Goal: Task Accomplishment & Management: Complete application form

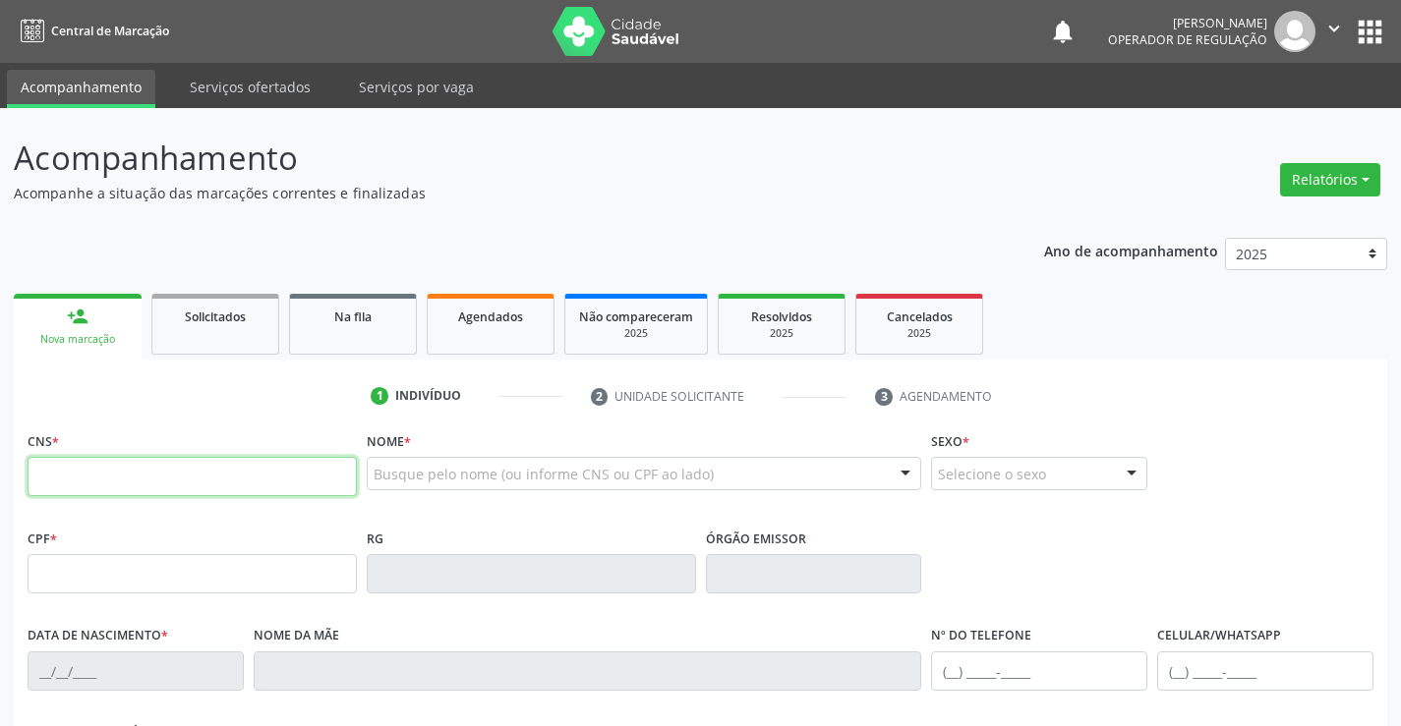
drag, startPoint x: 162, startPoint y: 474, endPoint x: 193, endPoint y: 447, distance: 40.4
click at [162, 474] on input "text" at bounding box center [192, 476] width 329 height 39
type input "704 8055 9148 0543"
type input "30805496884"
type input "0[DATE]"
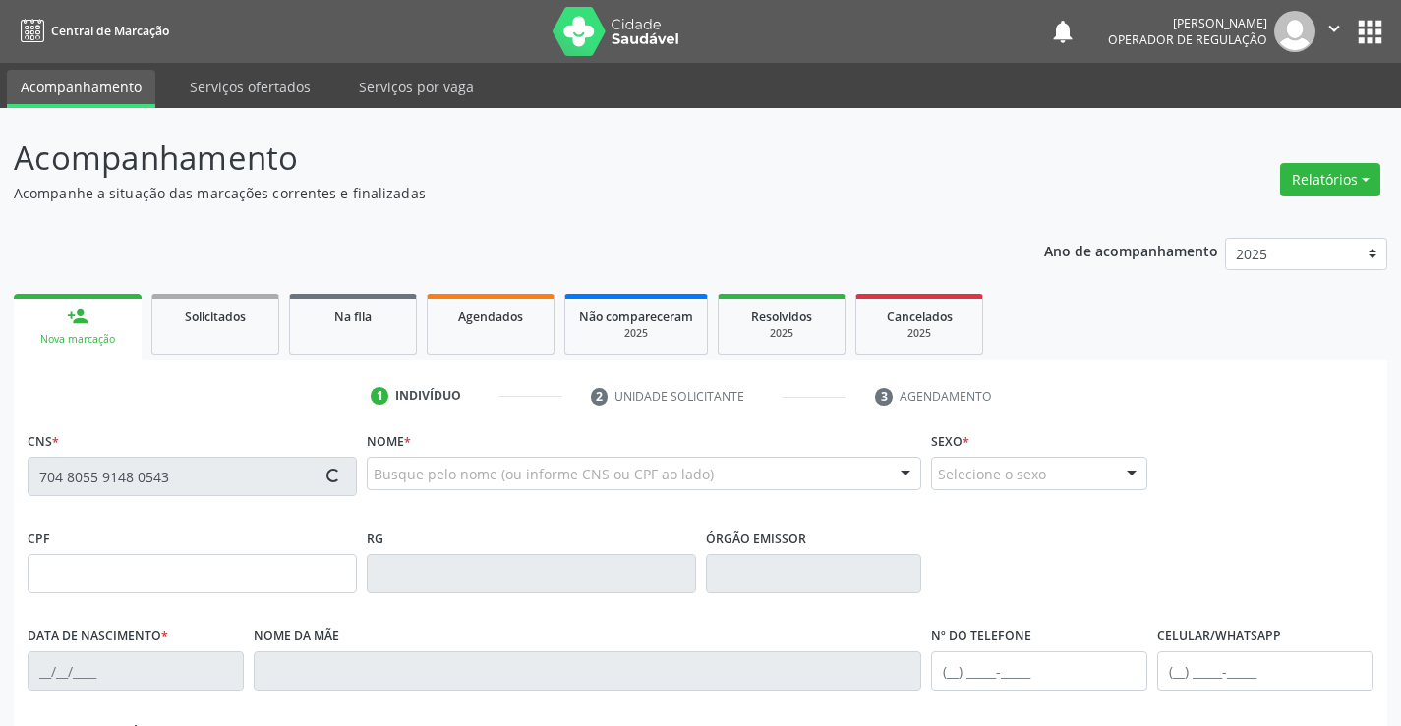
type input "[PHONE_NUMBER]"
type input "SN"
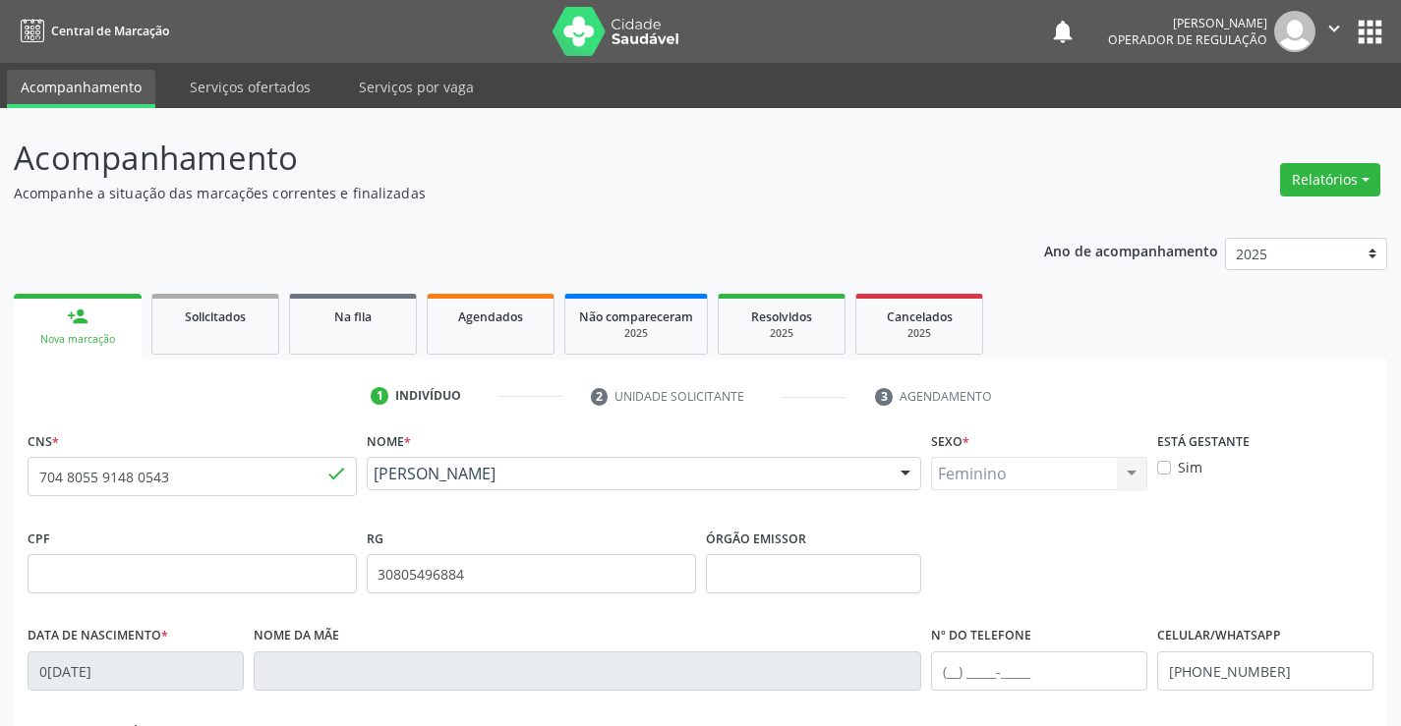
scroll to position [339, 0]
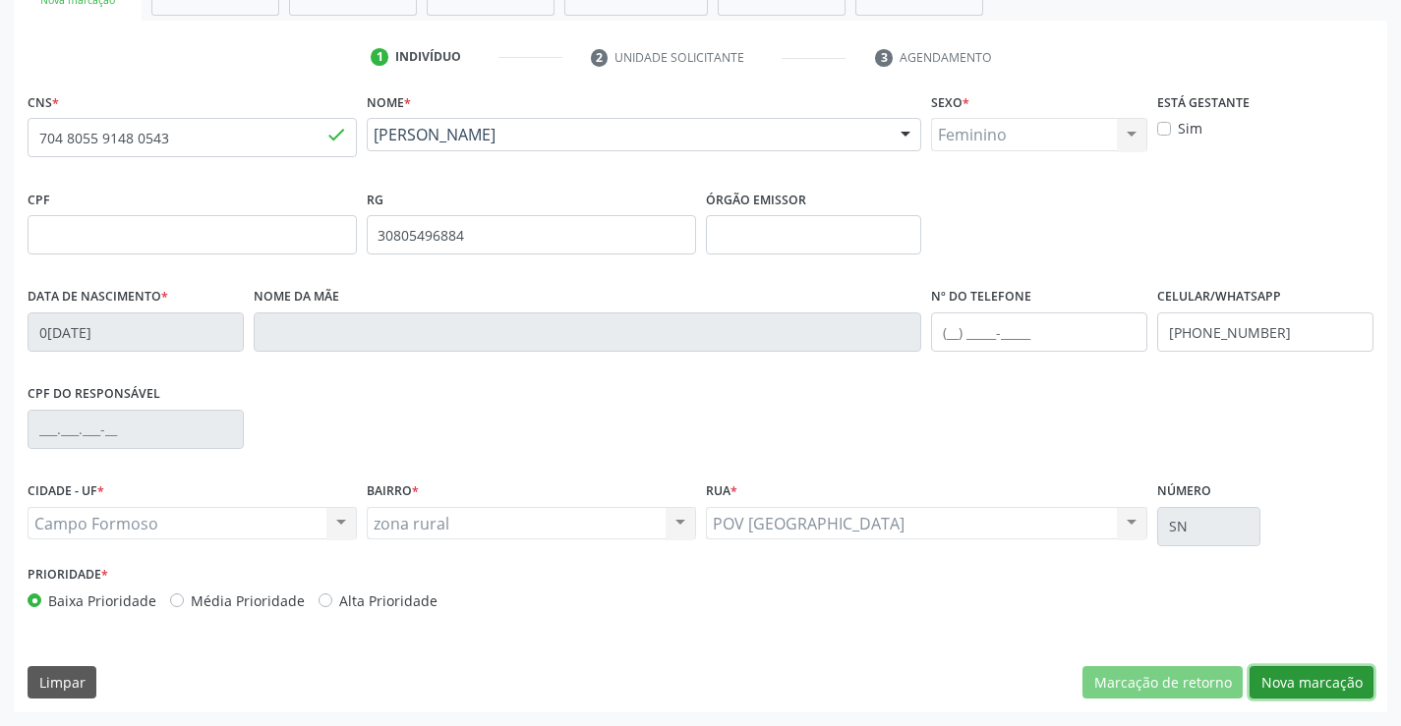
click at [1298, 680] on button "Nova marcação" at bounding box center [1311, 682] width 124 height 33
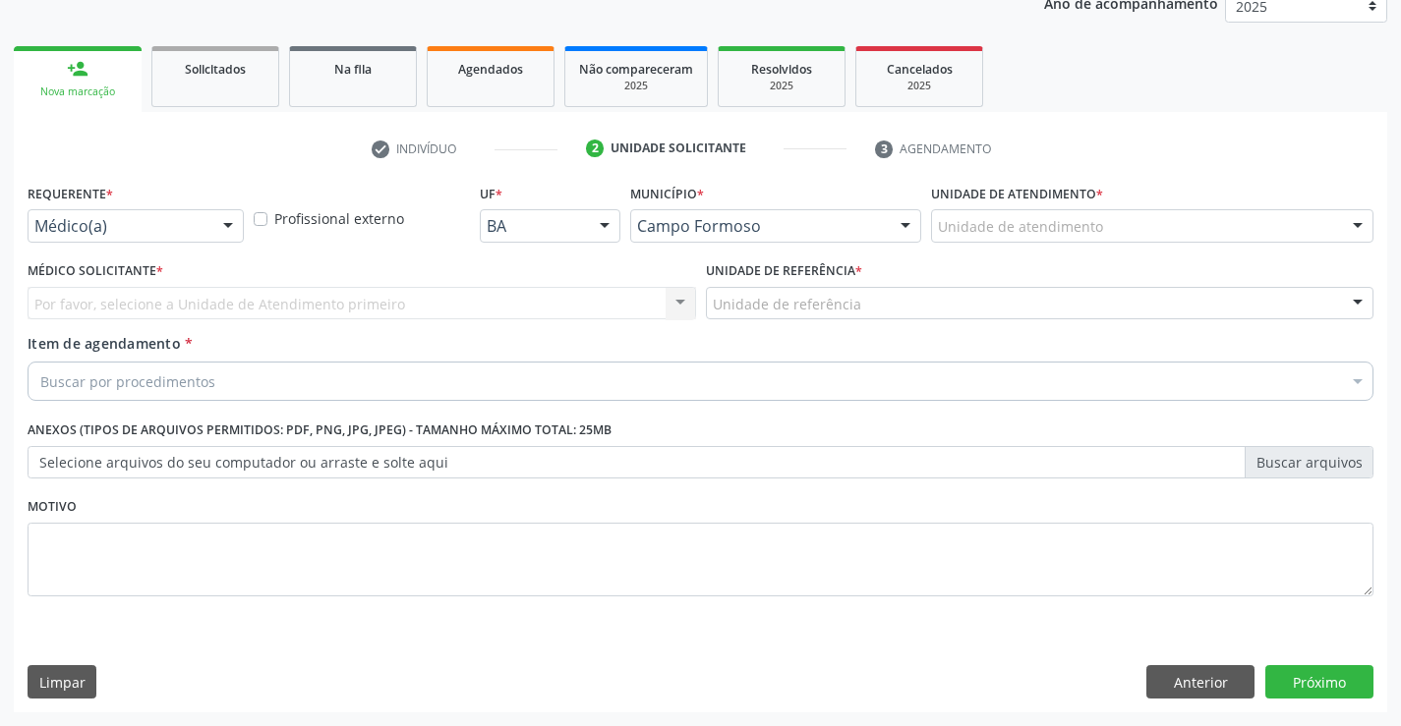
scroll to position [248, 0]
click at [224, 237] on div at bounding box center [227, 226] width 29 height 33
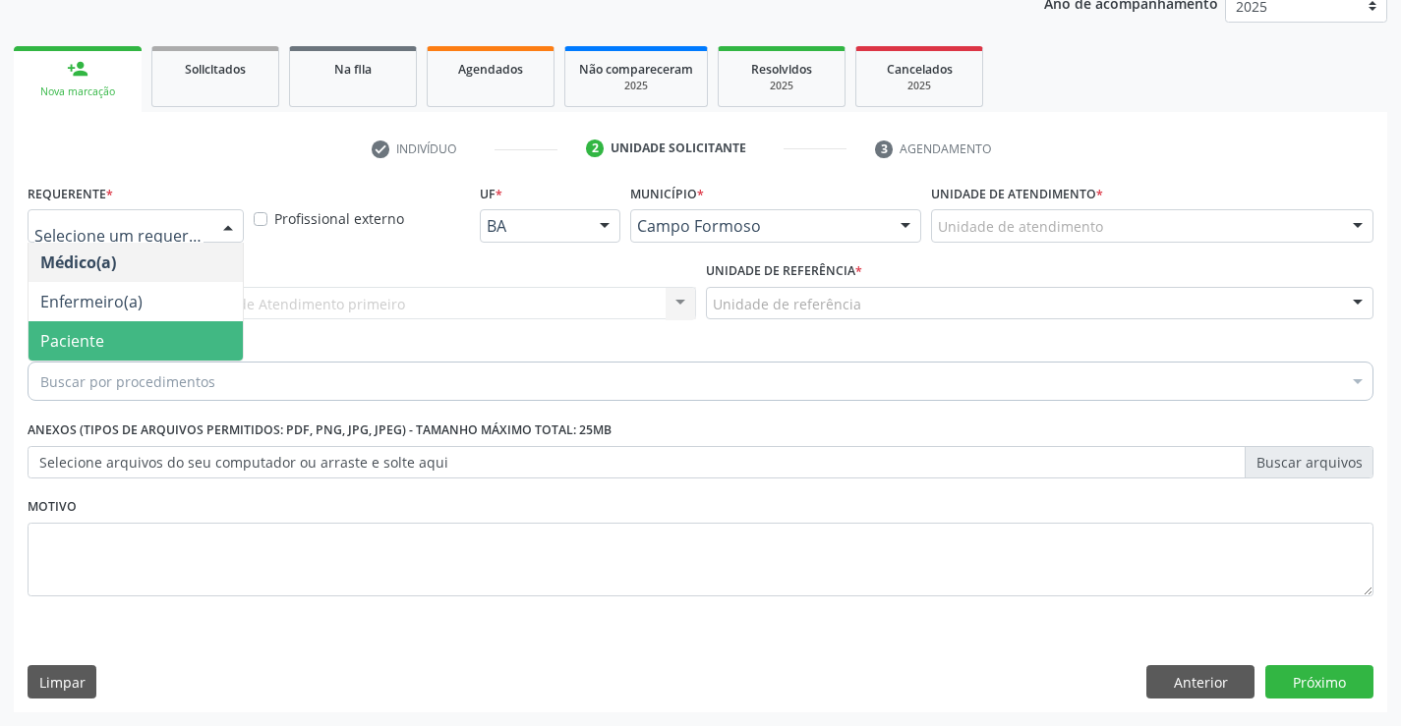
click at [113, 331] on span "Paciente" at bounding box center [136, 340] width 214 height 39
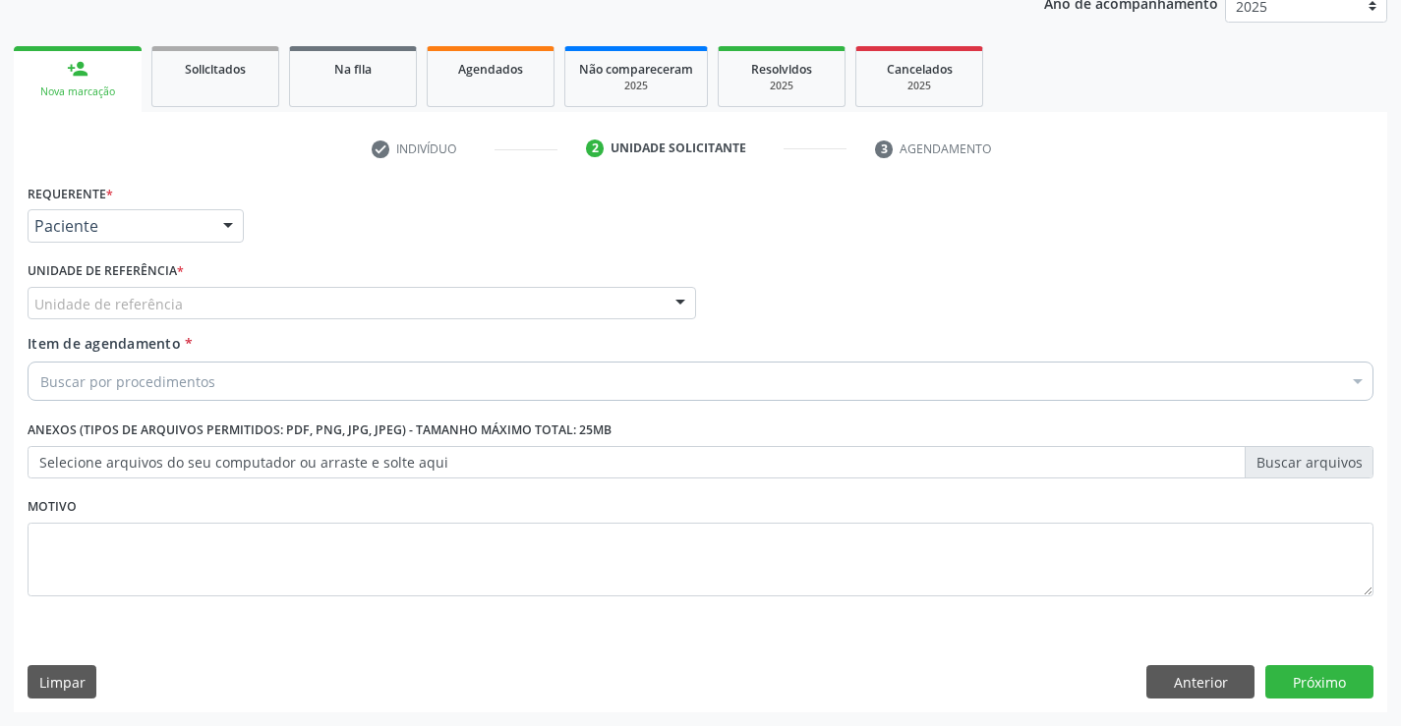
click at [277, 314] on div "Unidade de referência" at bounding box center [362, 303] width 668 height 33
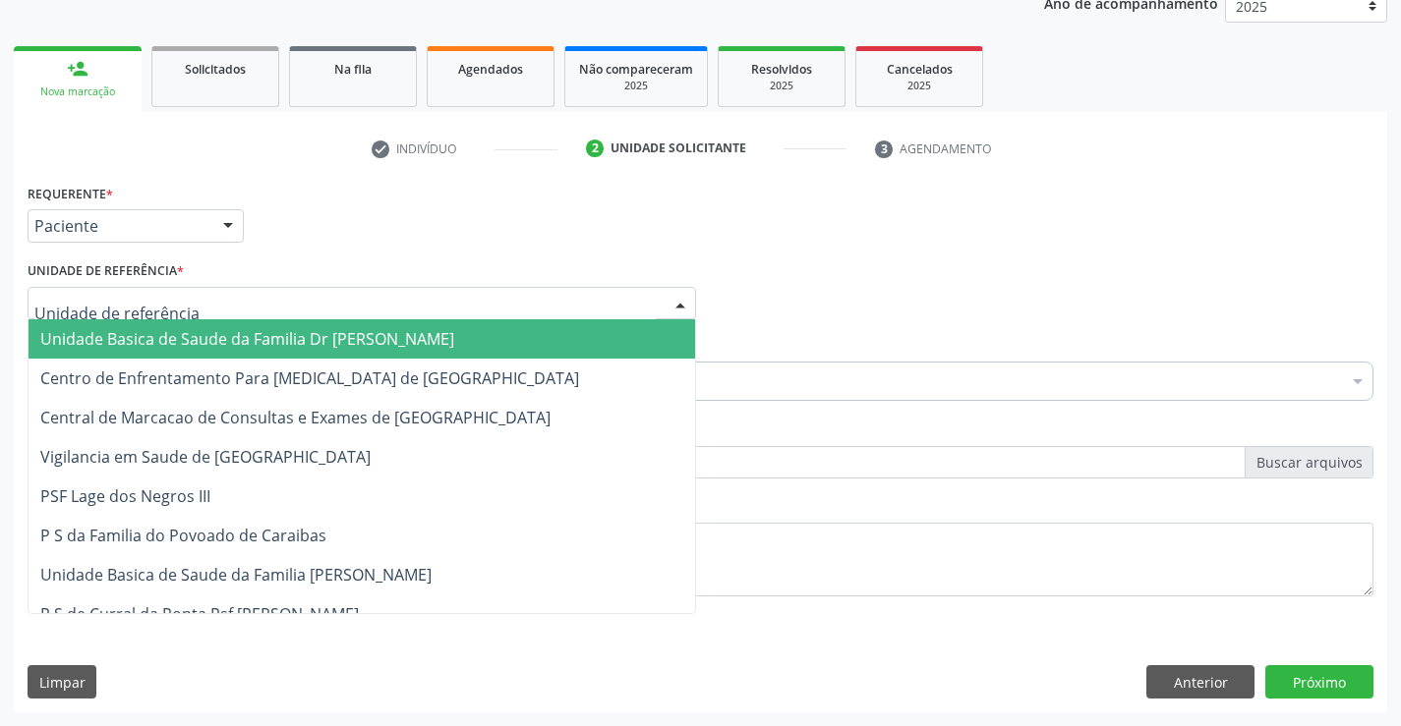
click at [223, 328] on span "Unidade Basica de Saude da Familia Dr [PERSON_NAME]" at bounding box center [247, 339] width 414 height 22
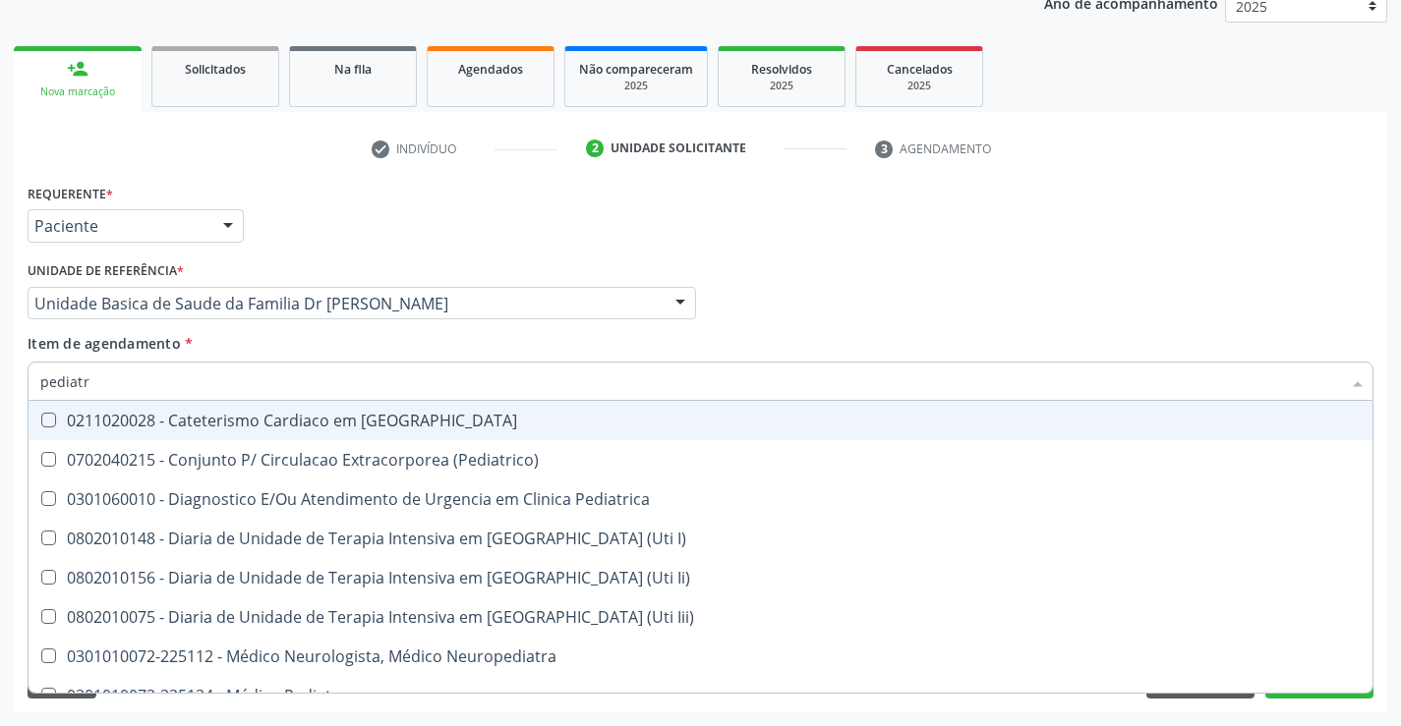
type input "pediatra"
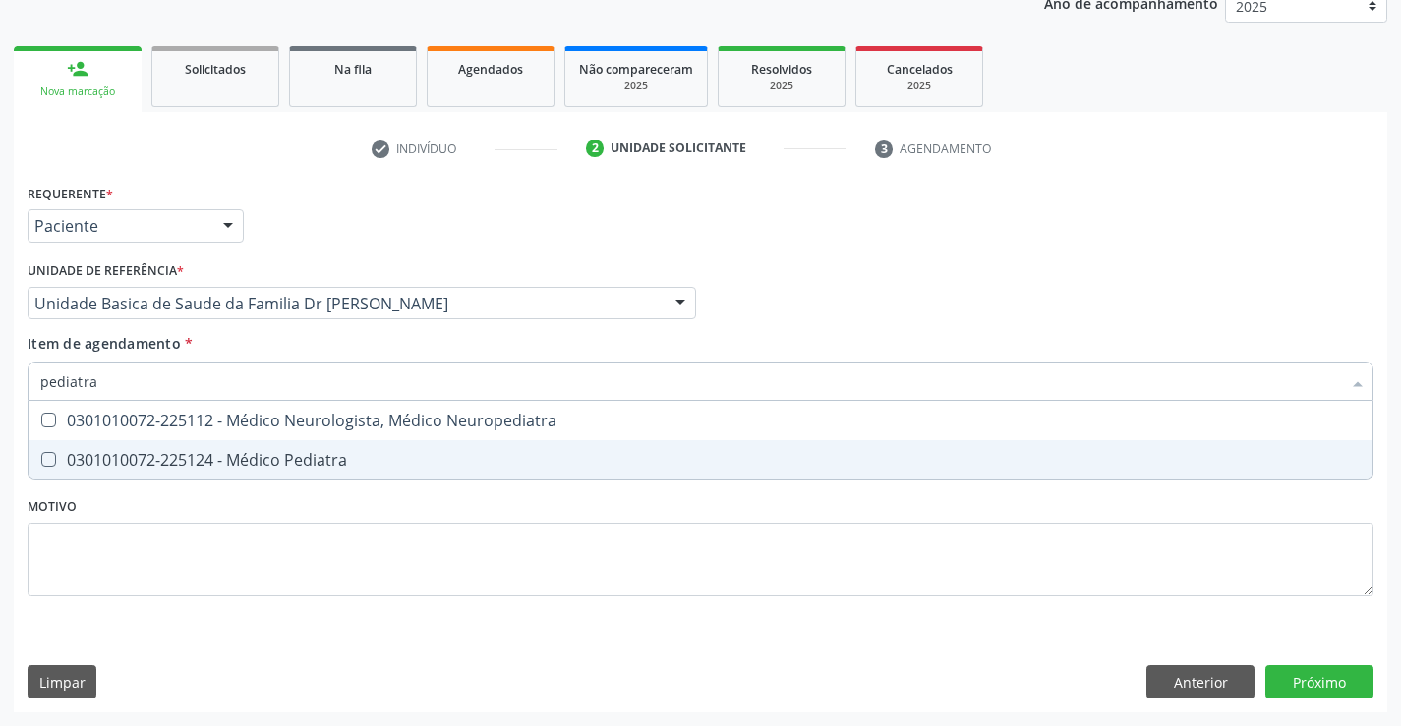
click at [274, 463] on div "0301010072-225124 - Médico Pediatra" at bounding box center [700, 460] width 1320 height 16
checkbox Pediatra "true"
click at [348, 572] on div "Requerente * Paciente Médico(a) Enfermeiro(a) Paciente Nenhum resultado encontr…" at bounding box center [701, 401] width 1346 height 445
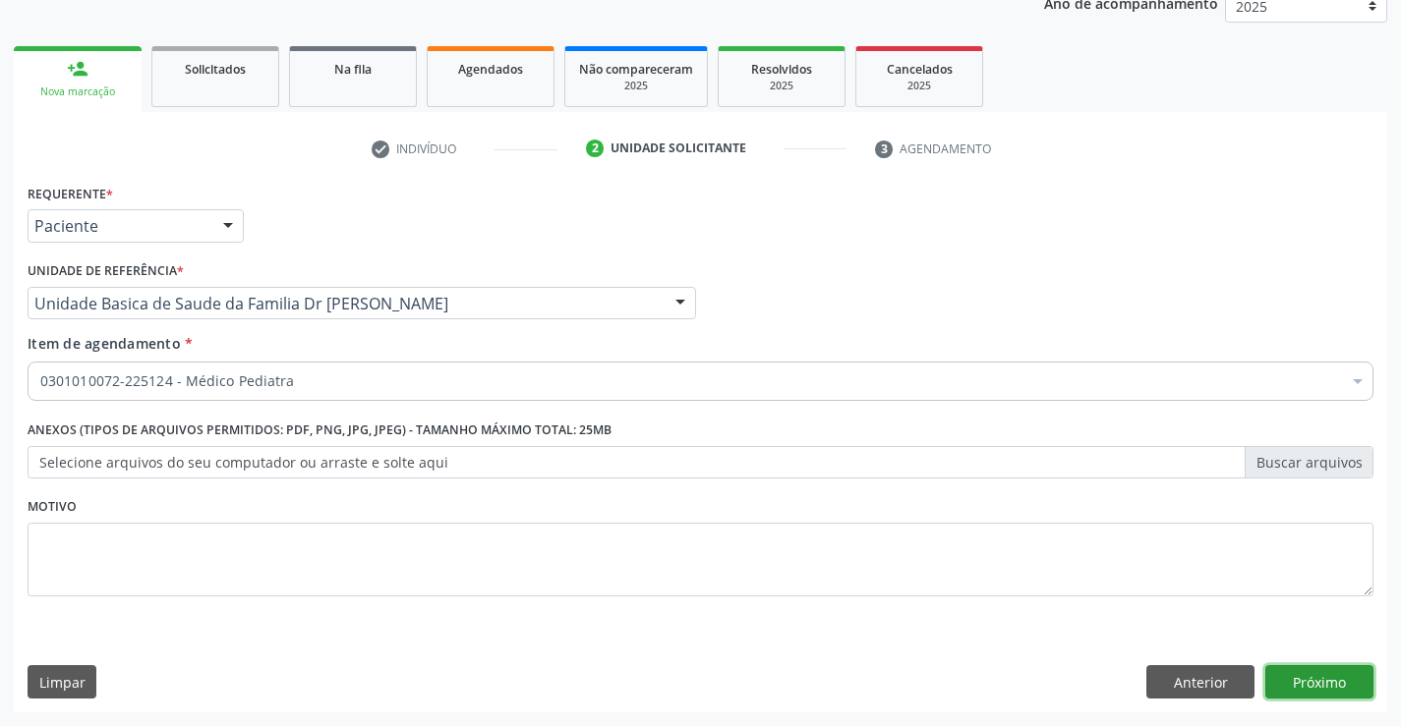
click at [1302, 665] on button "Próximo" at bounding box center [1319, 681] width 108 height 33
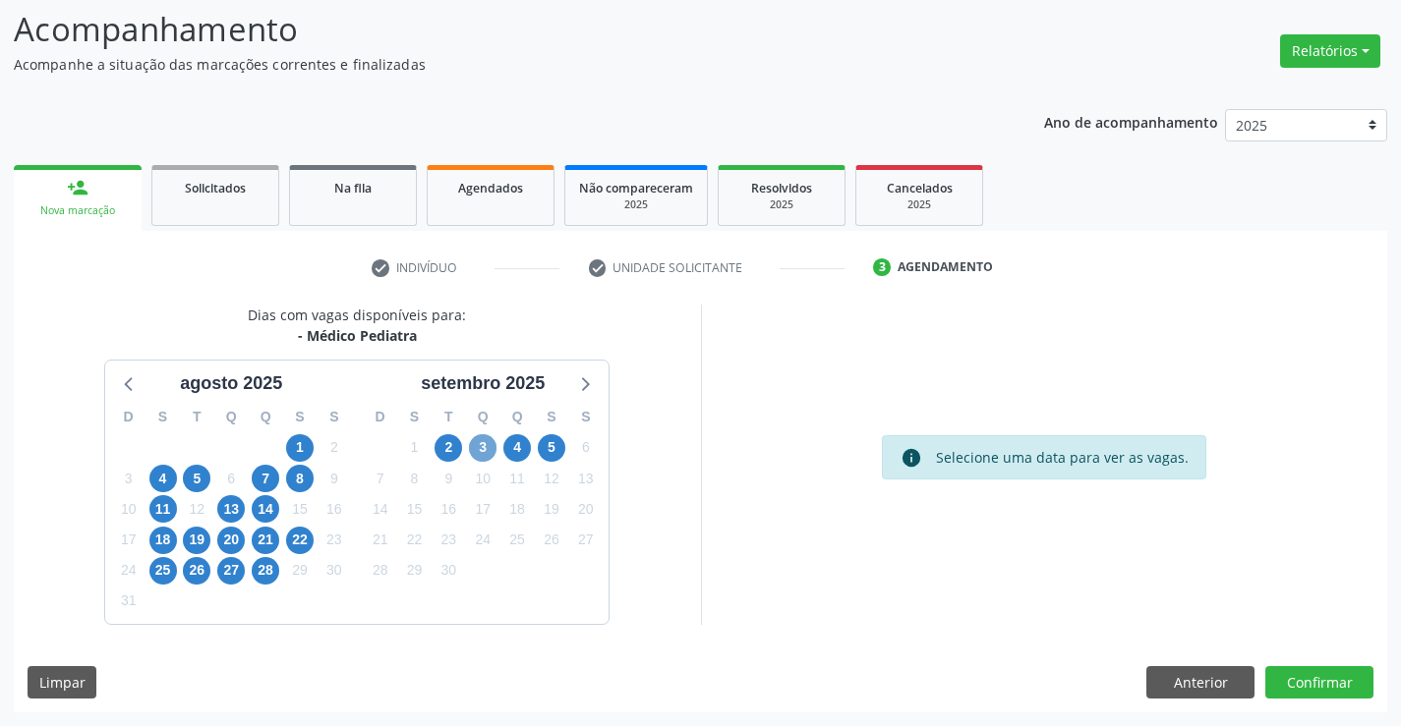
click at [474, 449] on span "3" at bounding box center [483, 448] width 28 height 28
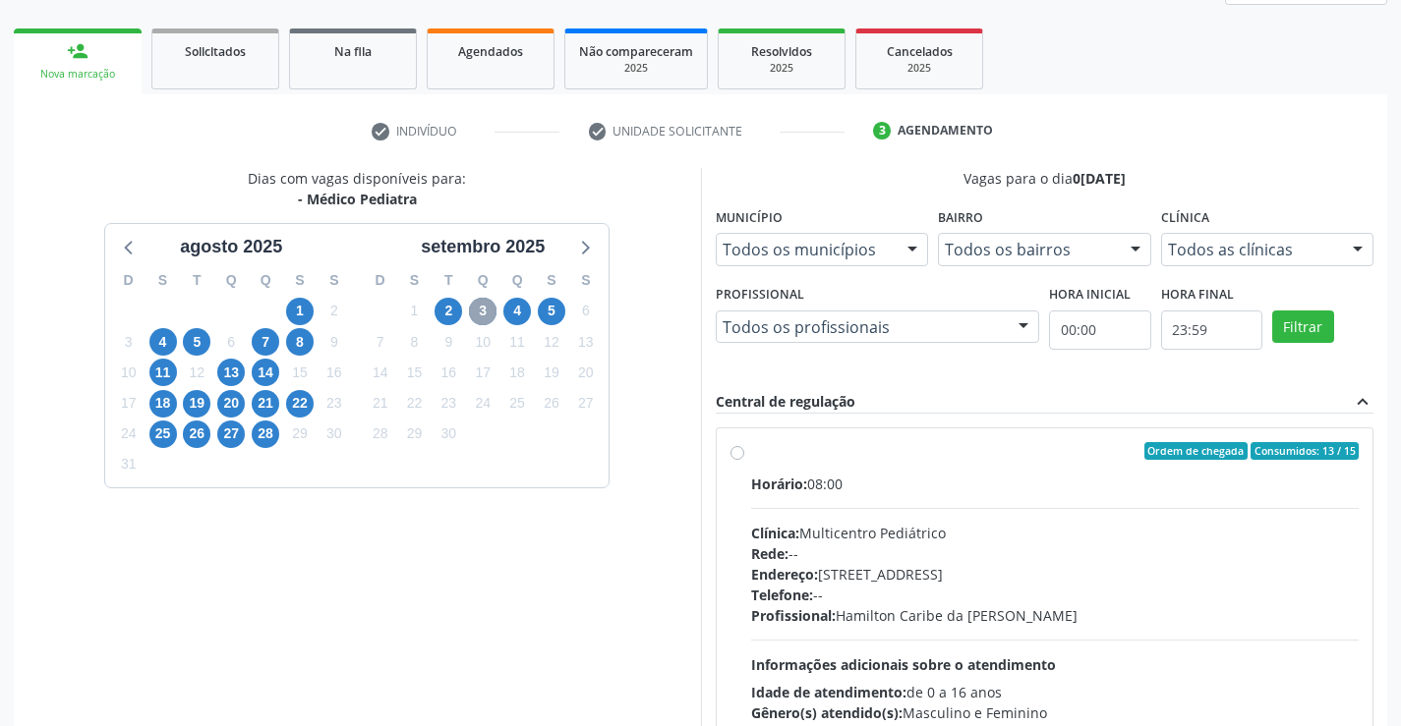
scroll to position [413, 0]
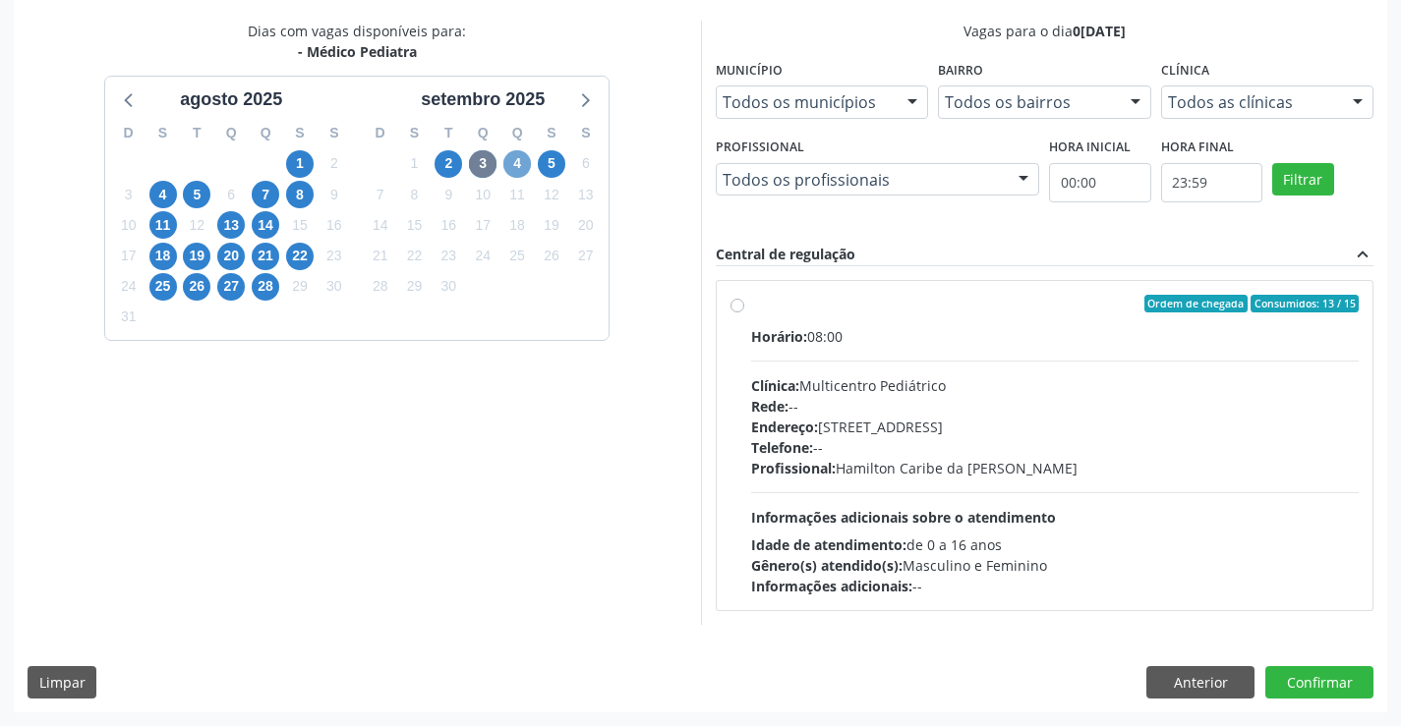
click at [531, 164] on span "4" at bounding box center [517, 164] width 28 height 28
click at [557, 162] on span "5" at bounding box center [552, 164] width 28 height 28
click at [798, 312] on div "Ordem de chegada Consumidos: 9 / 15" at bounding box center [1055, 304] width 608 height 18
click at [744, 312] on input "Ordem de chegada Consumidos: 9 / 15 Horário: 07:00 Clínica: Multicentro Pediátr…" at bounding box center [737, 304] width 14 height 18
radio input "true"
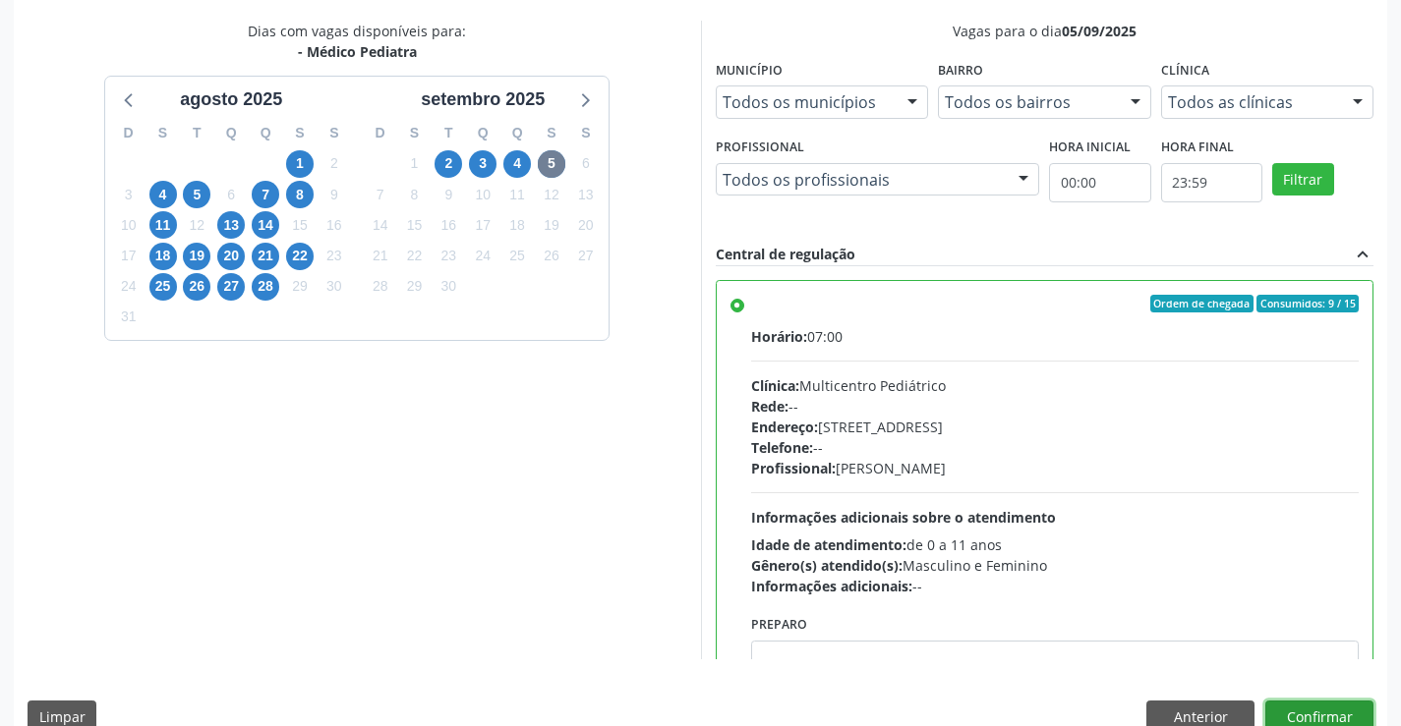
click at [1286, 717] on button "Confirmar" at bounding box center [1319, 717] width 108 height 33
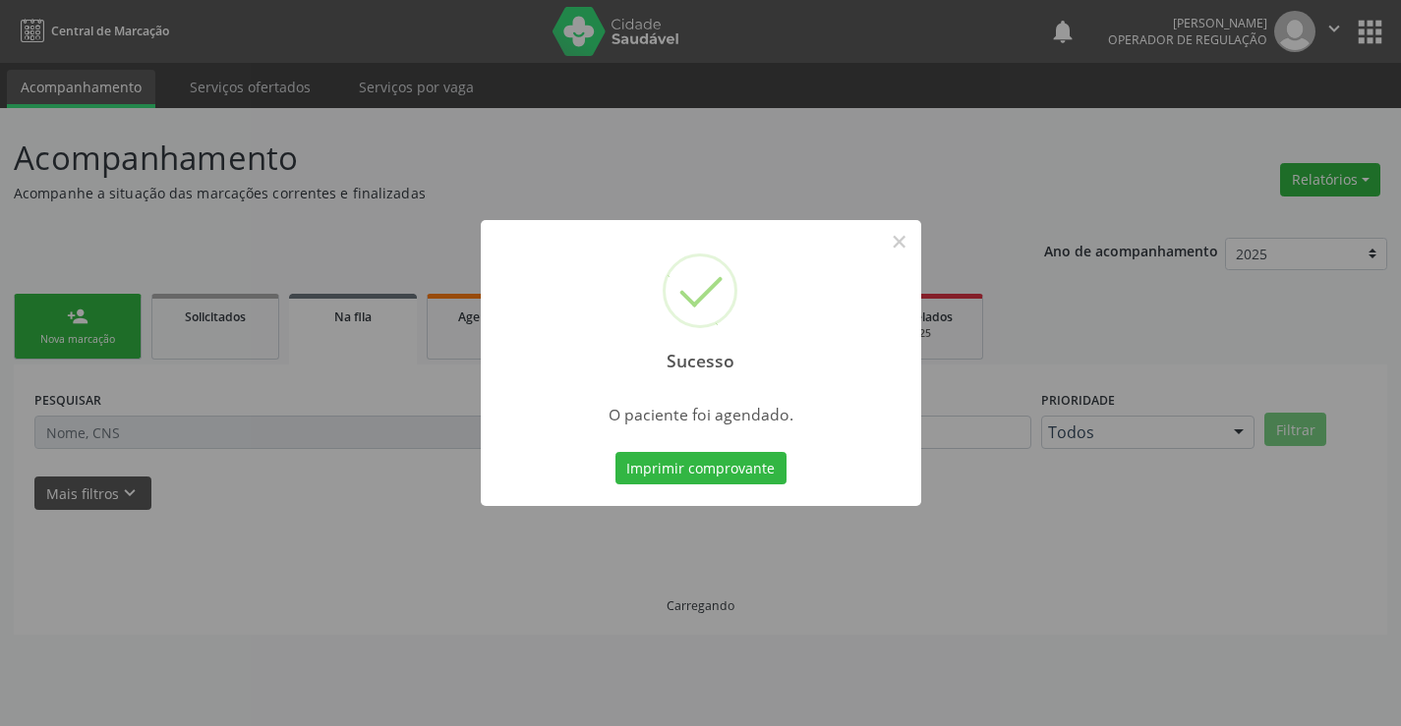
scroll to position [0, 0]
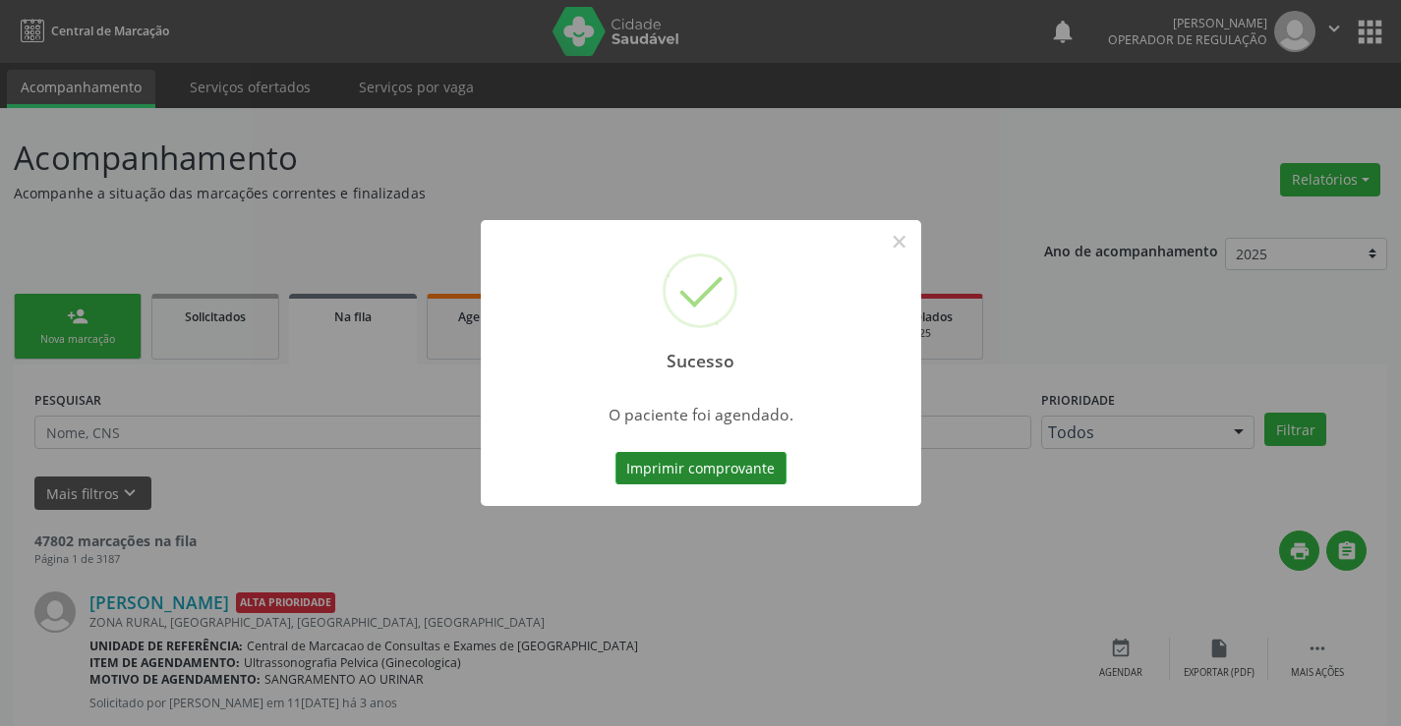
click at [719, 456] on button "Imprimir comprovante" at bounding box center [700, 468] width 171 height 33
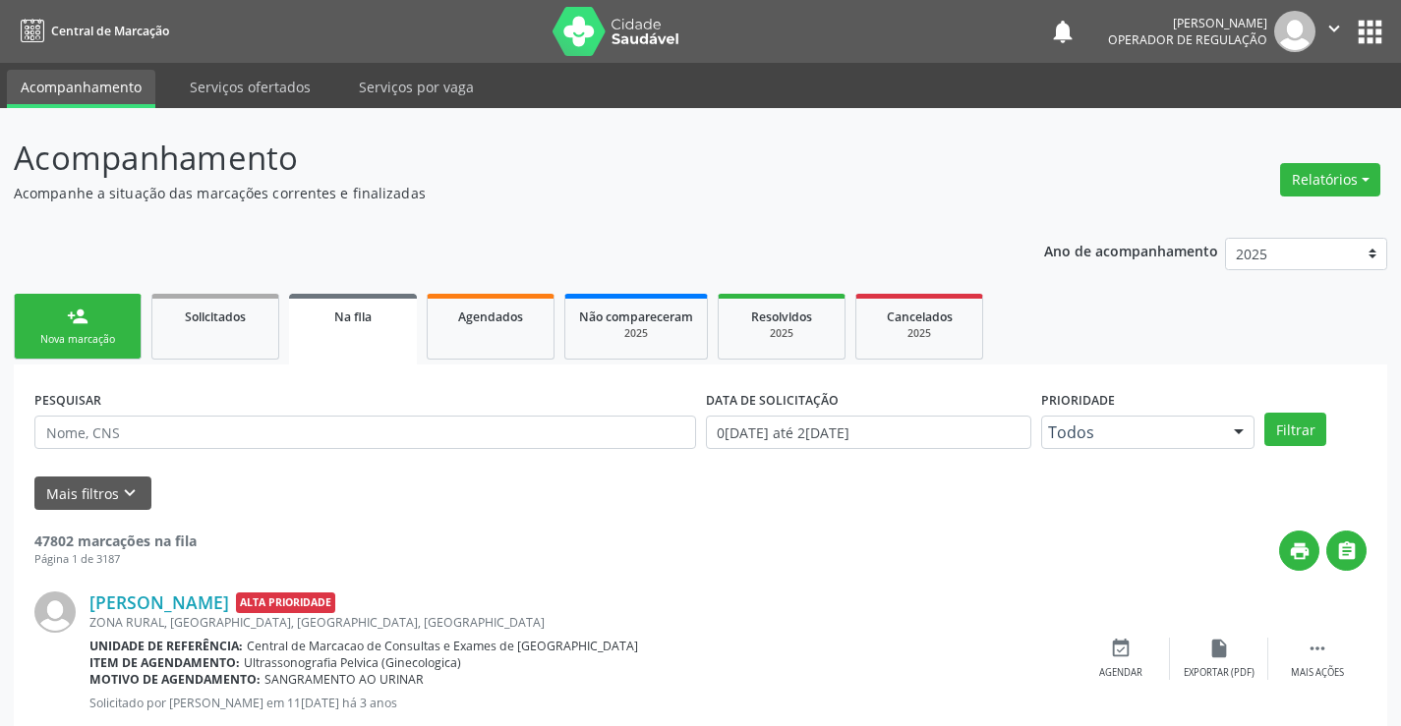
click at [93, 318] on link "person_add Nova marcação" at bounding box center [78, 327] width 128 height 66
click at [93, 319] on link "person_add Nova marcação" at bounding box center [78, 327] width 128 height 66
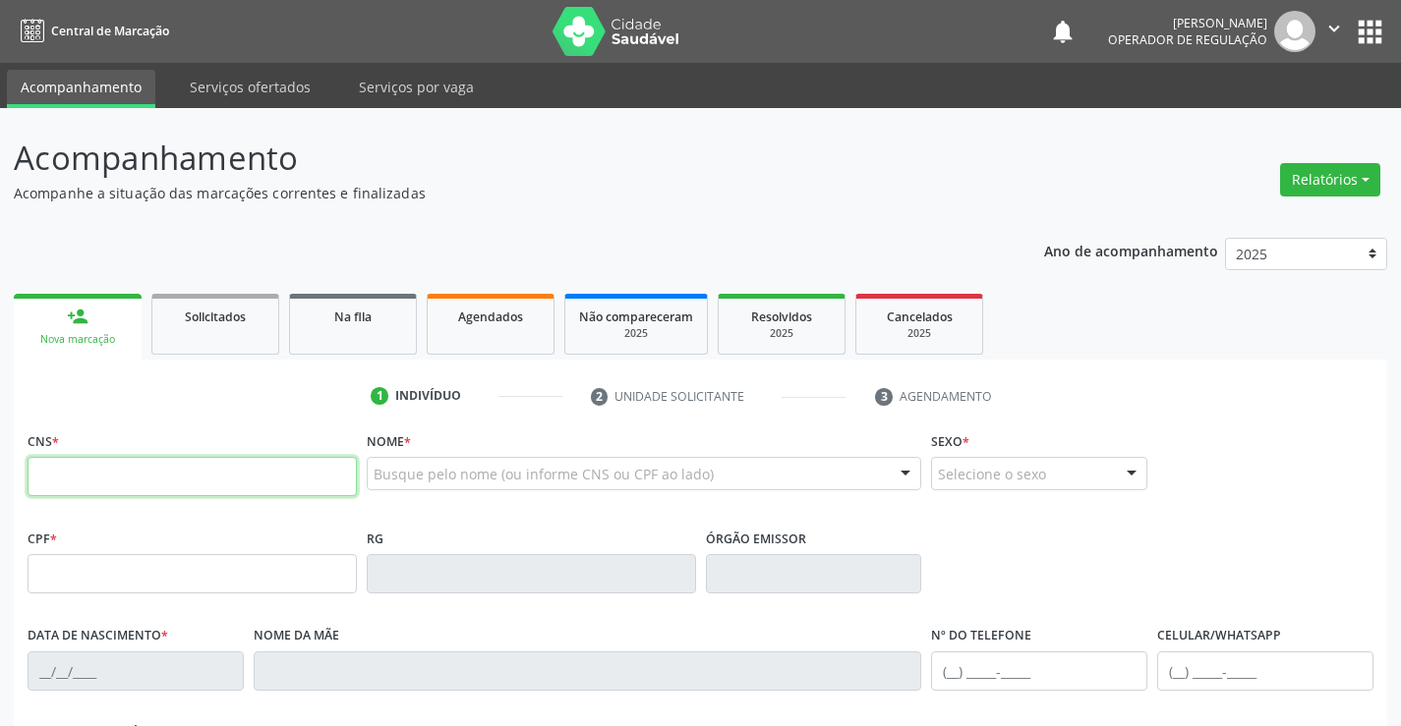
click at [158, 481] on input "text" at bounding box center [192, 476] width 329 height 39
type input "708 0043 3737 9223"
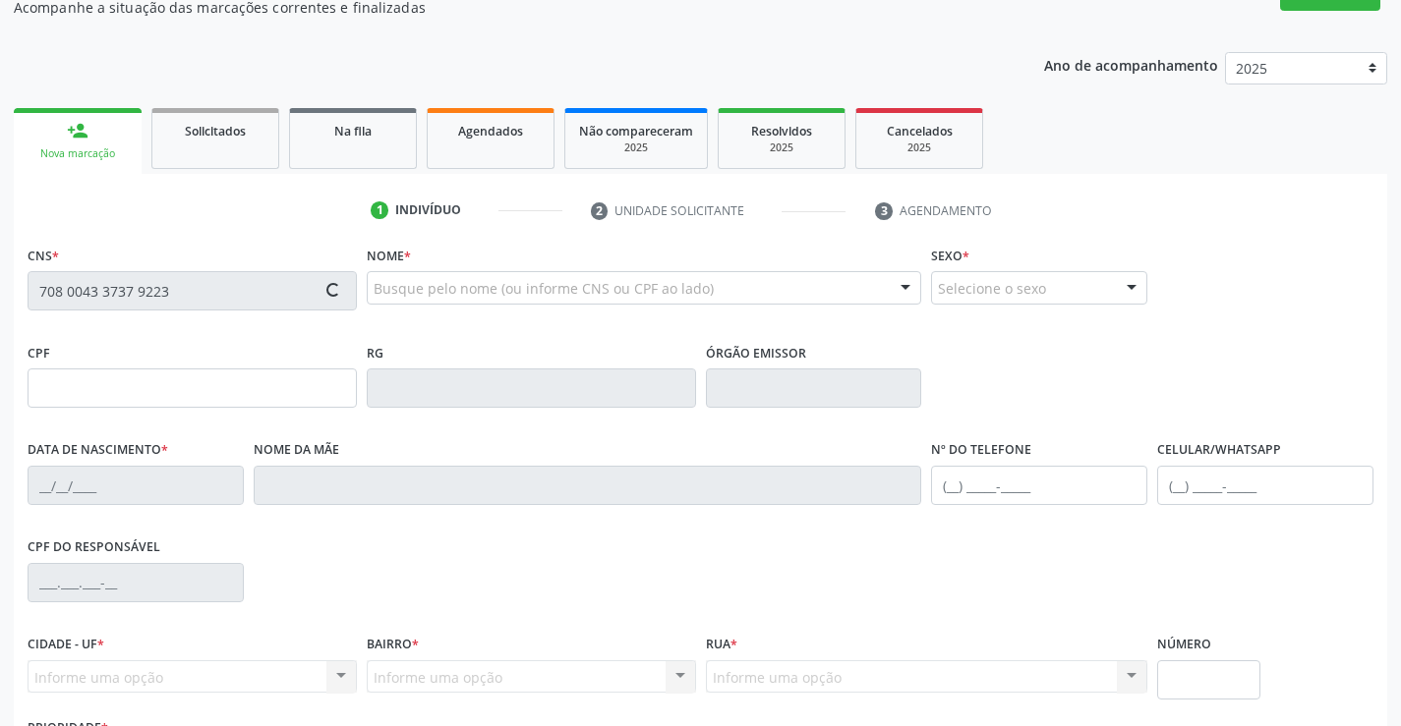
type input "0654545456"
type input "2[DATE]"
type input "[PHONE_NUMBER]"
type input "705.153.525-00"
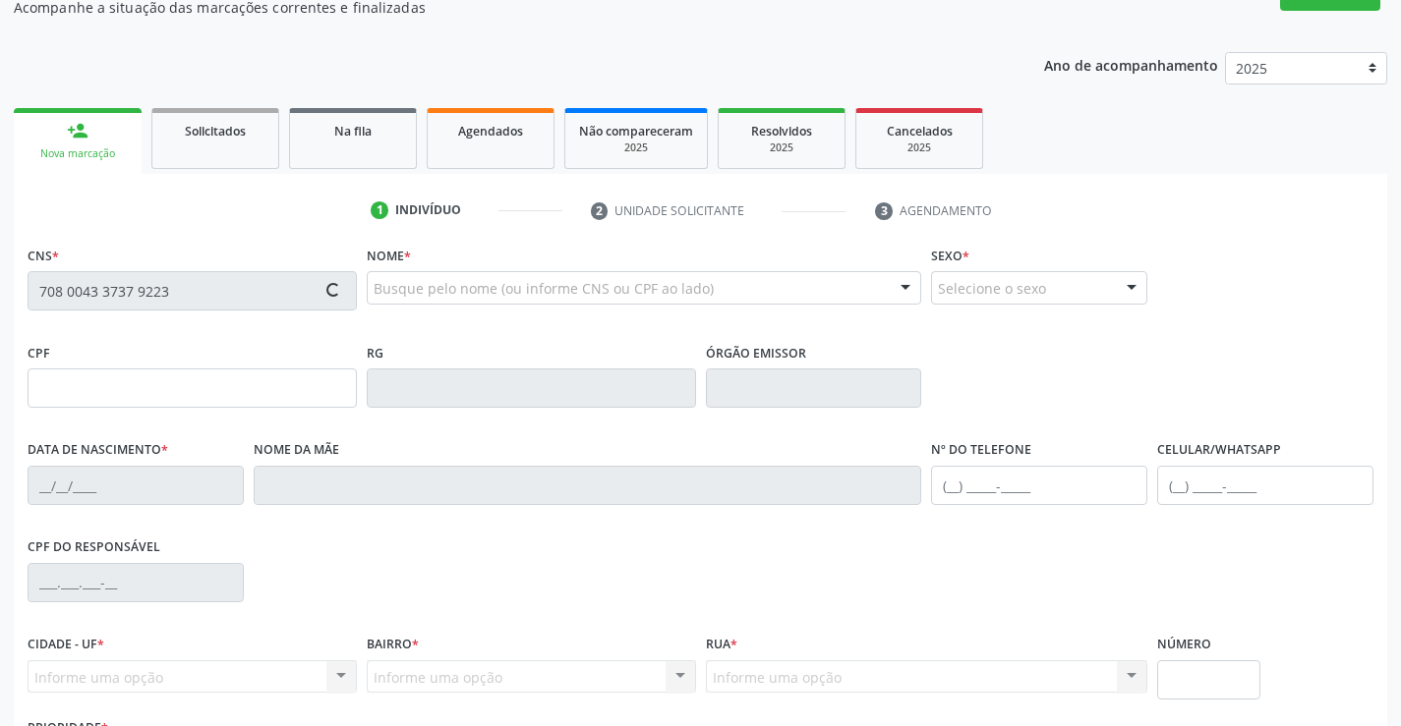
type input "S/N"
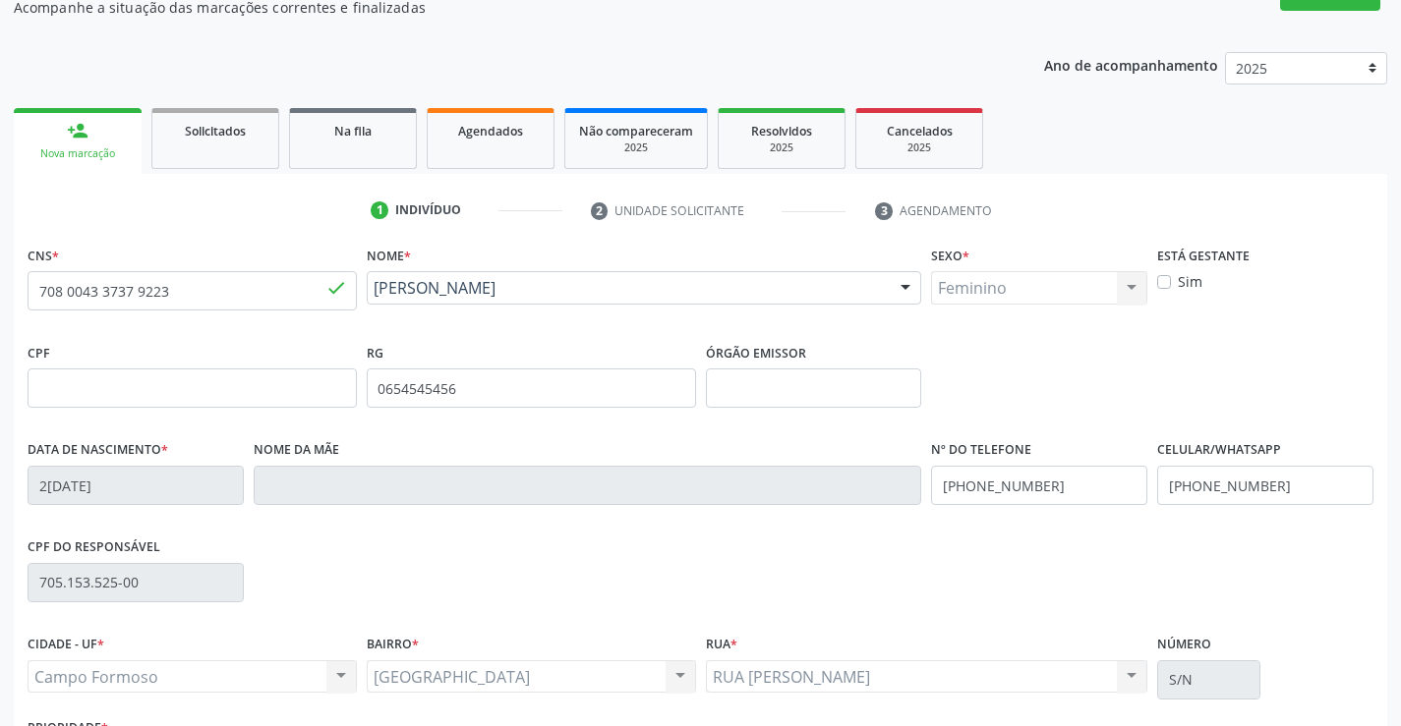
scroll to position [339, 0]
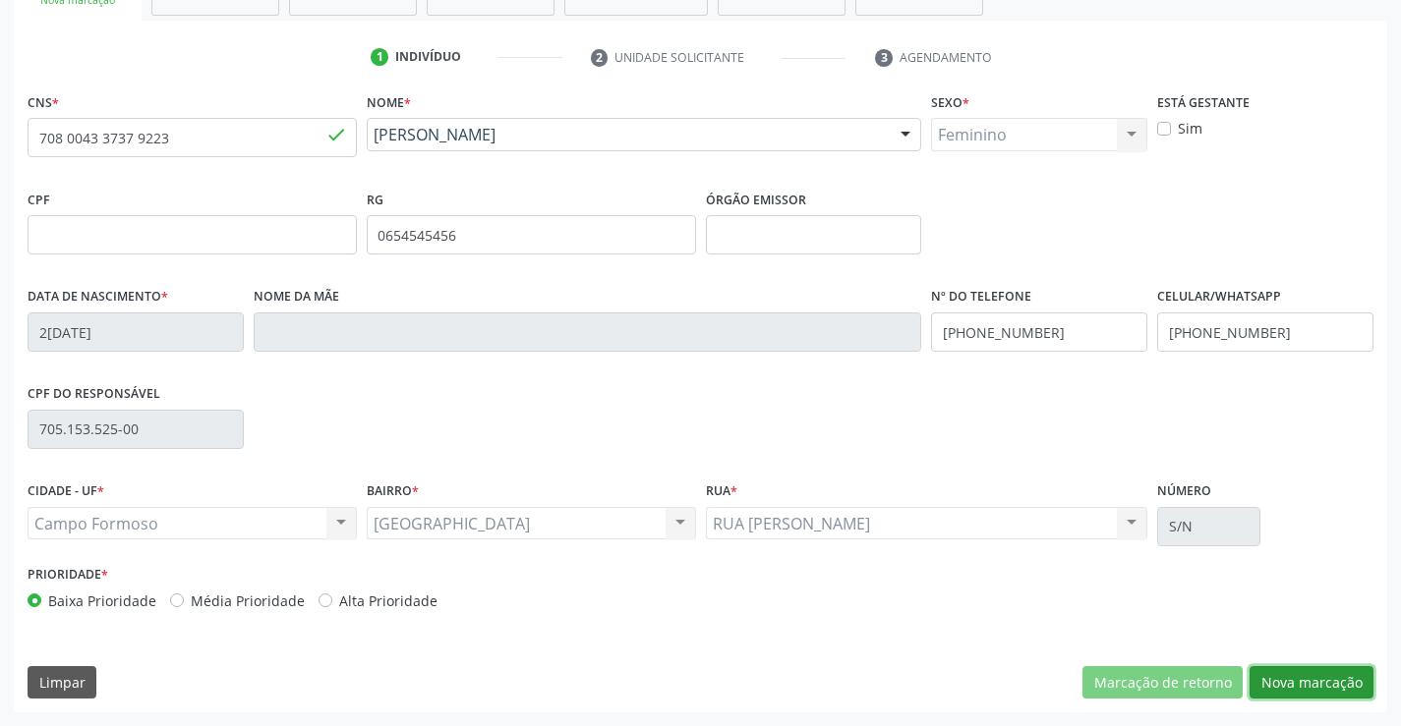
click at [1318, 689] on button "Nova marcação" at bounding box center [1311, 682] width 124 height 33
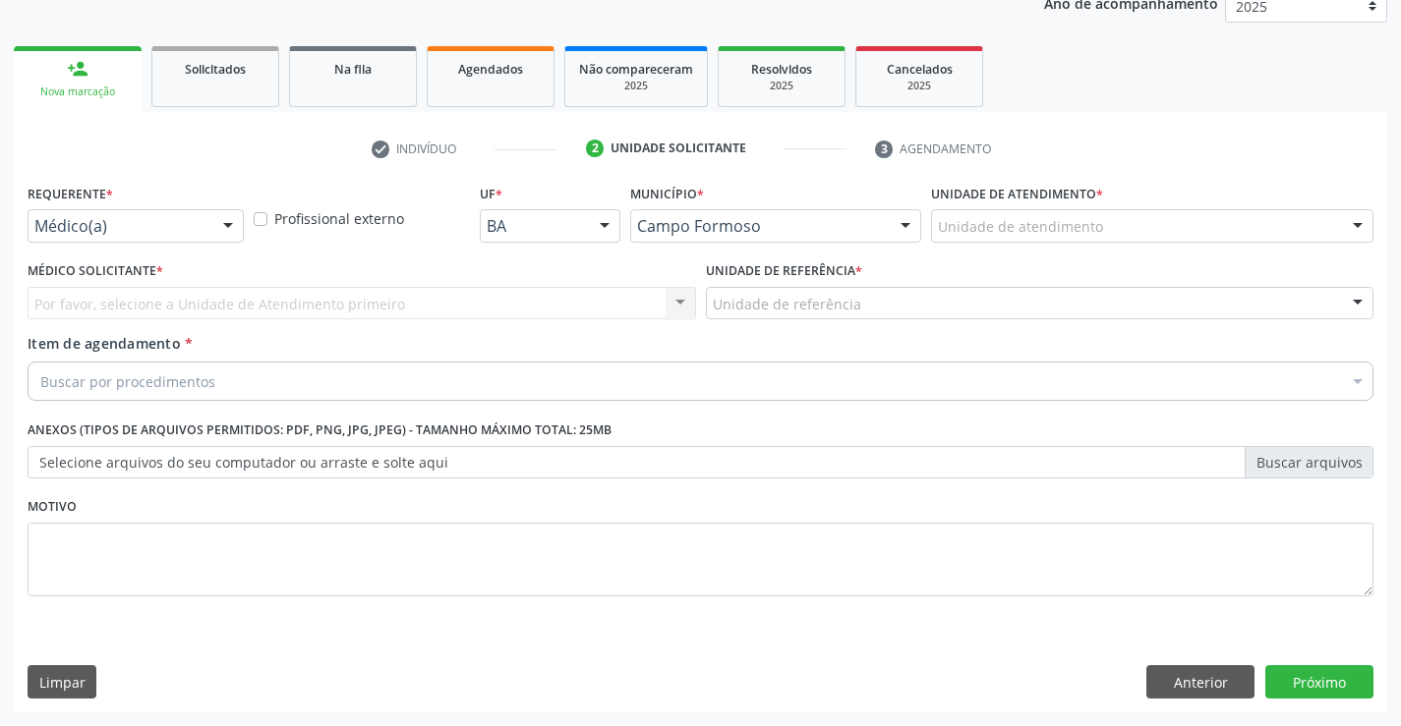
scroll to position [248, 0]
click at [228, 221] on div at bounding box center [227, 226] width 29 height 33
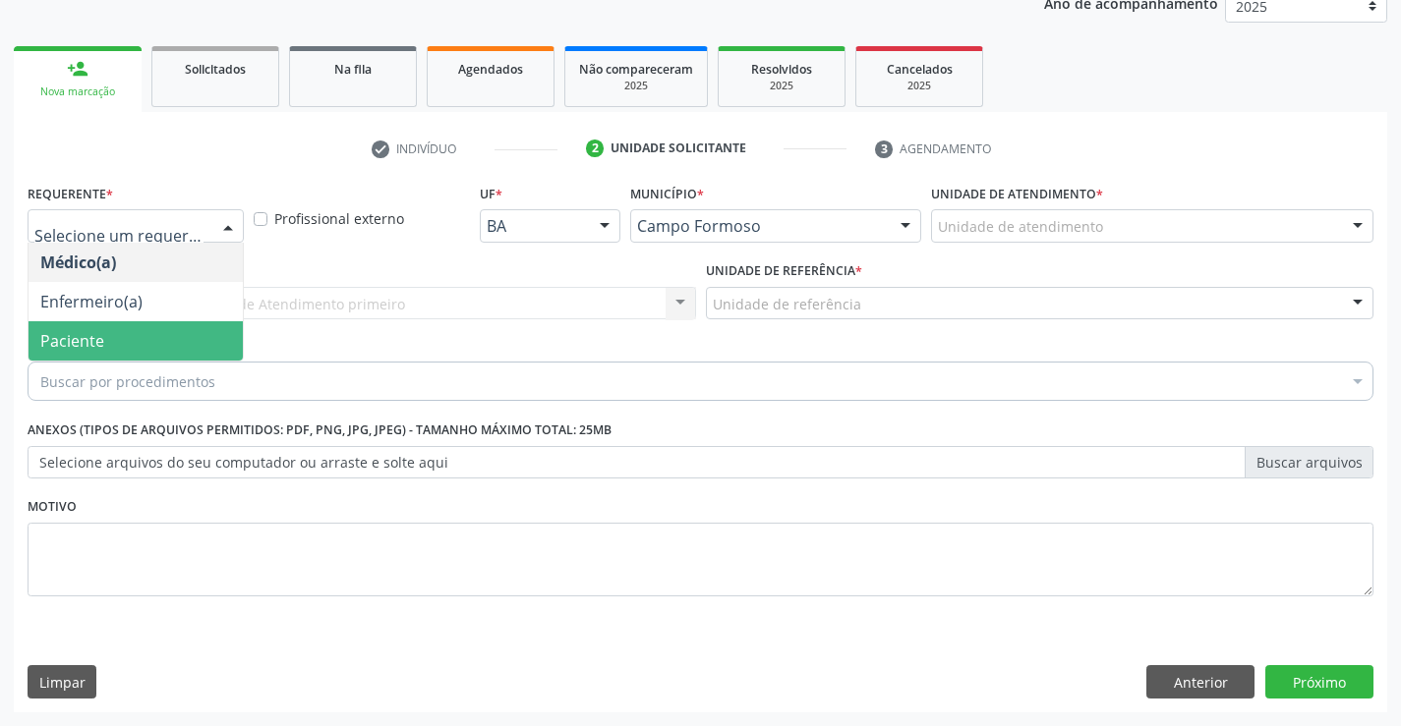
click at [209, 337] on span "Paciente" at bounding box center [136, 340] width 214 height 39
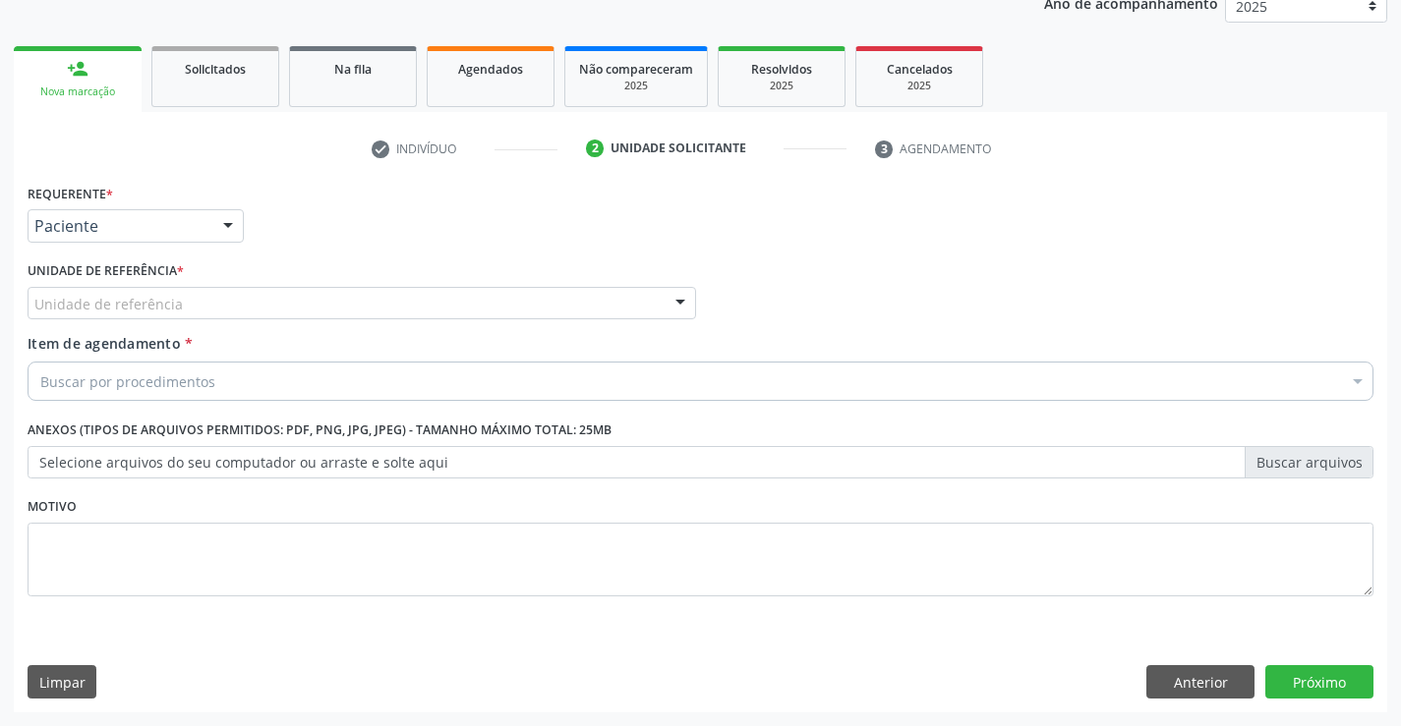
click at [376, 299] on div "Unidade de referência" at bounding box center [362, 303] width 668 height 33
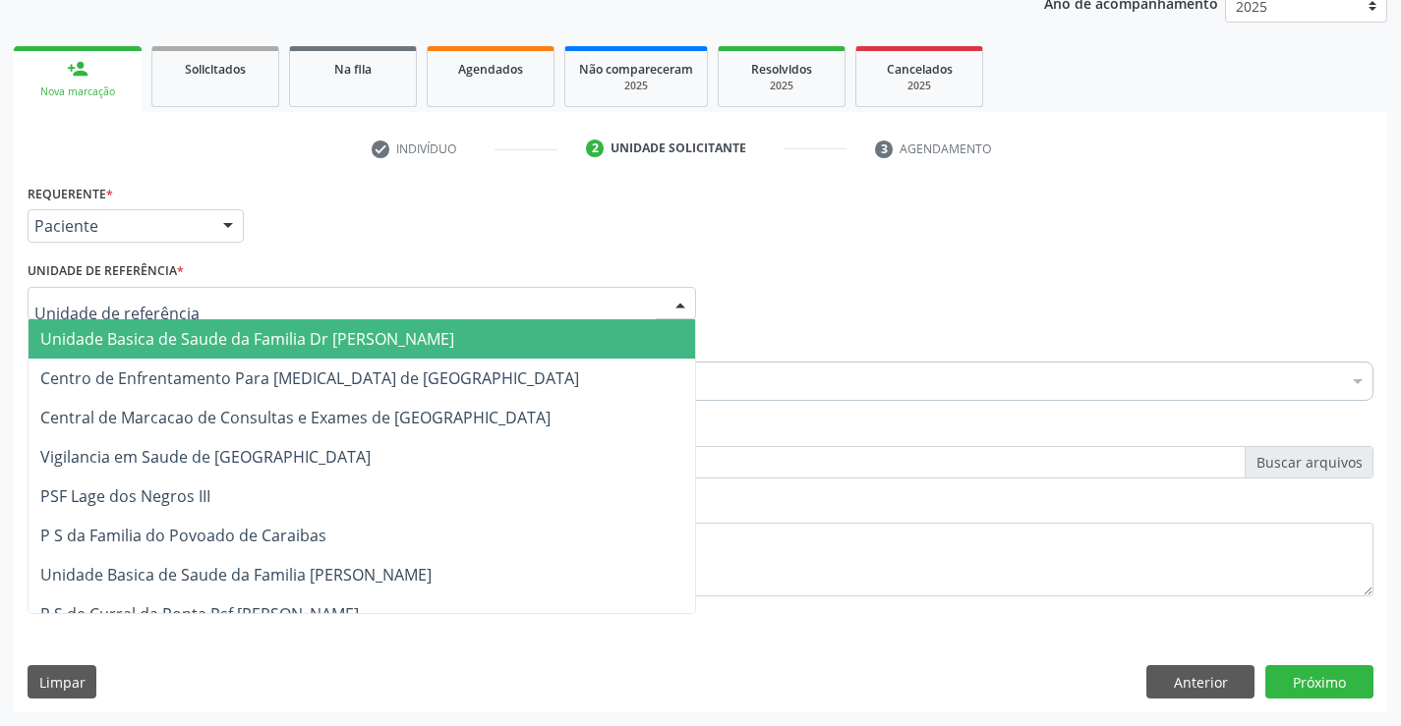
click at [194, 348] on span "Unidade Basica de Saude da Familia Dr [PERSON_NAME]" at bounding box center [247, 339] width 414 height 22
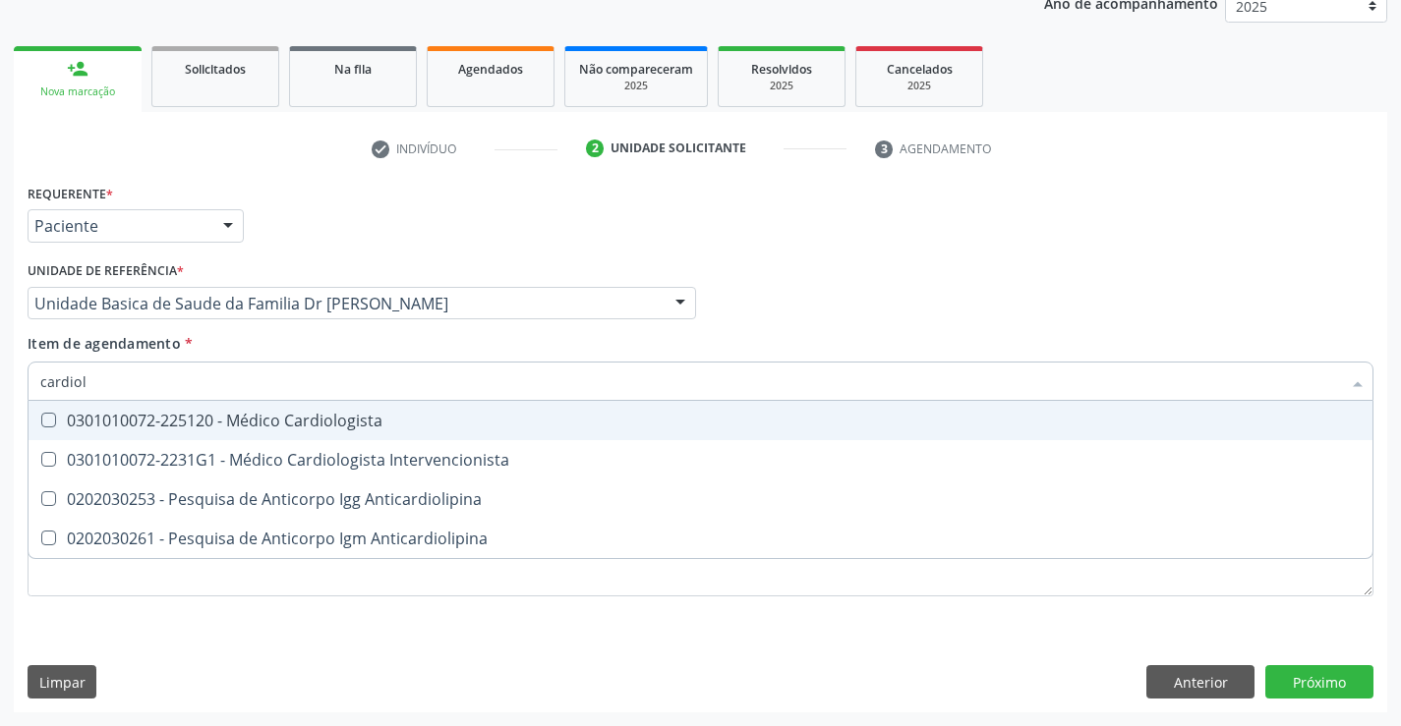
type input "cardiolo"
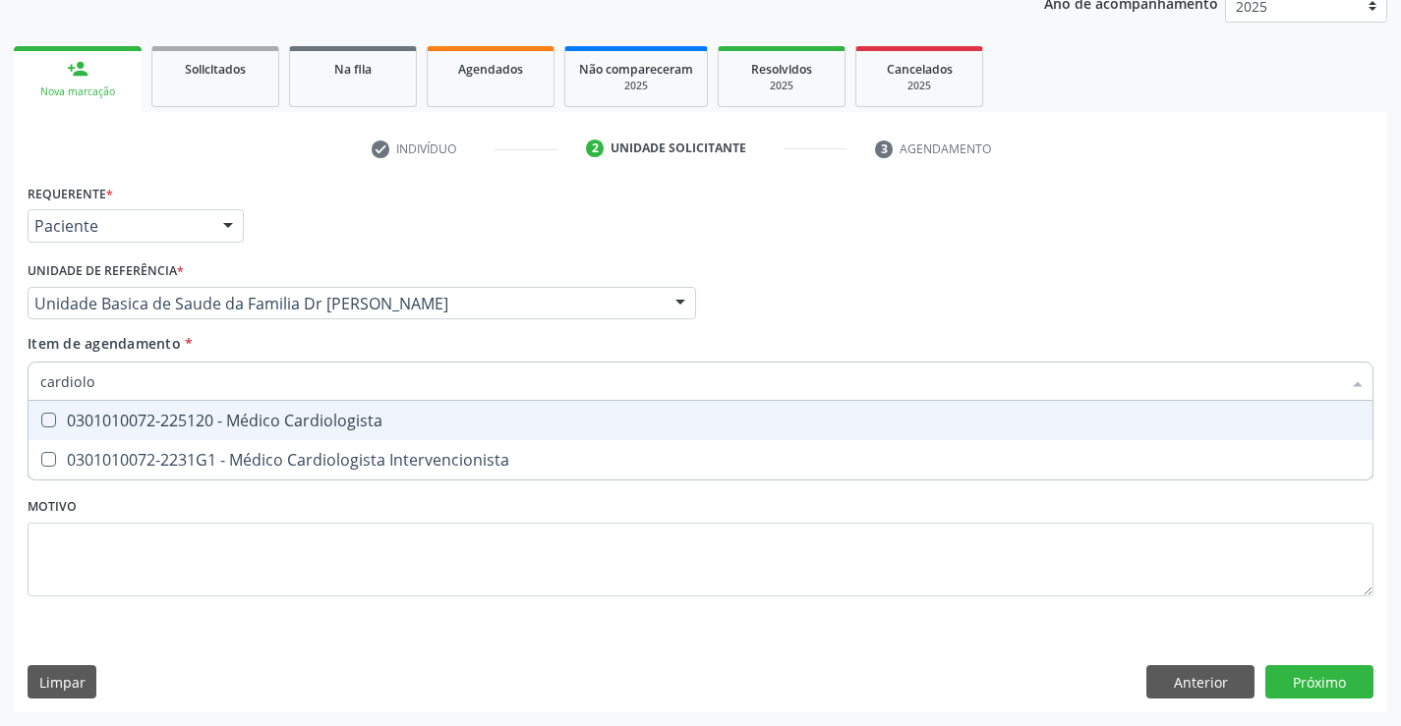
click at [327, 414] on div "0301010072-225120 - Médico Cardiologista" at bounding box center [700, 421] width 1320 height 16
checkbox Cardiologista "true"
type input "cardiolo"
click at [357, 341] on div "Item de agendamento * cardiolo Desfazer seleção 0301010072-225120 - Médico Card…" at bounding box center [701, 364] width 1346 height 62
checkbox Intervencionista "true"
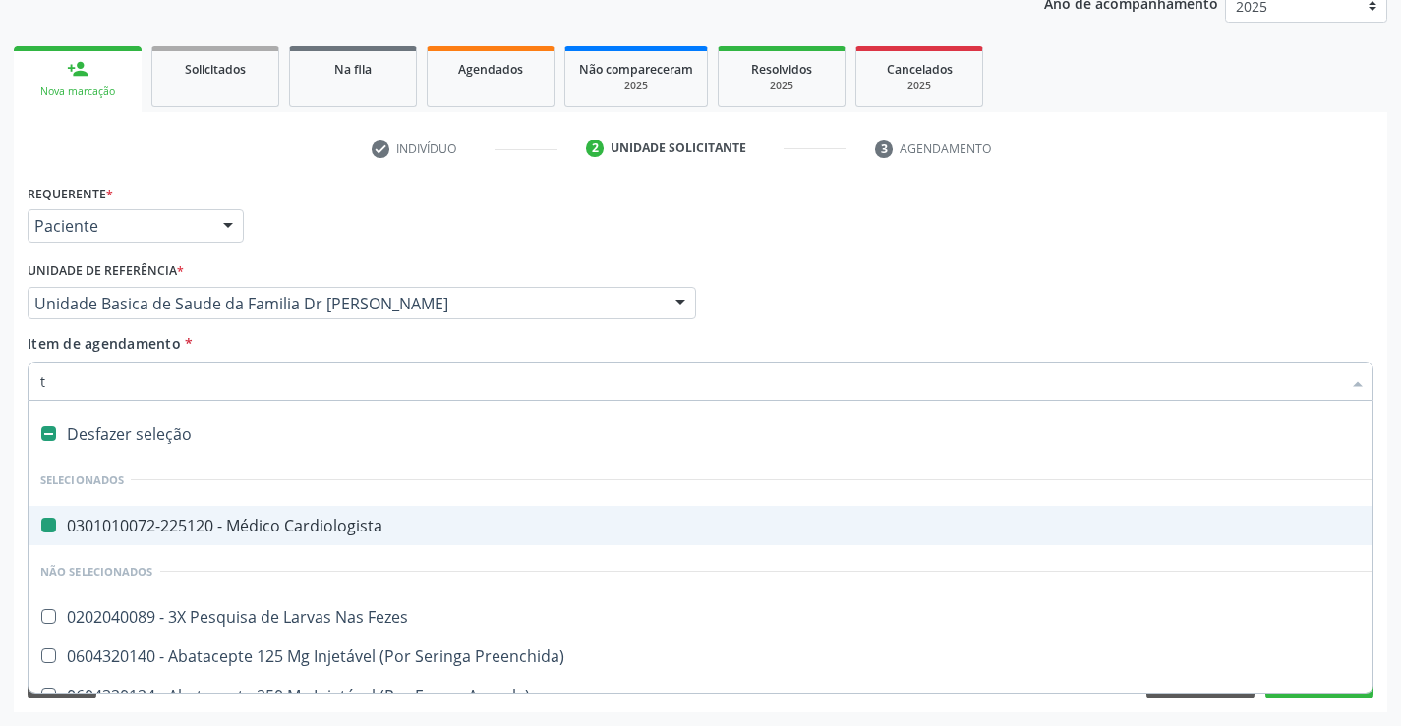
type input "tr"
checkbox Cardiologista "false"
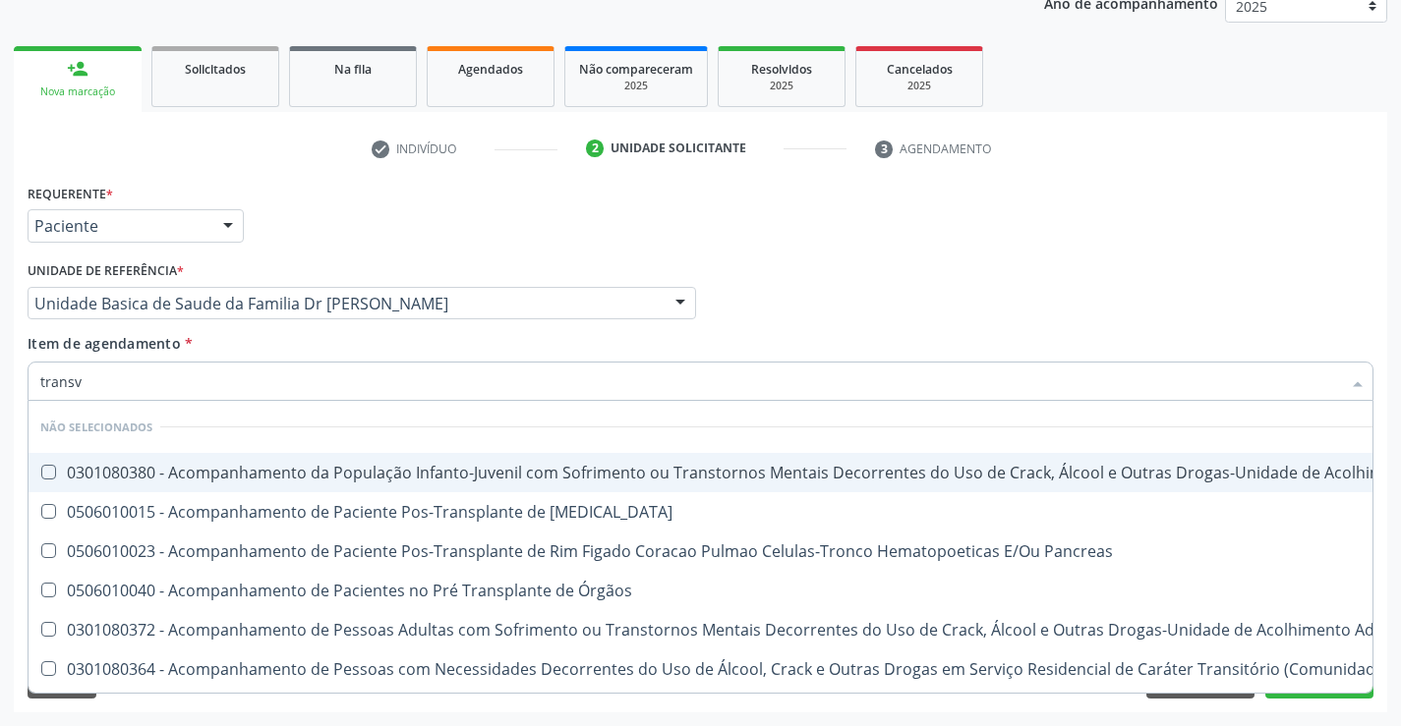
type input "transva"
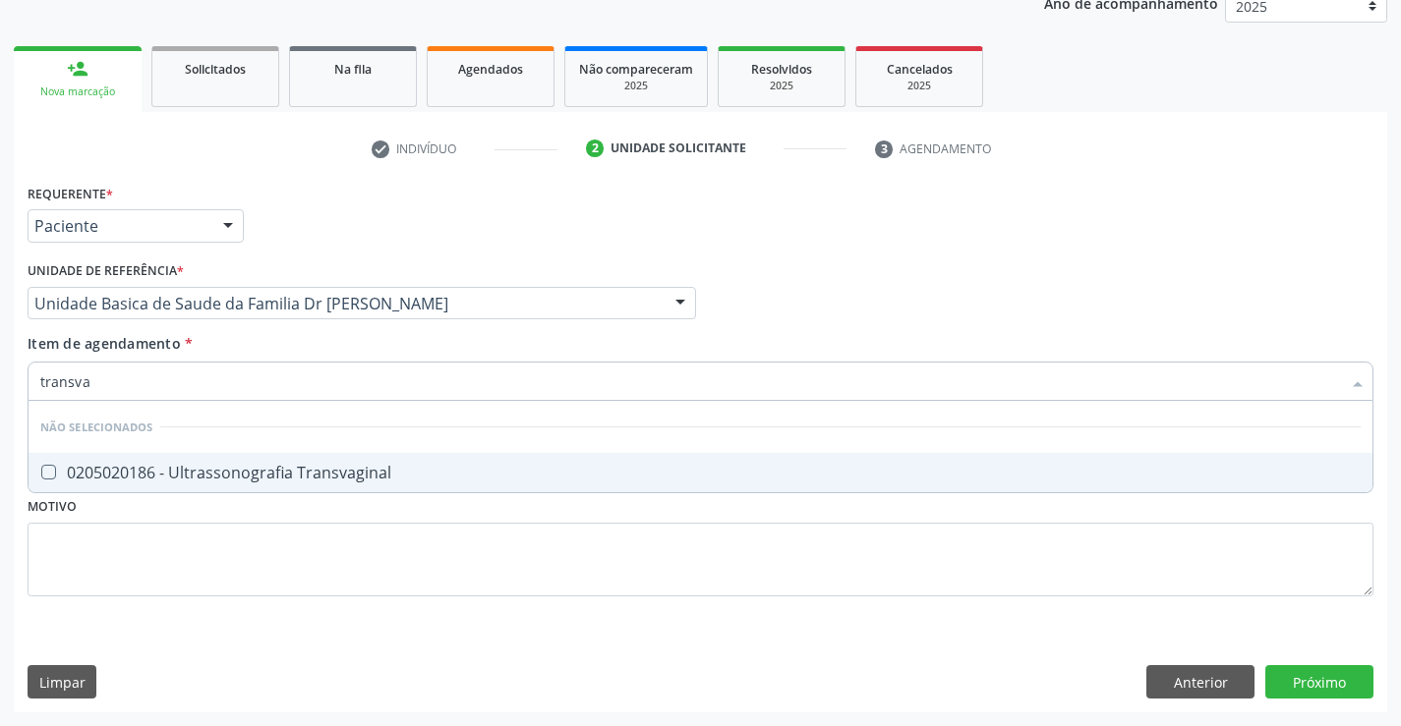
click at [256, 456] on span "0205020186 - Ultrassonografia Transvaginal" at bounding box center [701, 472] width 1344 height 39
checkbox Transvaginal "true"
click at [481, 572] on div "Requerente * Paciente Médico(a) Enfermeiro(a) Paciente Nenhum resultado encontr…" at bounding box center [701, 401] width 1346 height 445
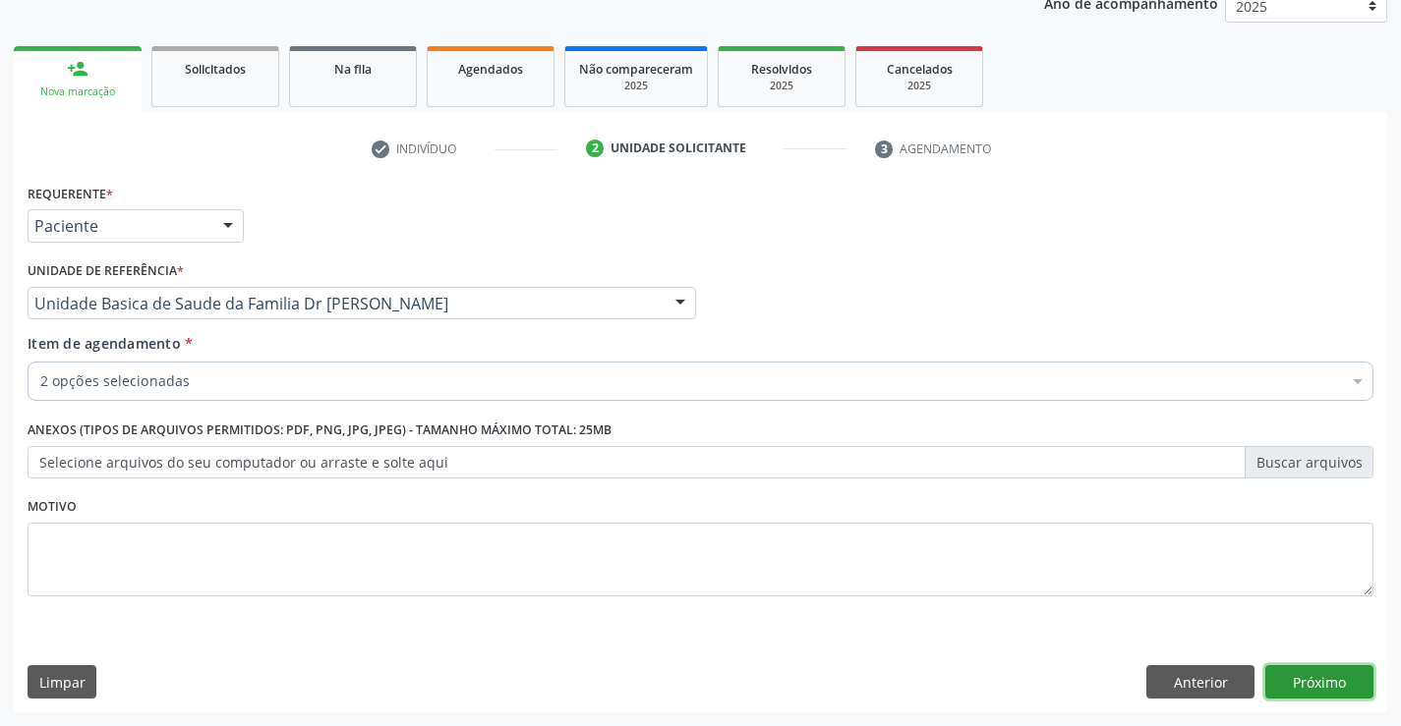
click at [1309, 678] on button "Próximo" at bounding box center [1319, 681] width 108 height 33
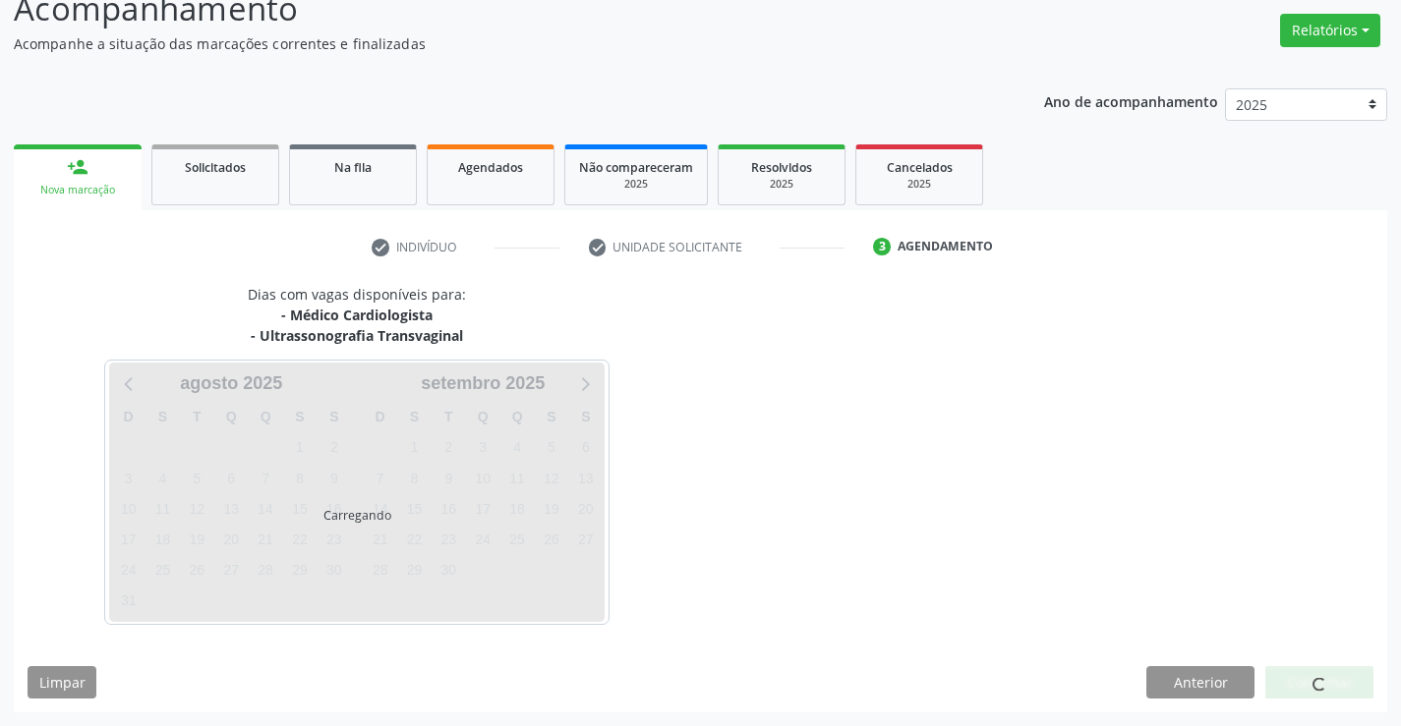
scroll to position [207, 0]
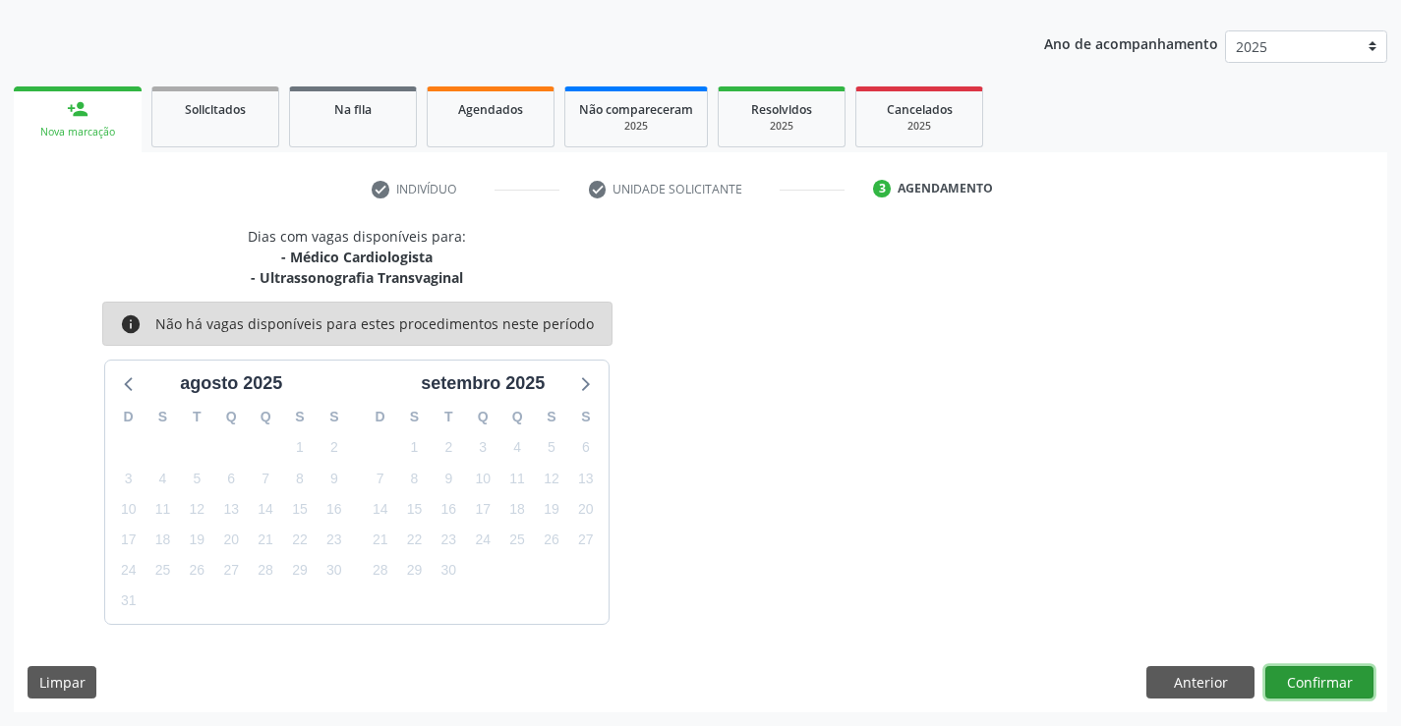
click at [1326, 689] on button "Confirmar" at bounding box center [1319, 682] width 108 height 33
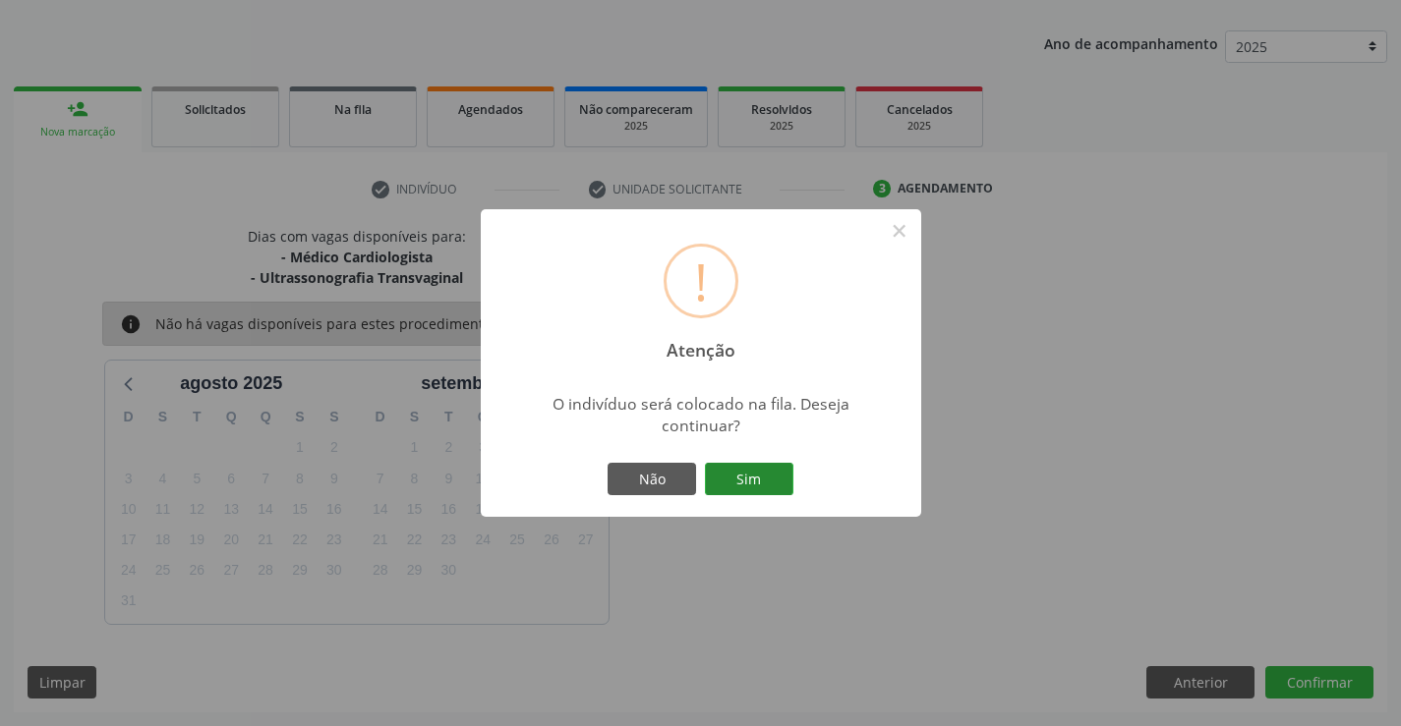
click at [768, 487] on button "Sim" at bounding box center [749, 479] width 88 height 33
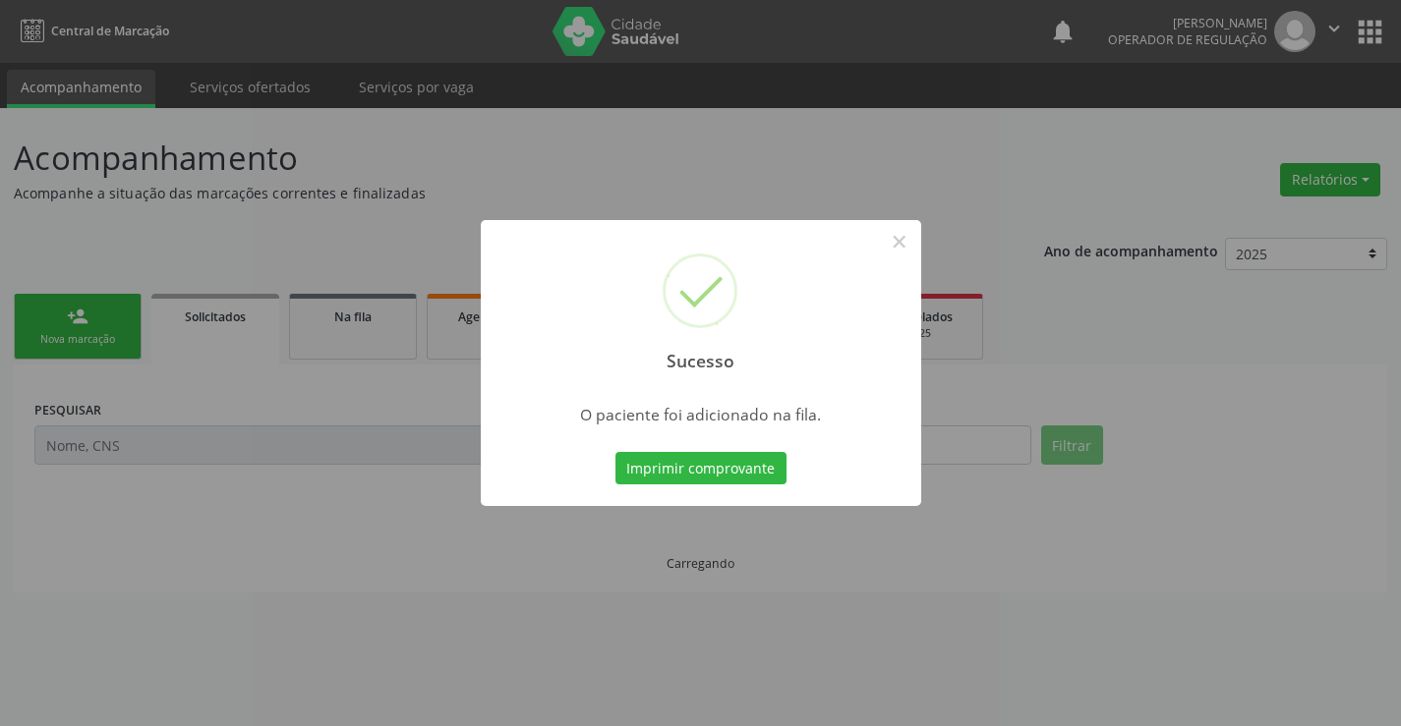
scroll to position [0, 0]
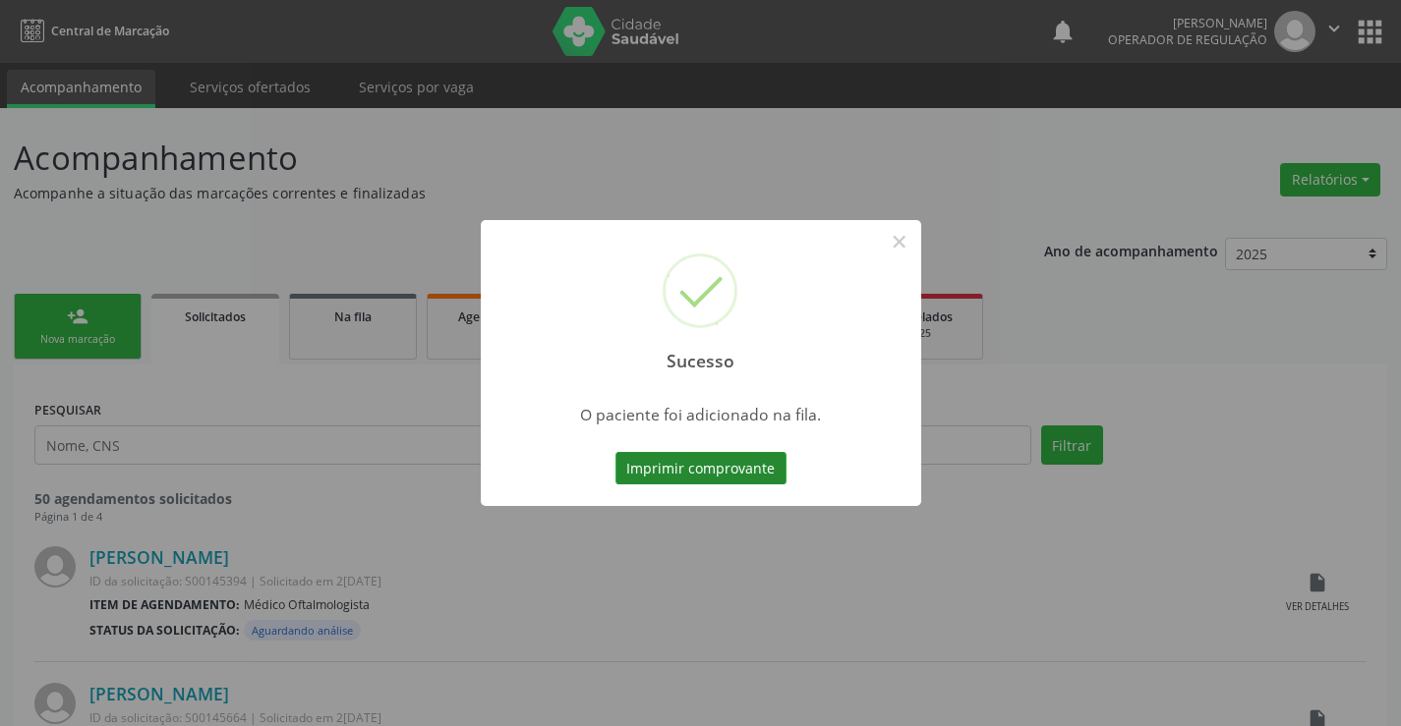
click at [716, 469] on button "Imprimir comprovante" at bounding box center [700, 468] width 171 height 33
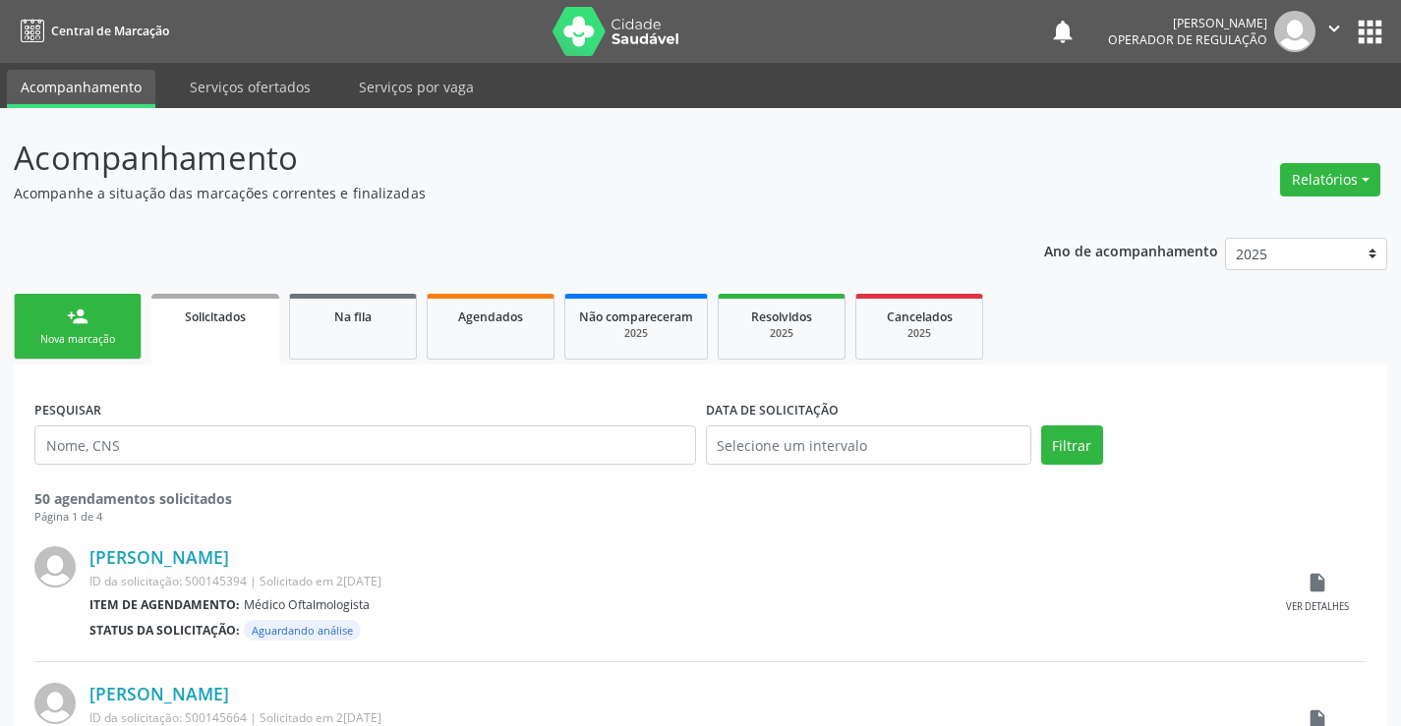
click at [106, 342] on div "Nova marcação" at bounding box center [78, 339] width 98 height 15
click at [106, 340] on div "Nova marcação" at bounding box center [78, 339] width 98 height 15
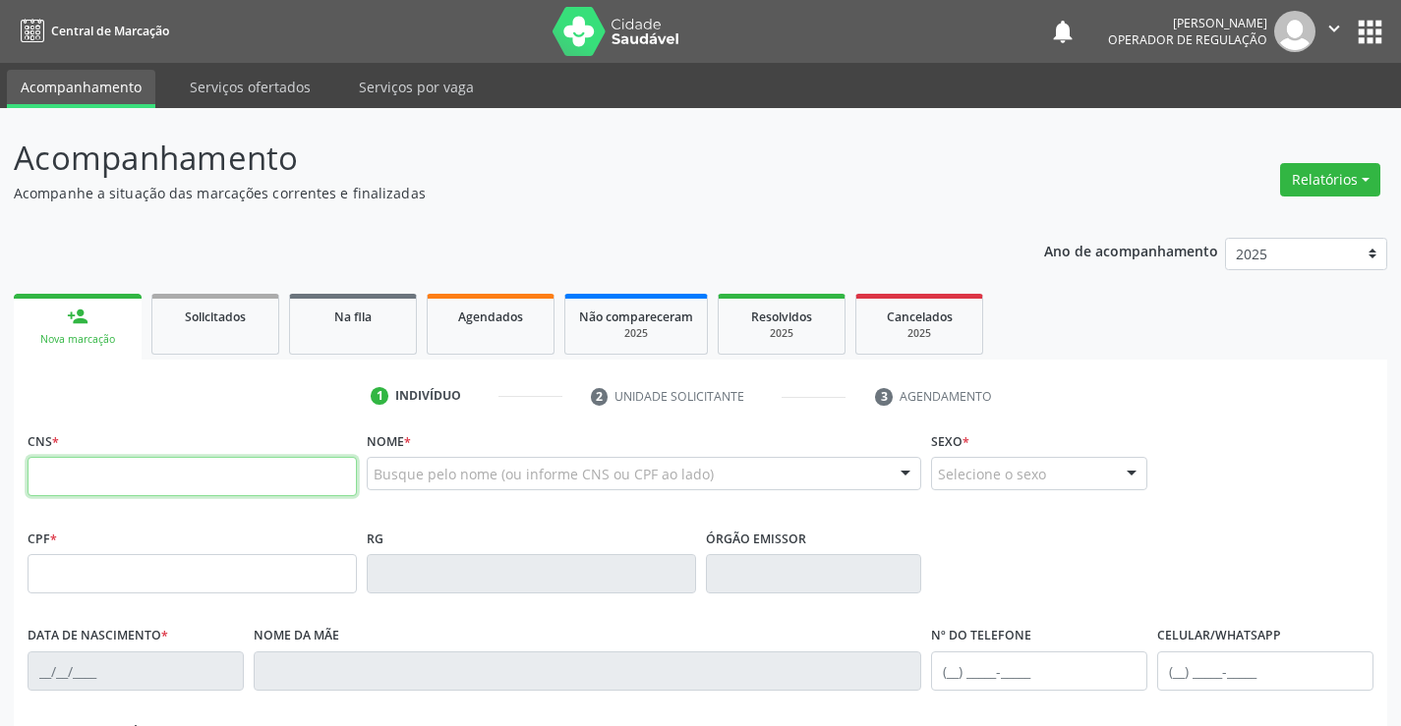
click at [159, 496] on input "text" at bounding box center [192, 476] width 329 height 39
type input "704 1084 6656 9150"
type input "1355197210"
type input "20[DATE]"
type input "S/N"
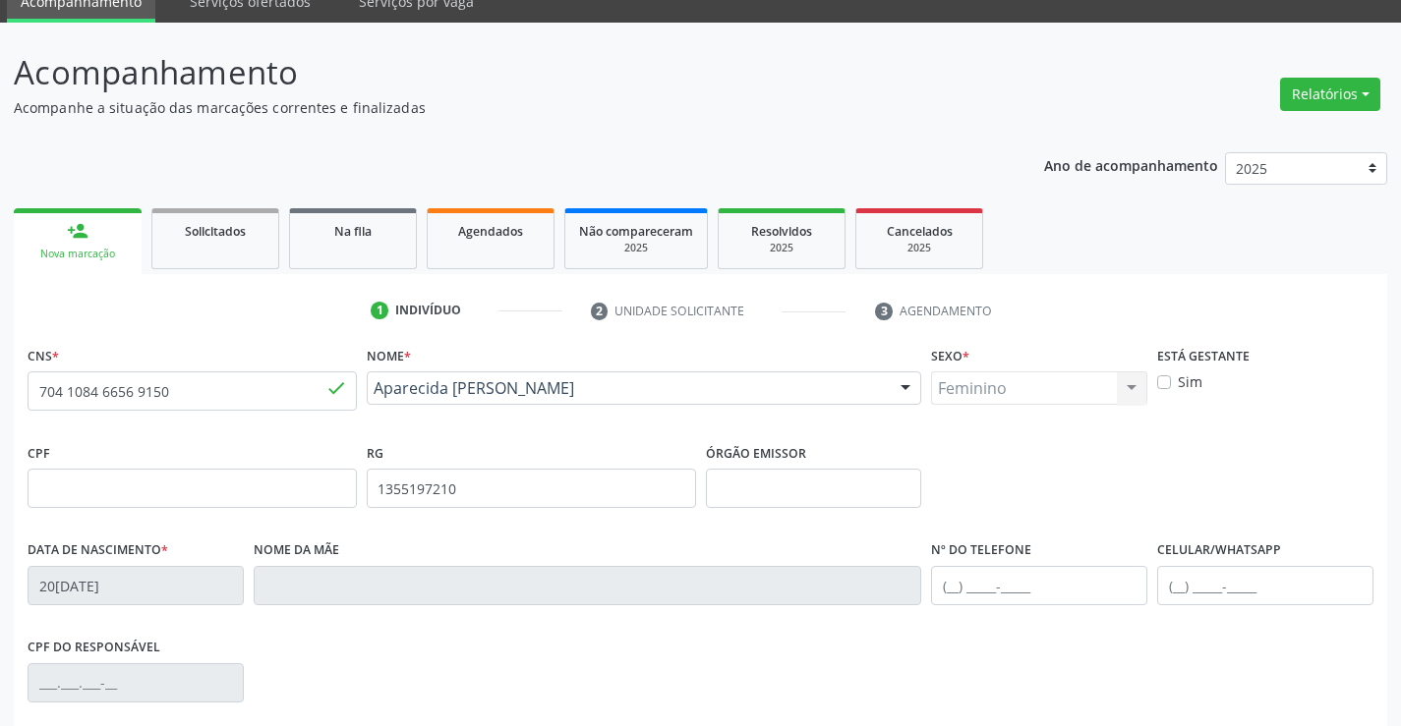
scroll to position [339, 0]
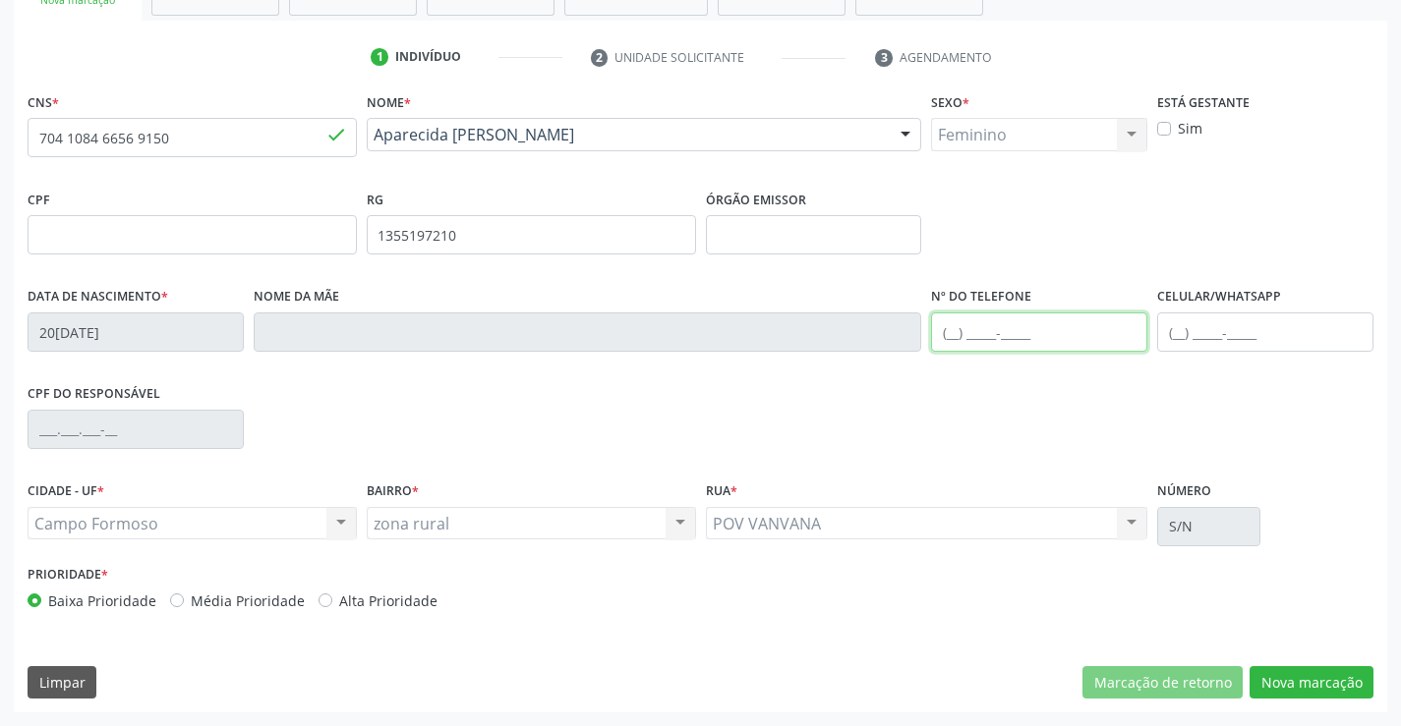
click at [1006, 335] on input "text" at bounding box center [1039, 332] width 216 height 39
type input "("
type input "[PHONE_NUMBER]"
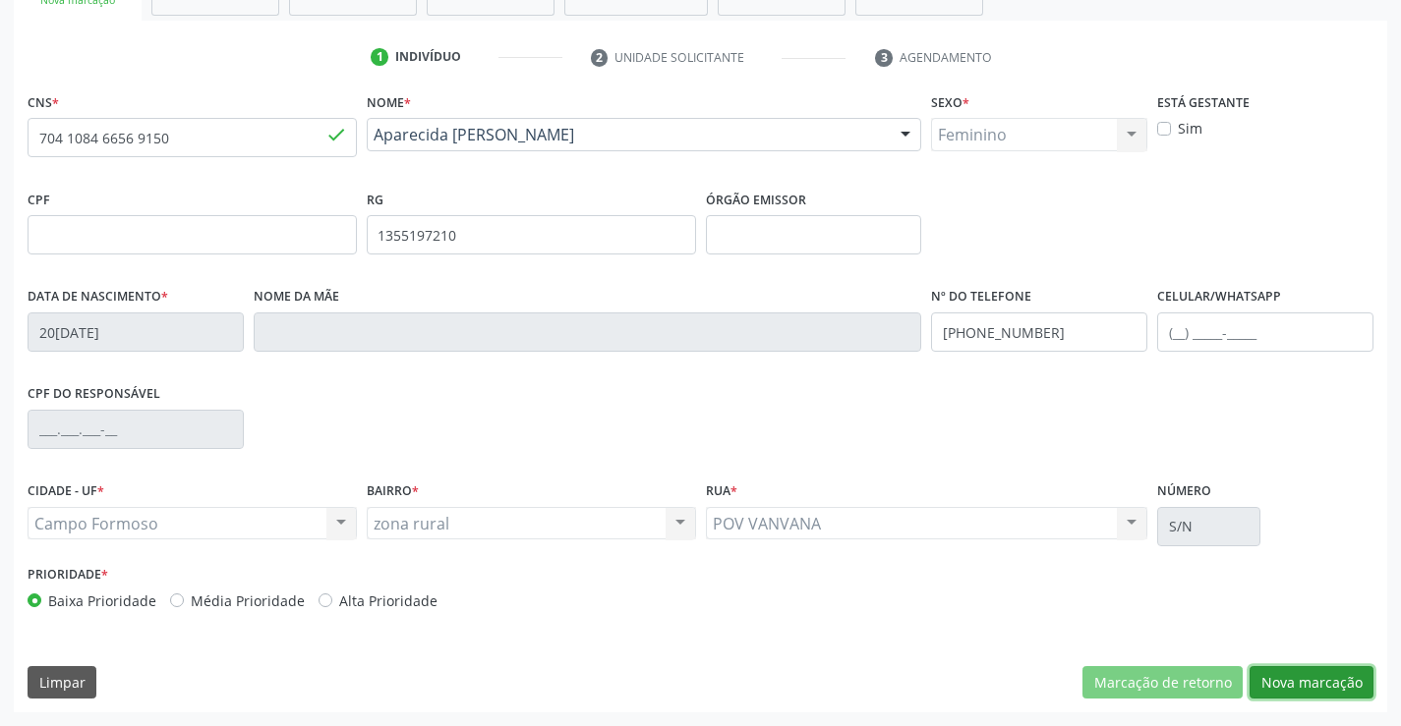
click at [1310, 679] on button "Nova marcação" at bounding box center [1311, 682] width 124 height 33
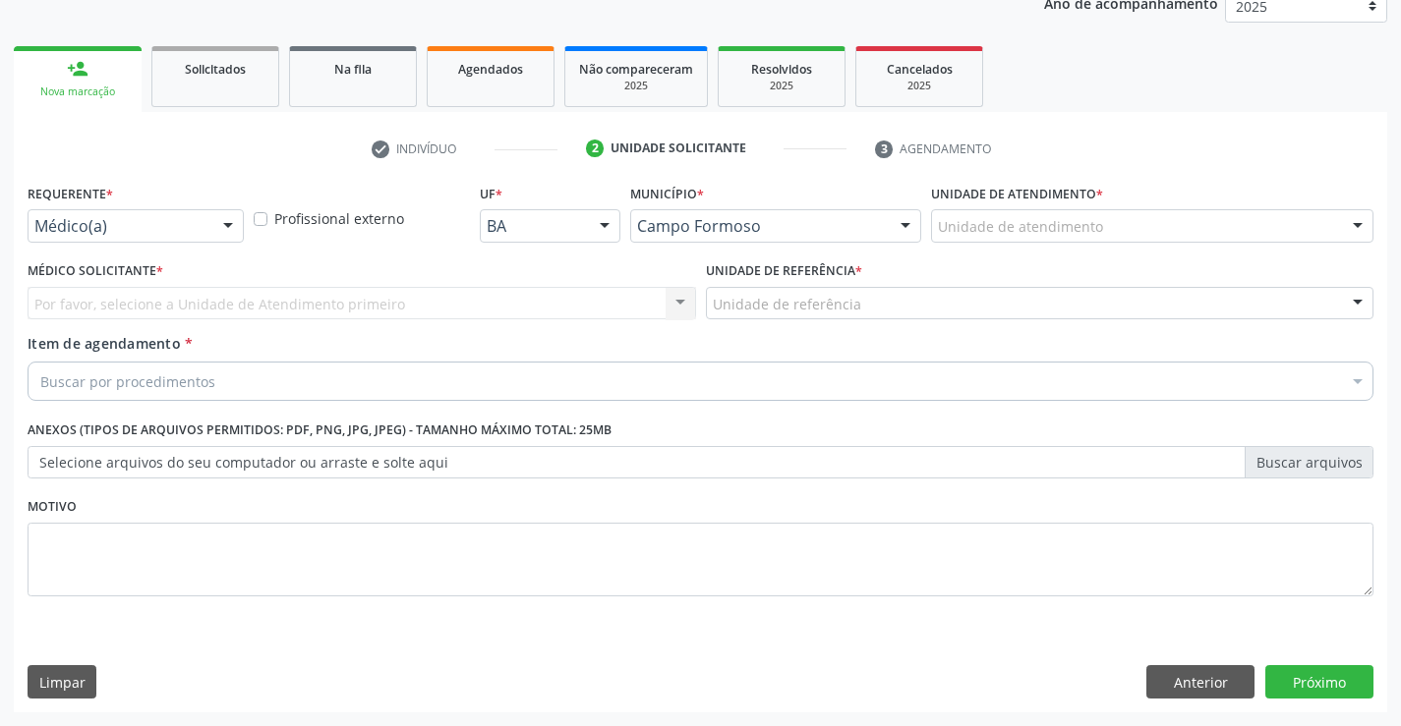
scroll to position [248, 0]
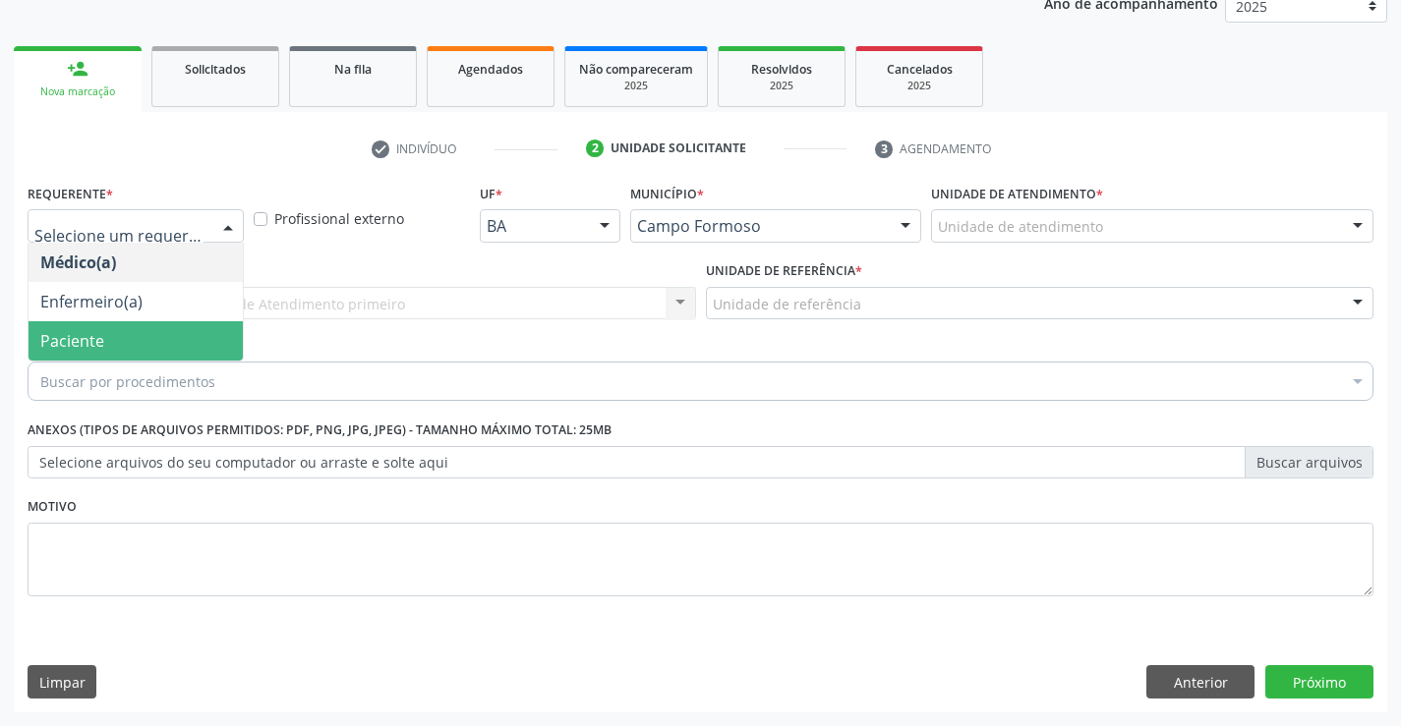
click at [134, 343] on span "Paciente" at bounding box center [136, 340] width 214 height 39
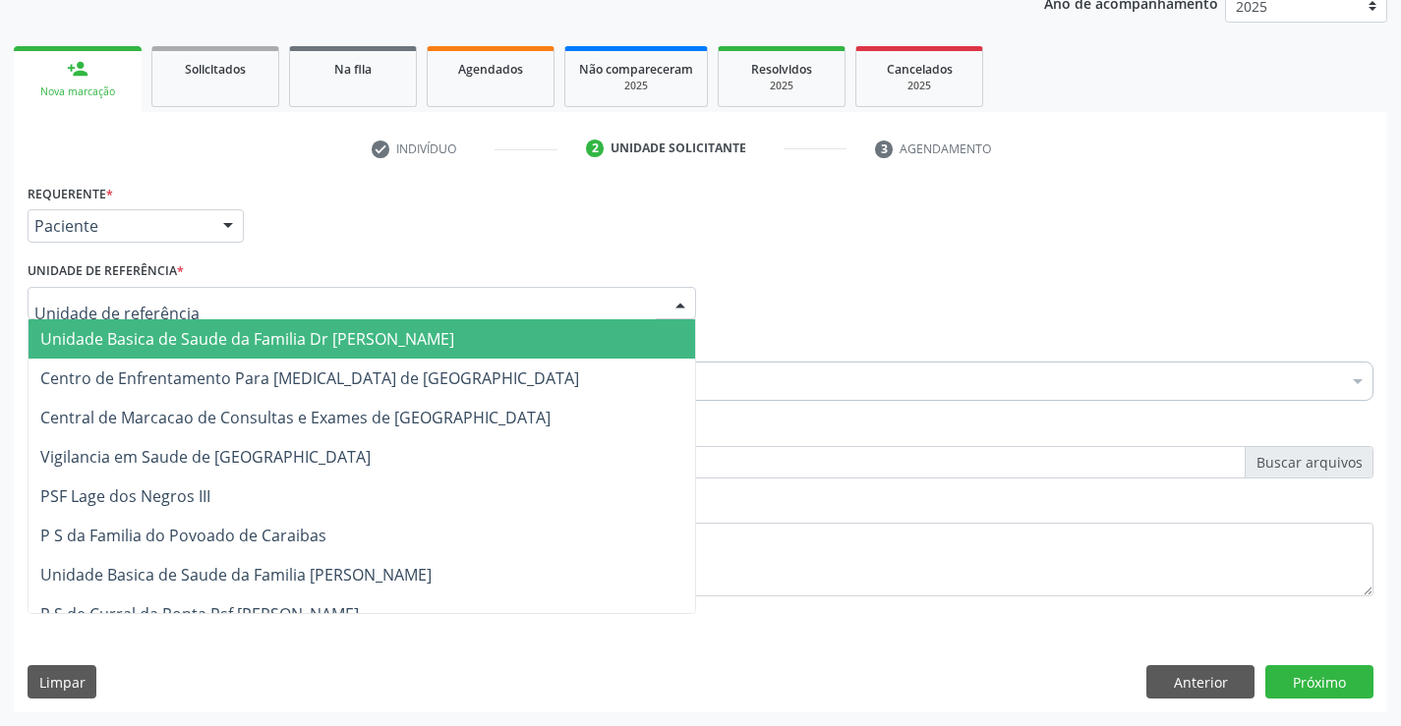
click at [330, 311] on div at bounding box center [362, 303] width 668 height 33
click at [252, 342] on span "Unidade Basica de Saude da Familia Dr [PERSON_NAME]" at bounding box center [247, 339] width 414 height 22
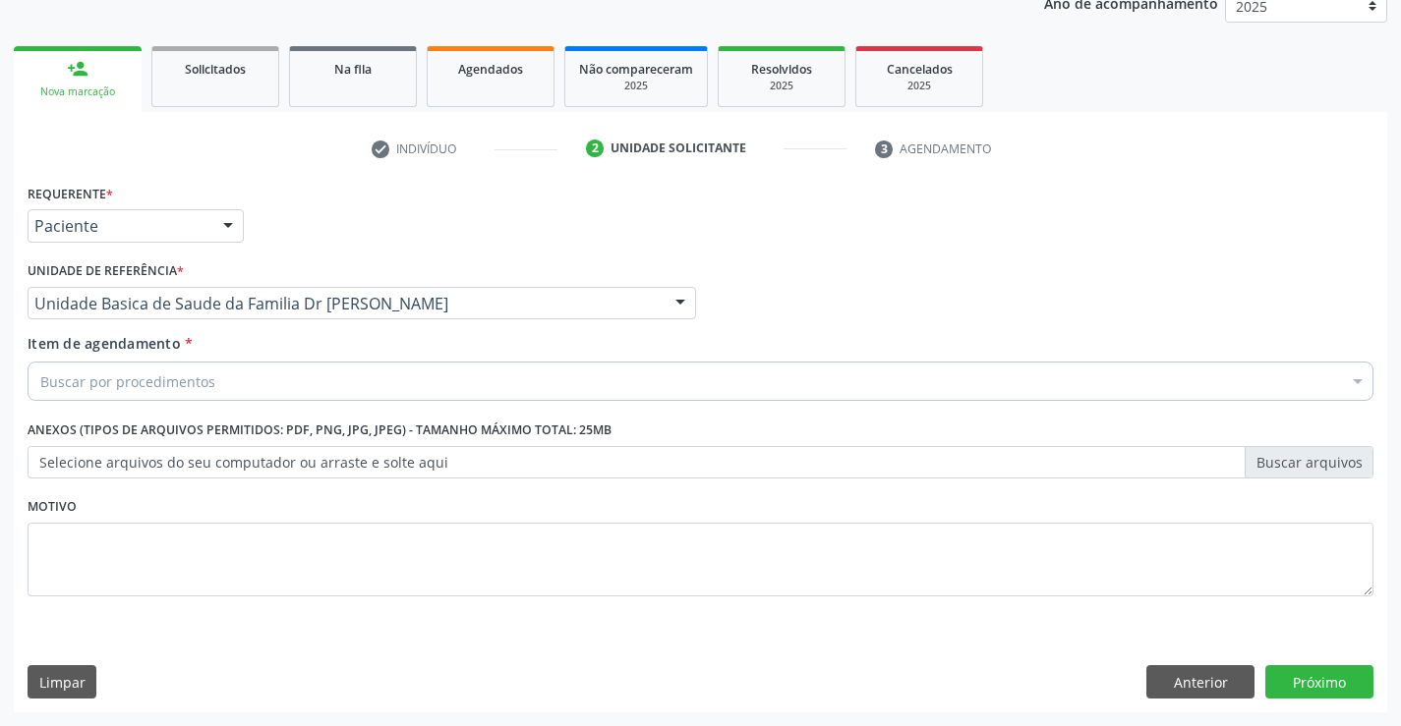
click at [228, 381] on div "Buscar por procedimentos" at bounding box center [701, 381] width 1346 height 39
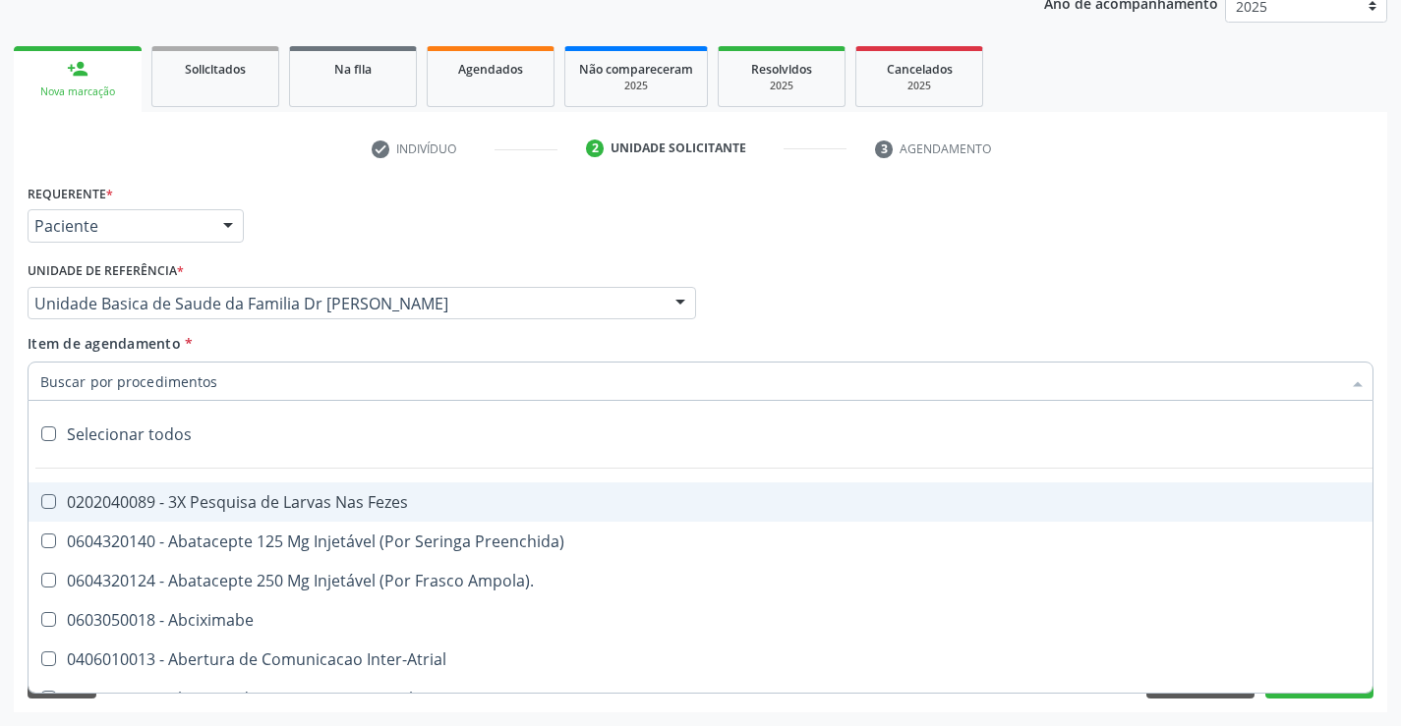
type input "s"
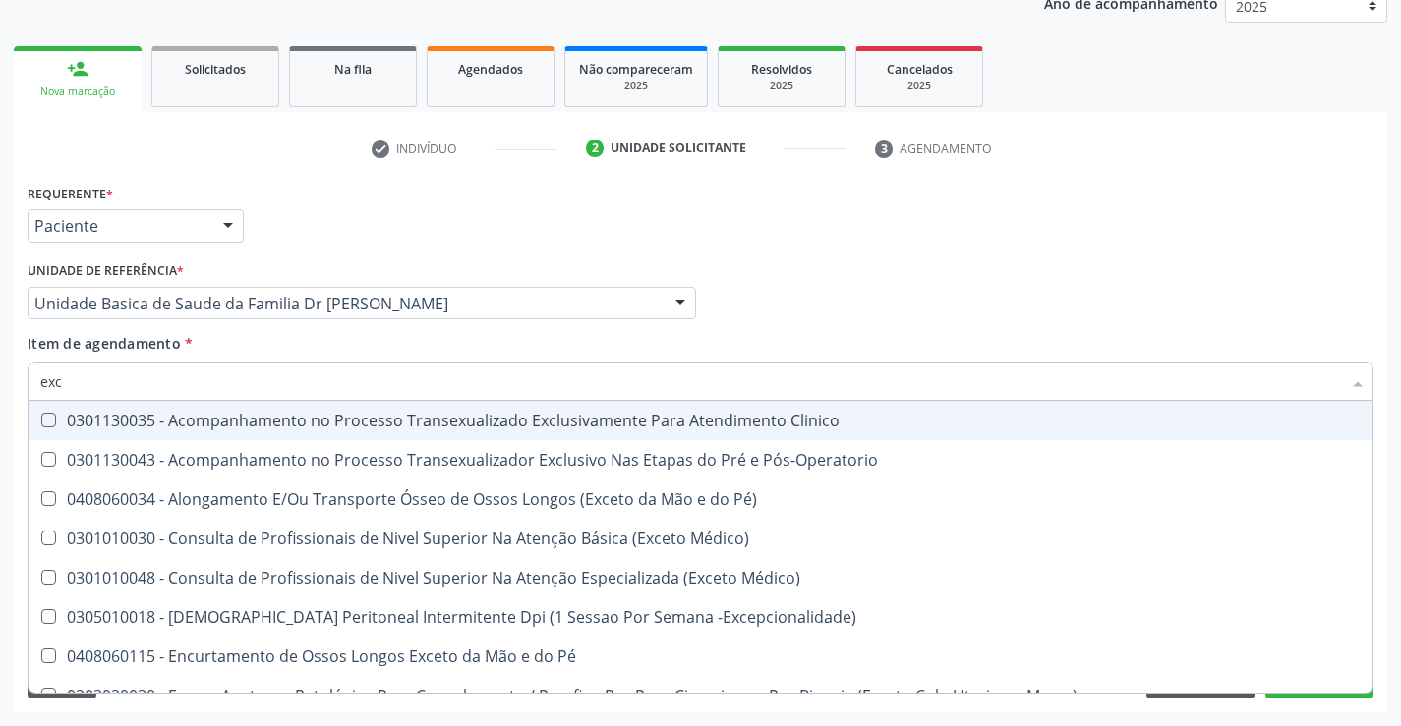
type input "exci"
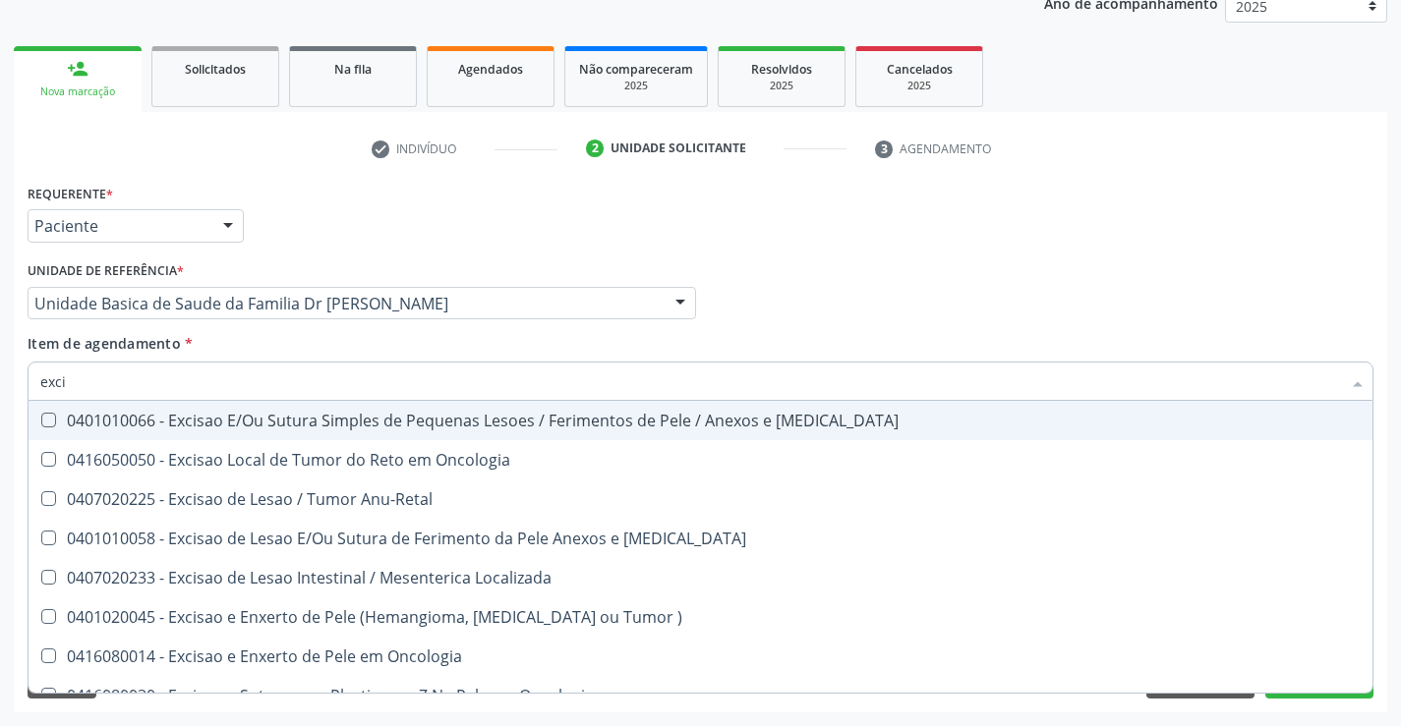
click at [324, 422] on div "0401010066 - Excisao E/Ou Sutura Simples de Pequenas Lesoes / Ferimentos de Pel…" at bounding box center [700, 421] width 1320 height 16
checkbox Mucosa "true"
click at [1011, 329] on div "Médico Solicitante Por favor, selecione a Unidade de Atendimento primeiro Nenhu…" at bounding box center [700, 295] width 1355 height 77
checkbox Oncologia "true"
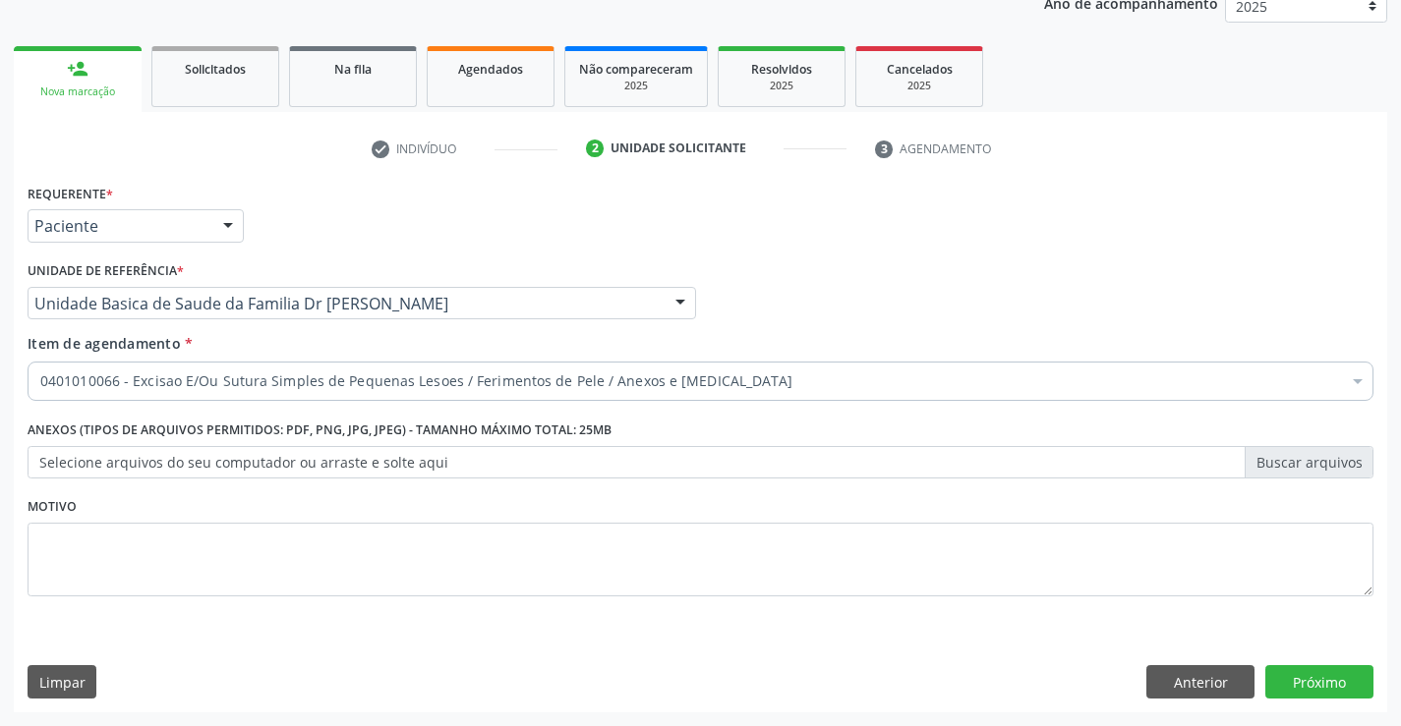
click at [1351, 700] on div "Requerente * Paciente Médico(a) Enfermeiro(a) Paciente Nenhum resultado encontr…" at bounding box center [700, 446] width 1373 height 534
click at [1322, 681] on button "Próximo" at bounding box center [1319, 681] width 108 height 33
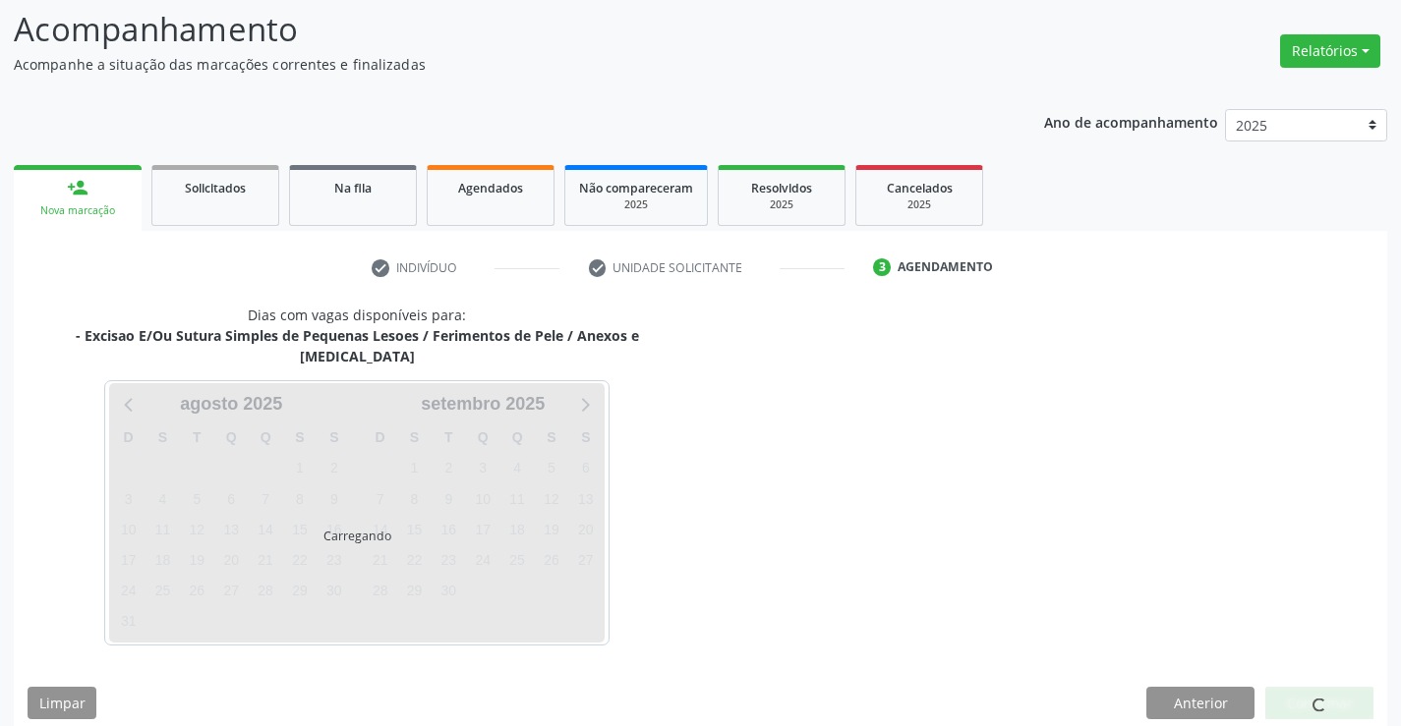
scroll to position [187, 0]
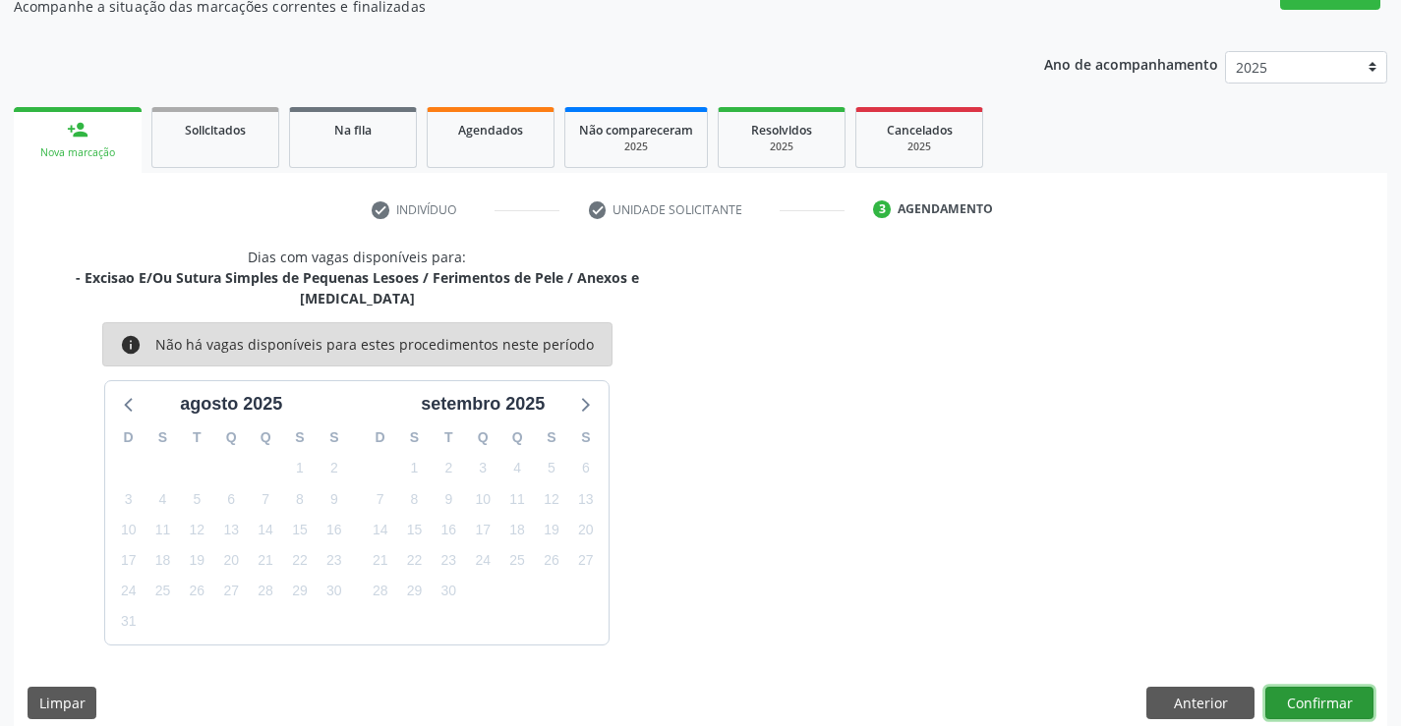
click at [1331, 687] on button "Confirmar" at bounding box center [1319, 703] width 108 height 33
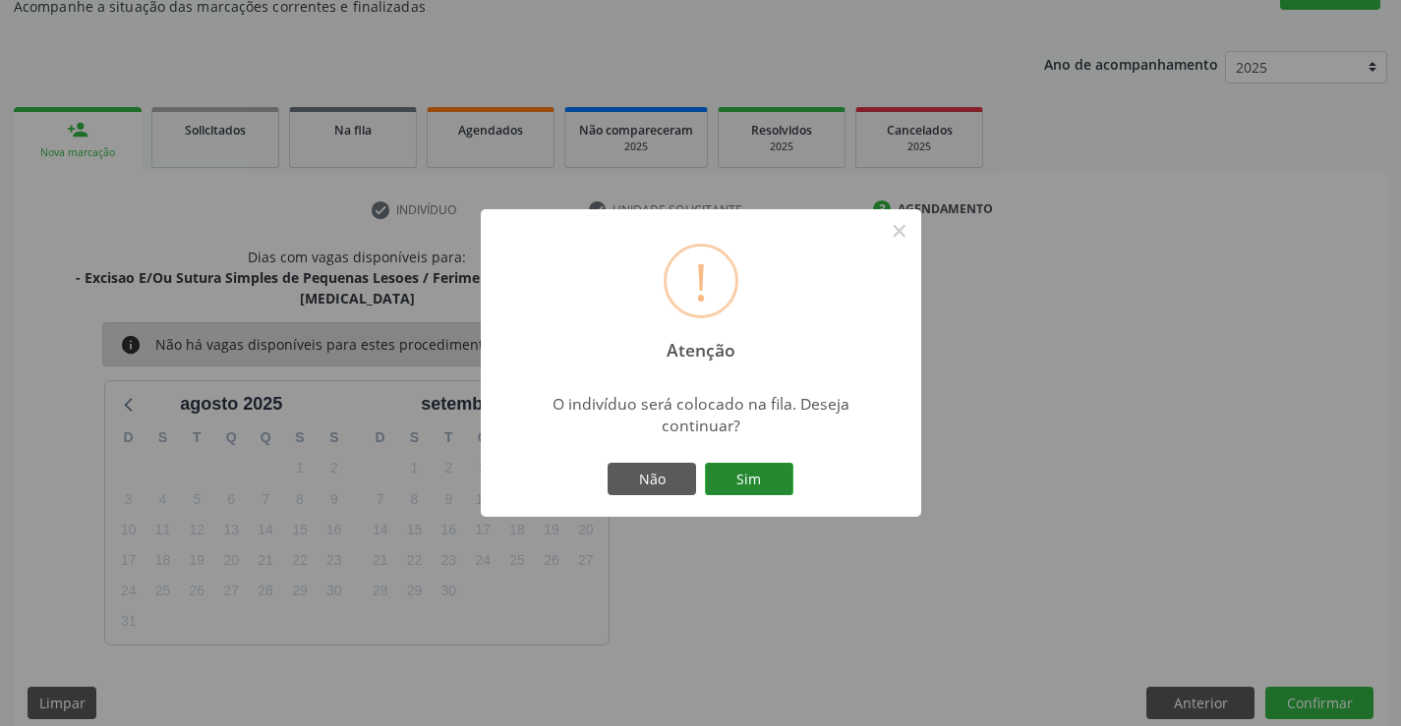
click at [772, 479] on button "Sim" at bounding box center [749, 479] width 88 height 33
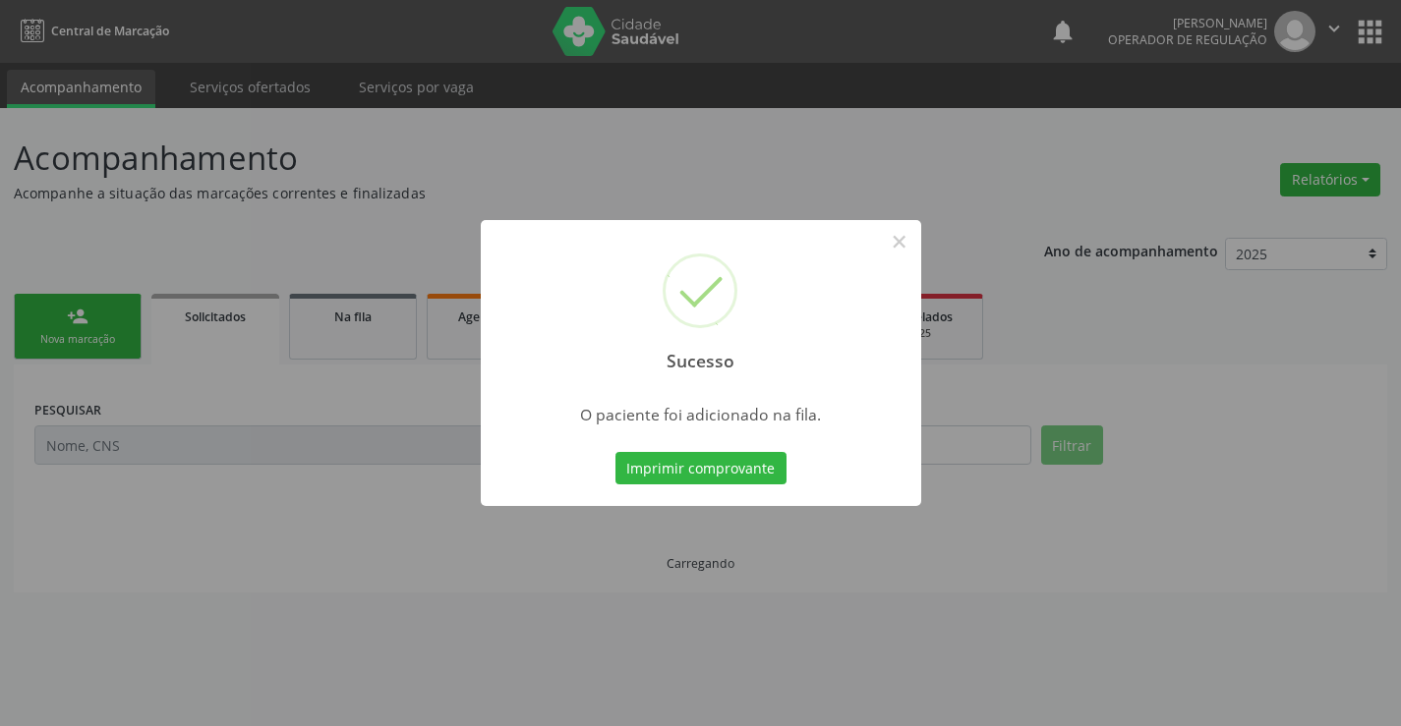
scroll to position [0, 0]
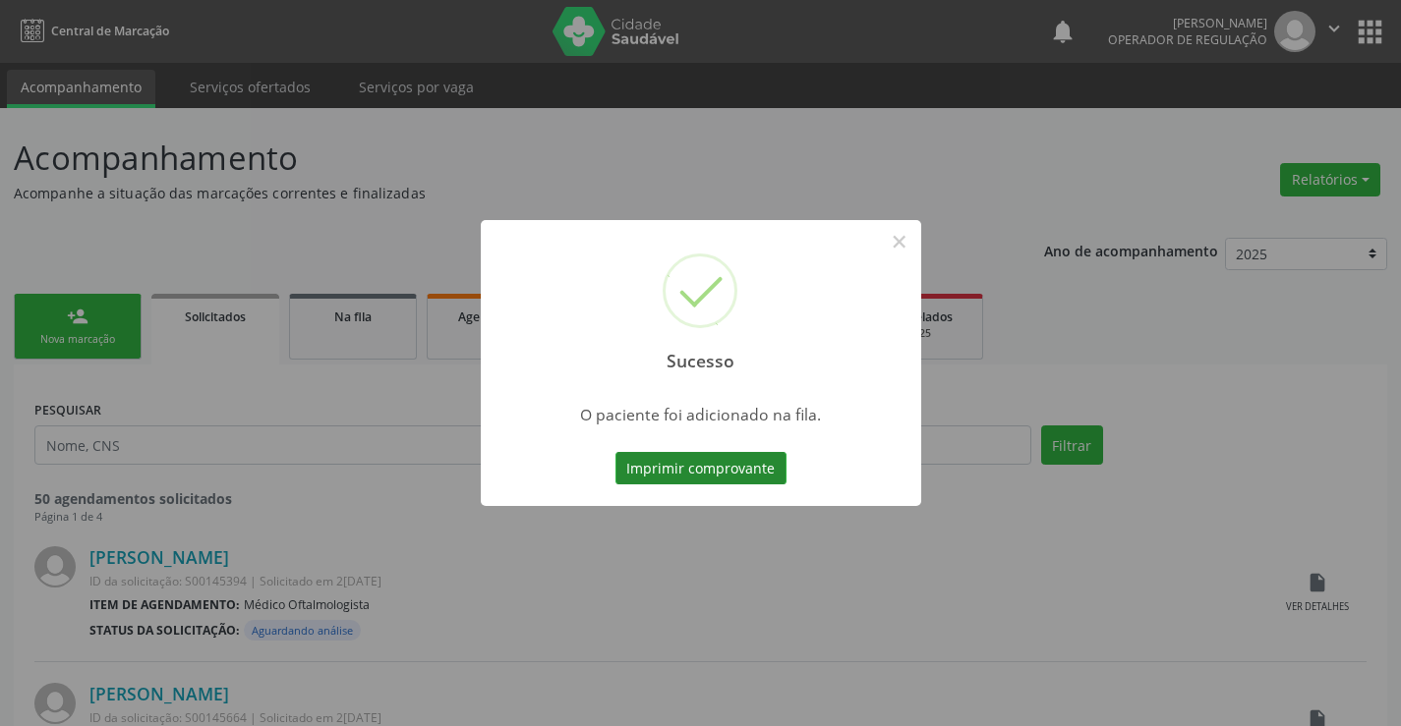
click at [716, 472] on button "Imprimir comprovante" at bounding box center [700, 468] width 171 height 33
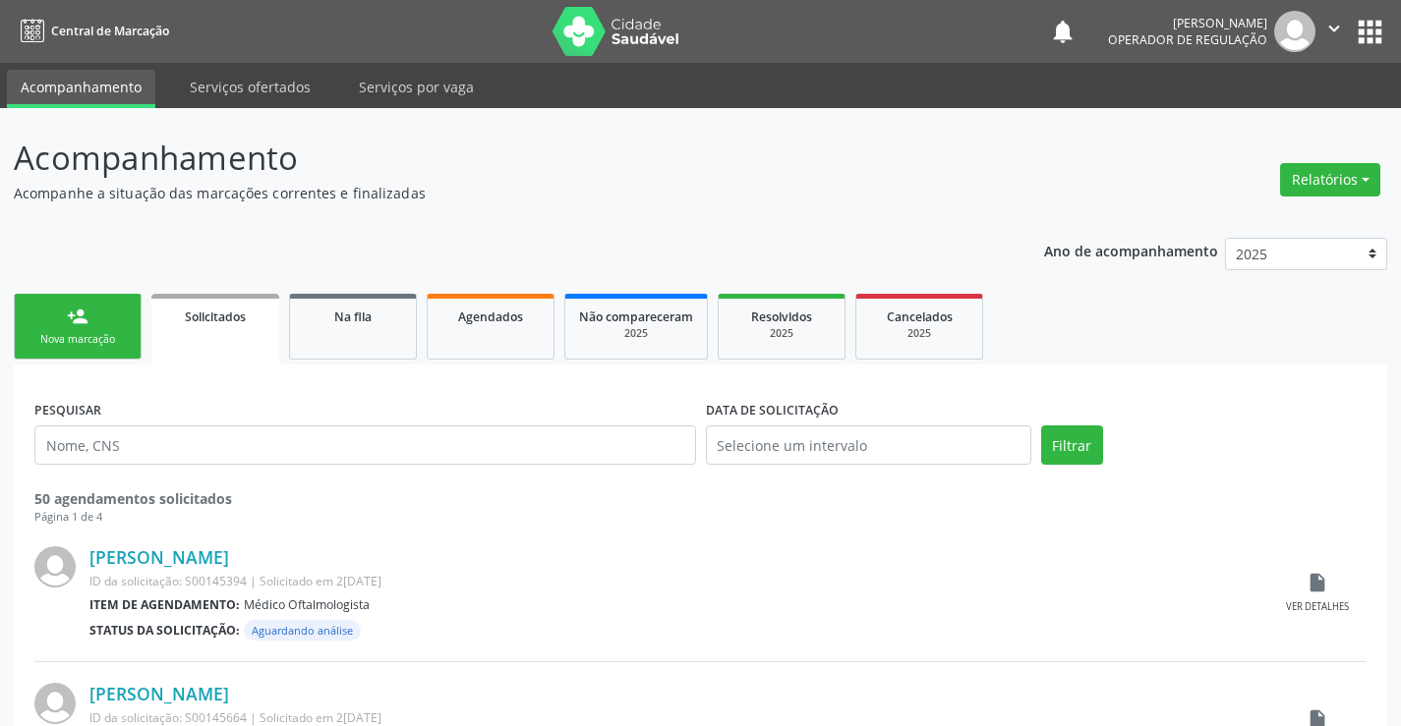
click at [79, 313] on div "person_add" at bounding box center [78, 317] width 22 height 22
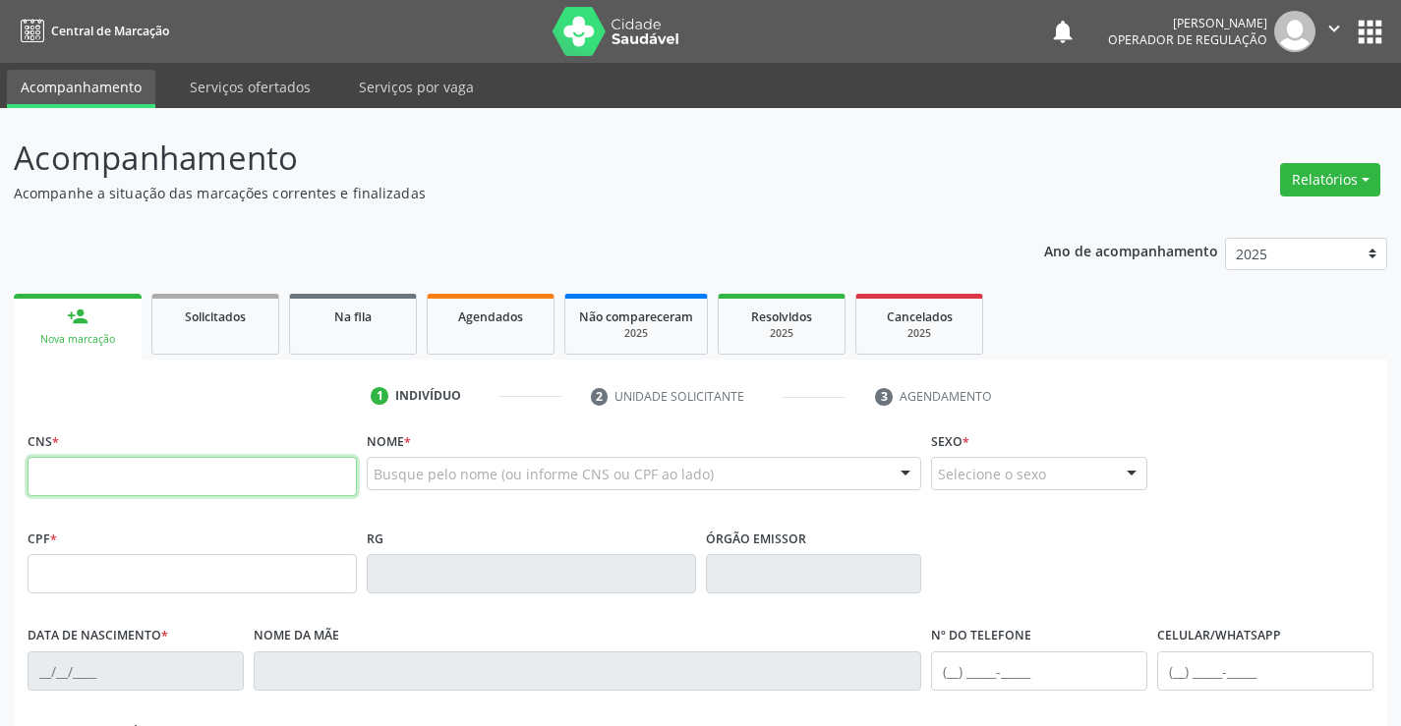
drag, startPoint x: 142, startPoint y: 473, endPoint x: 154, endPoint y: 473, distance: 12.8
click at [142, 473] on input "text" at bounding box center [192, 476] width 329 height 39
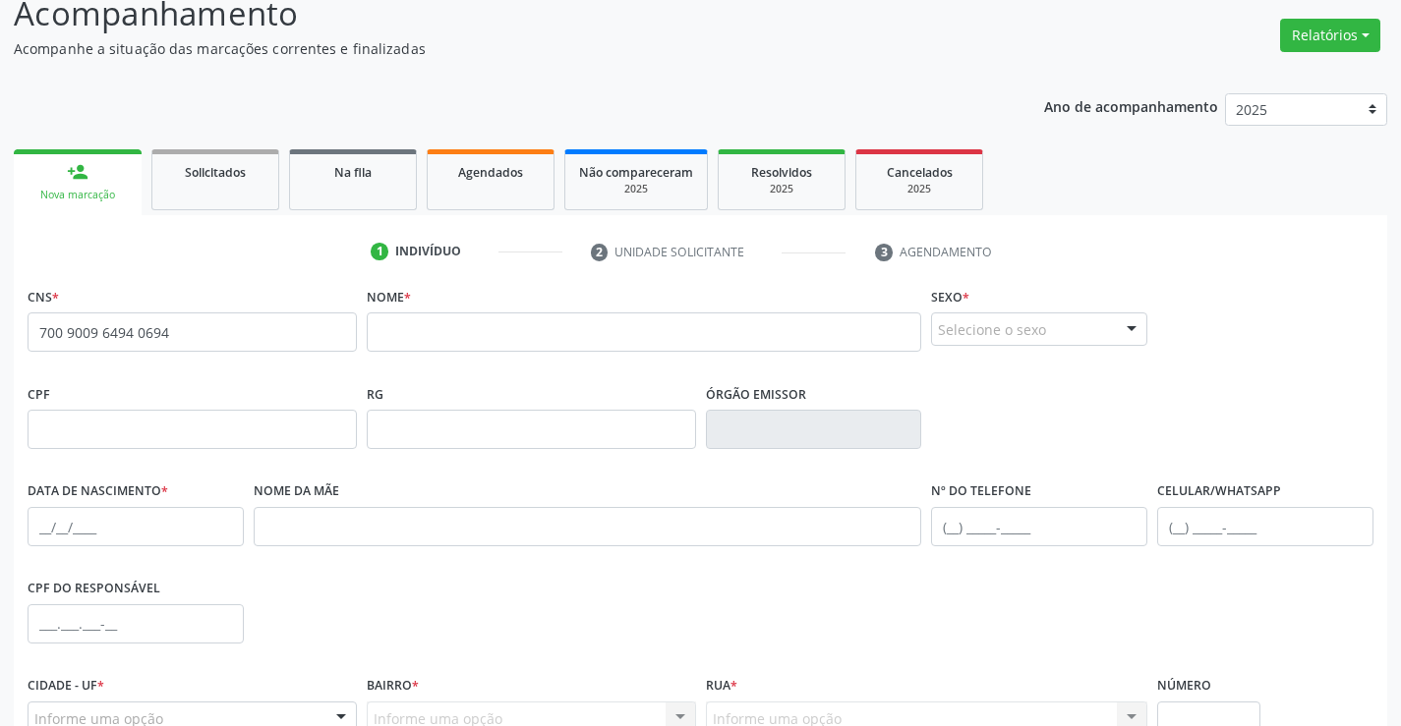
scroll to position [143, 0]
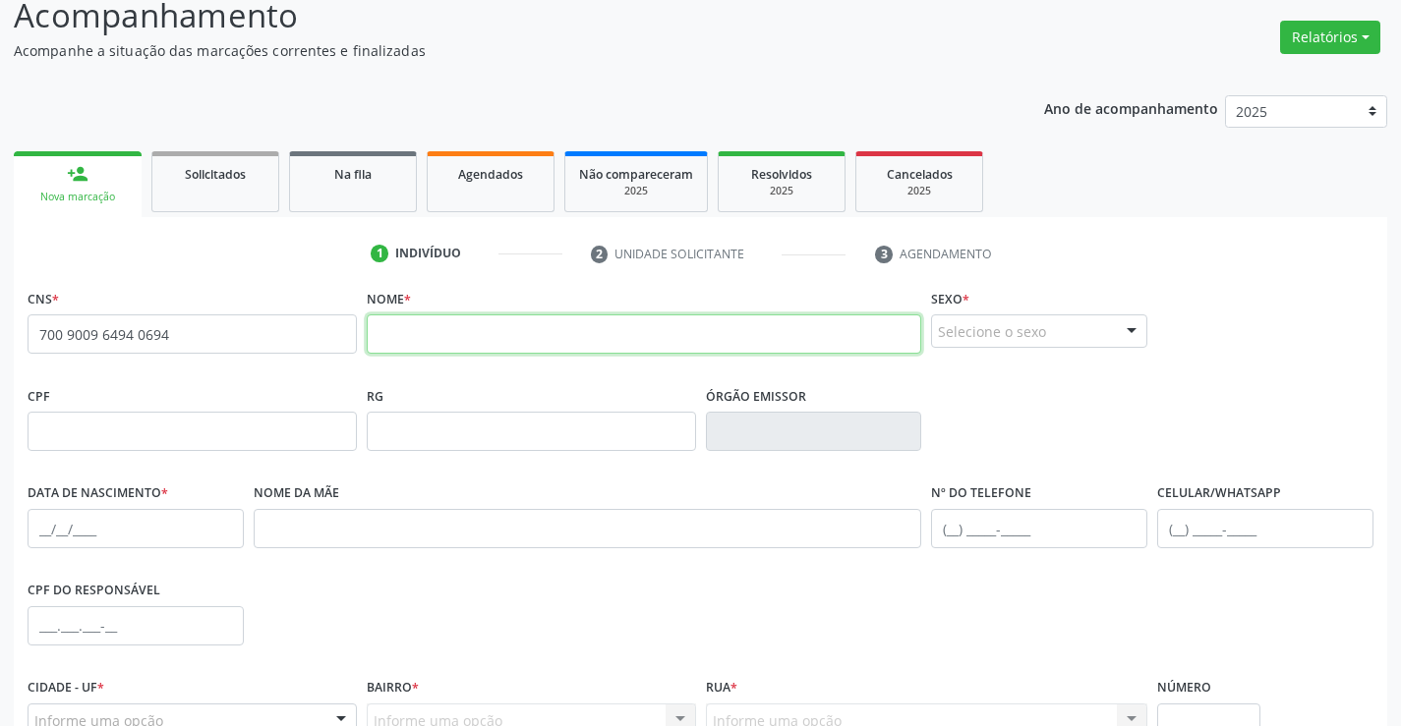
drag, startPoint x: 401, startPoint y: 340, endPoint x: 538, endPoint y: 327, distance: 137.2
click at [401, 340] on input "text" at bounding box center [644, 334] width 555 height 39
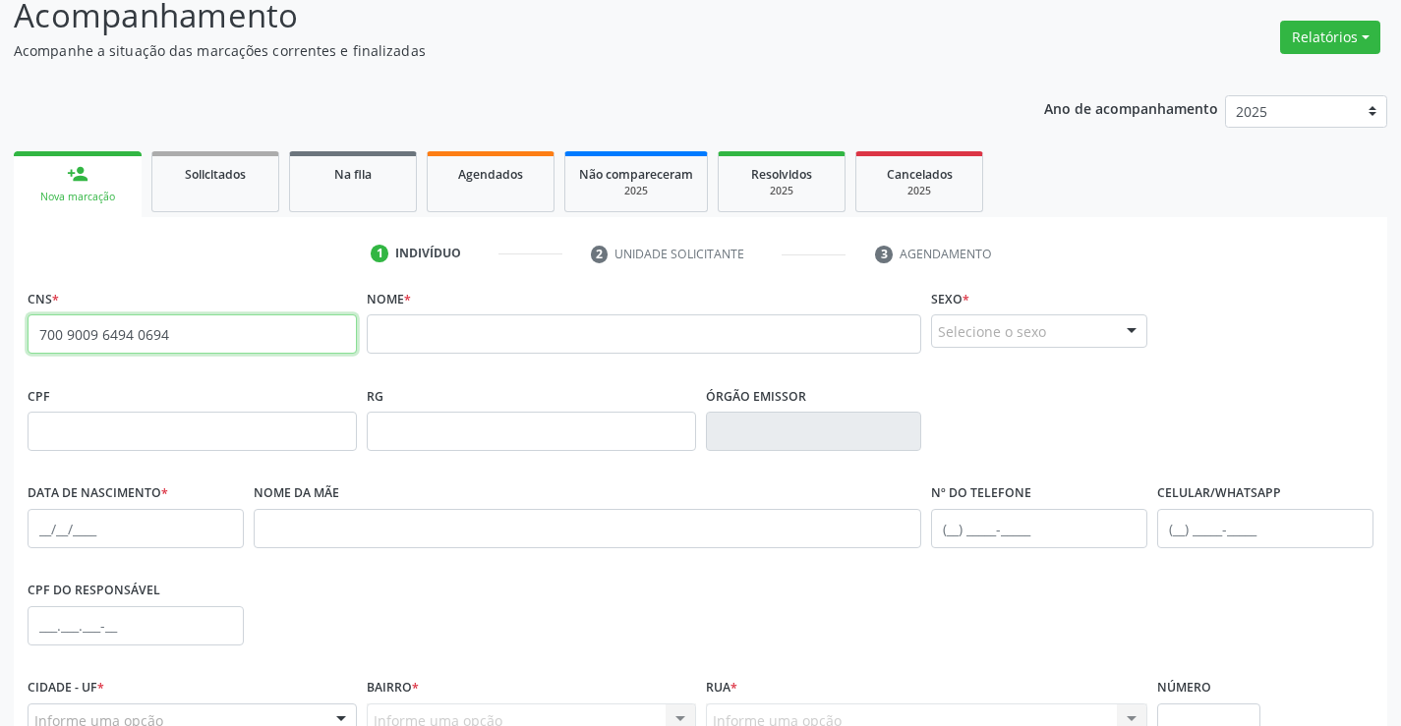
click at [217, 329] on input "700 9009 6494 0694" at bounding box center [192, 334] width 329 height 39
type input "7"
type input "700 9009 6428 0694"
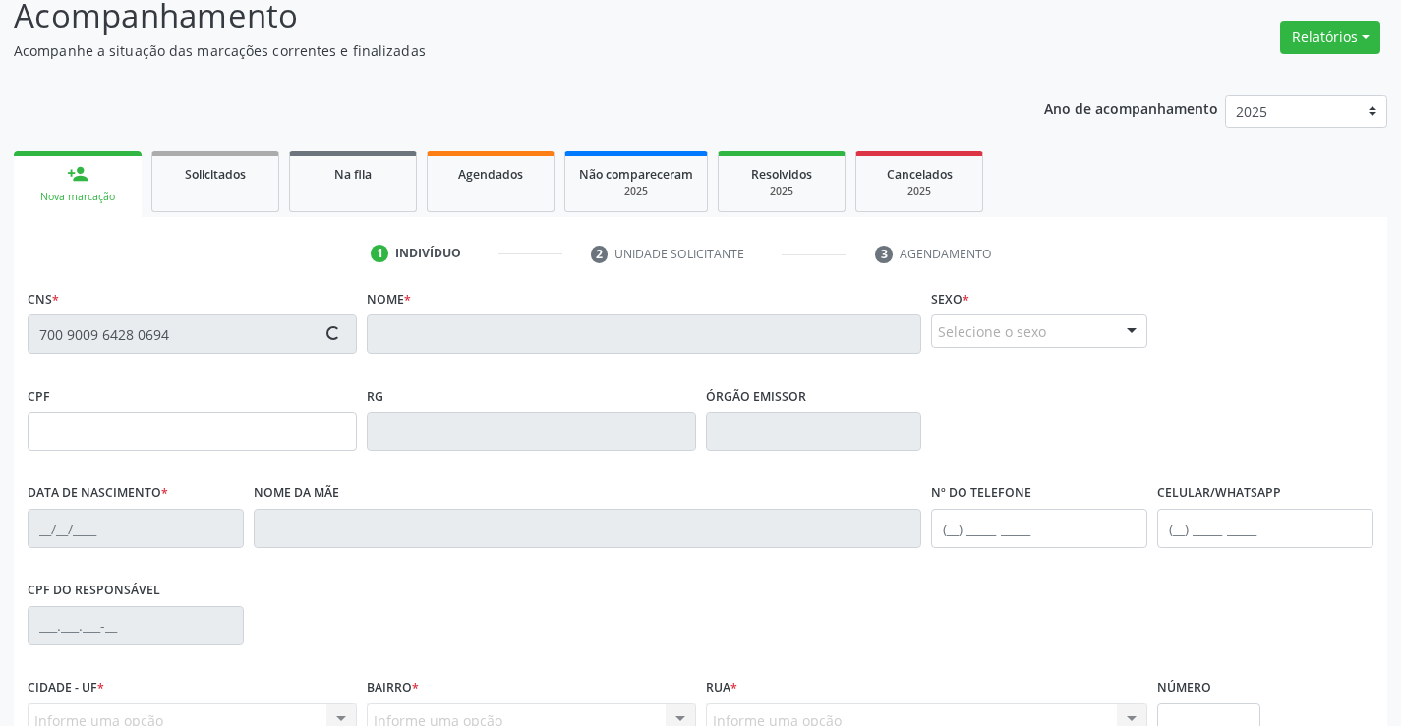
type input "2132695709"
type input "1[DATE]"
type input "[PHONE_NUMBER]"
type input "254.795.908-98"
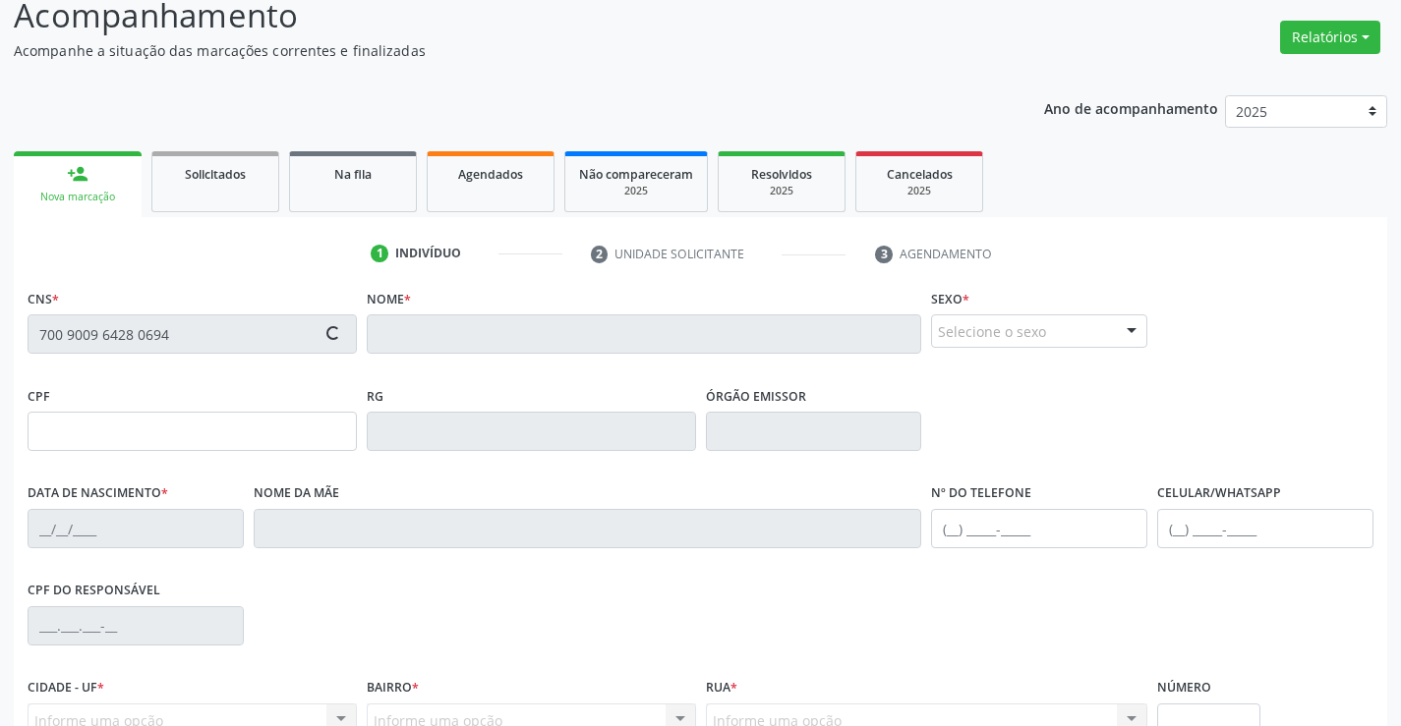
type input "S/N"
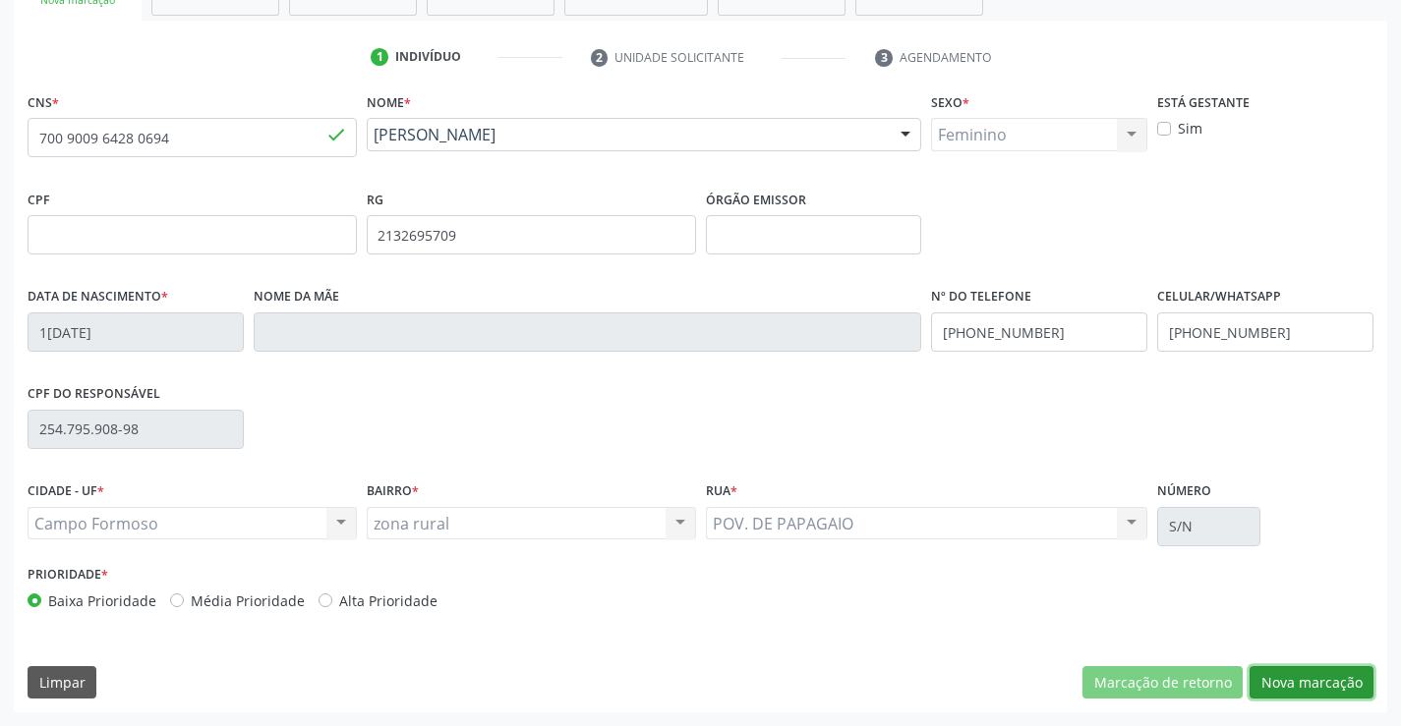
click at [1297, 685] on button "Nova marcação" at bounding box center [1311, 682] width 124 height 33
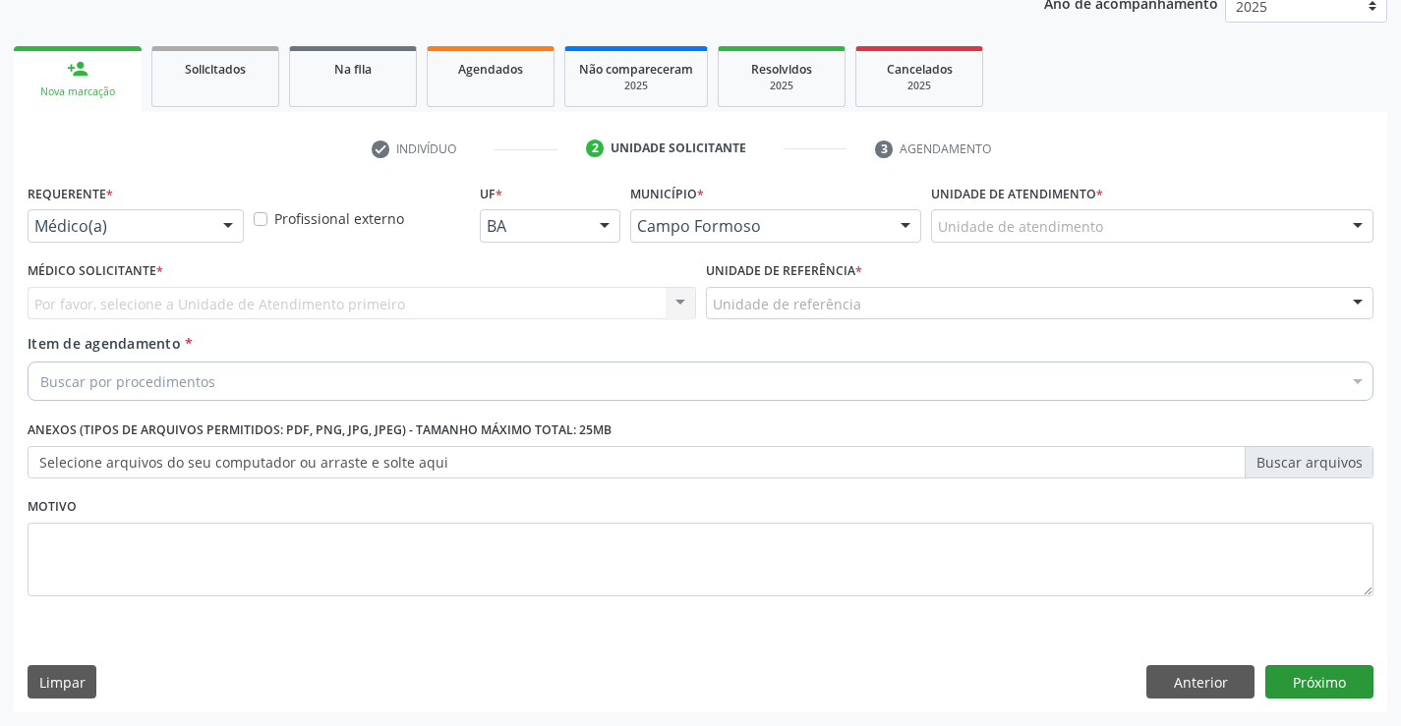
scroll to position [248, 0]
drag, startPoint x: 181, startPoint y: 221, endPoint x: 188, endPoint y: 258, distance: 37.0
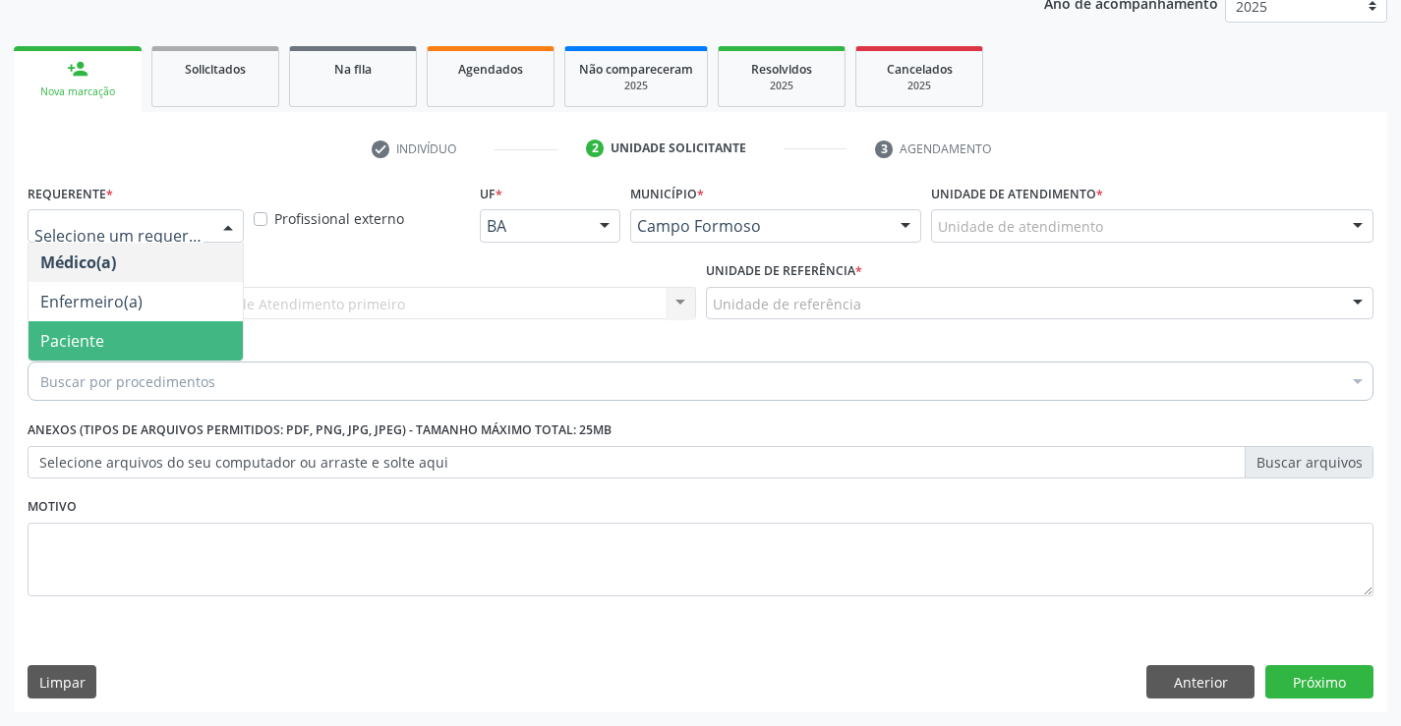
click at [82, 355] on span "Paciente" at bounding box center [136, 340] width 214 height 39
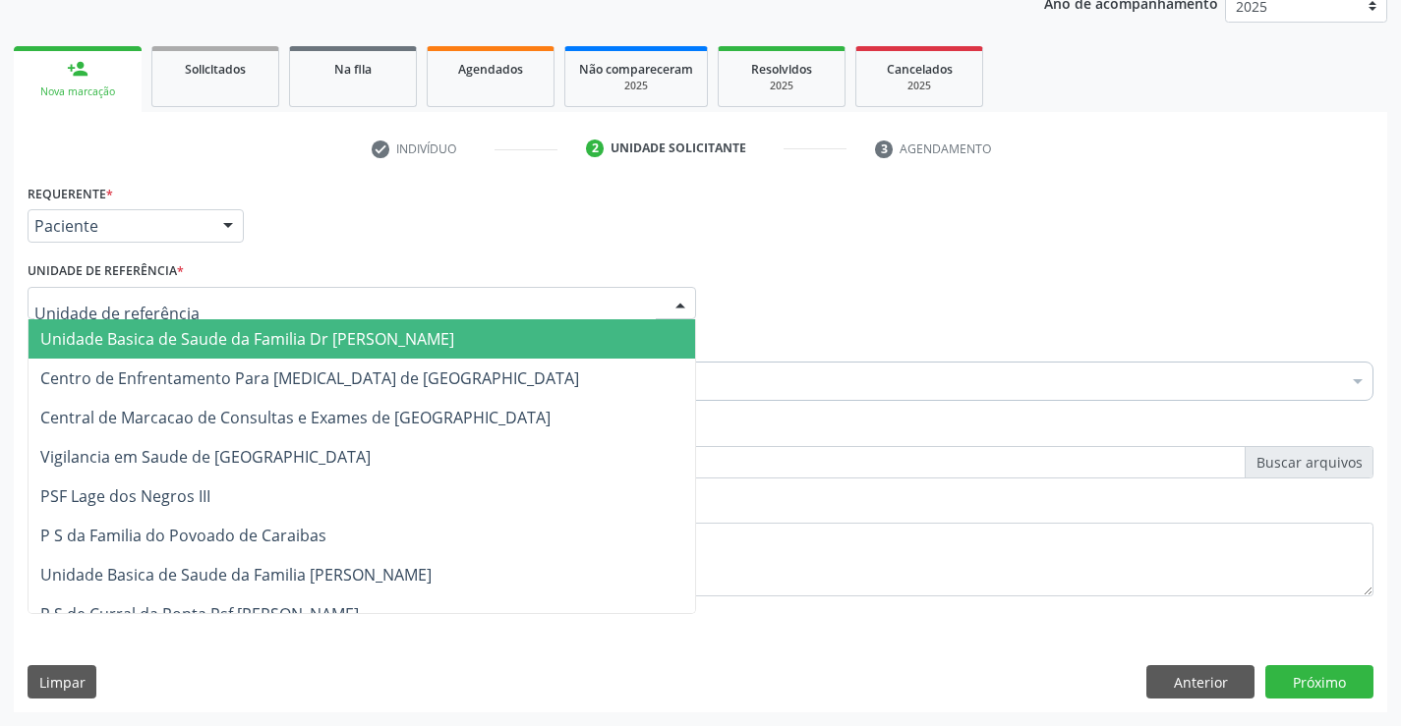
click at [346, 306] on div at bounding box center [362, 303] width 668 height 33
click at [211, 341] on span "Unidade Basica de Saude da Familia Dr [PERSON_NAME]" at bounding box center [247, 339] width 414 height 22
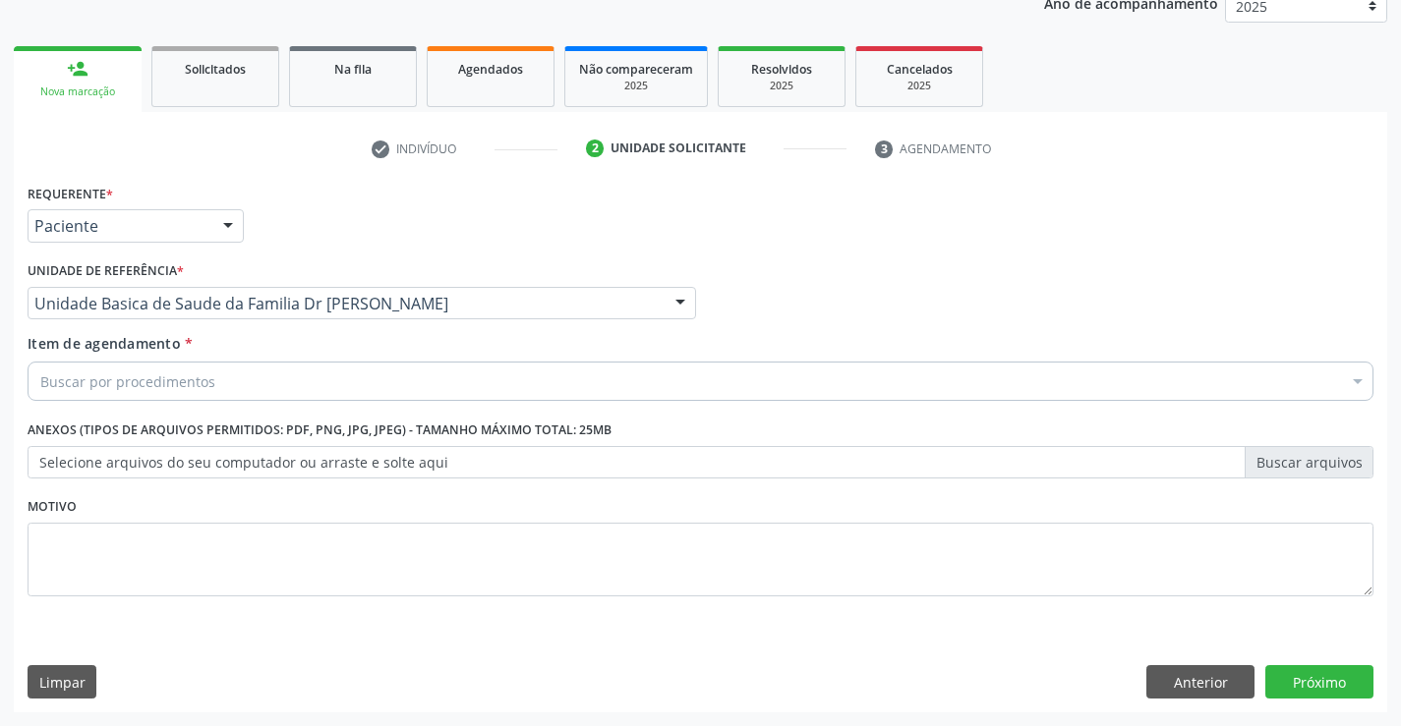
click at [203, 370] on div "Buscar por procedimentos" at bounding box center [701, 381] width 1346 height 39
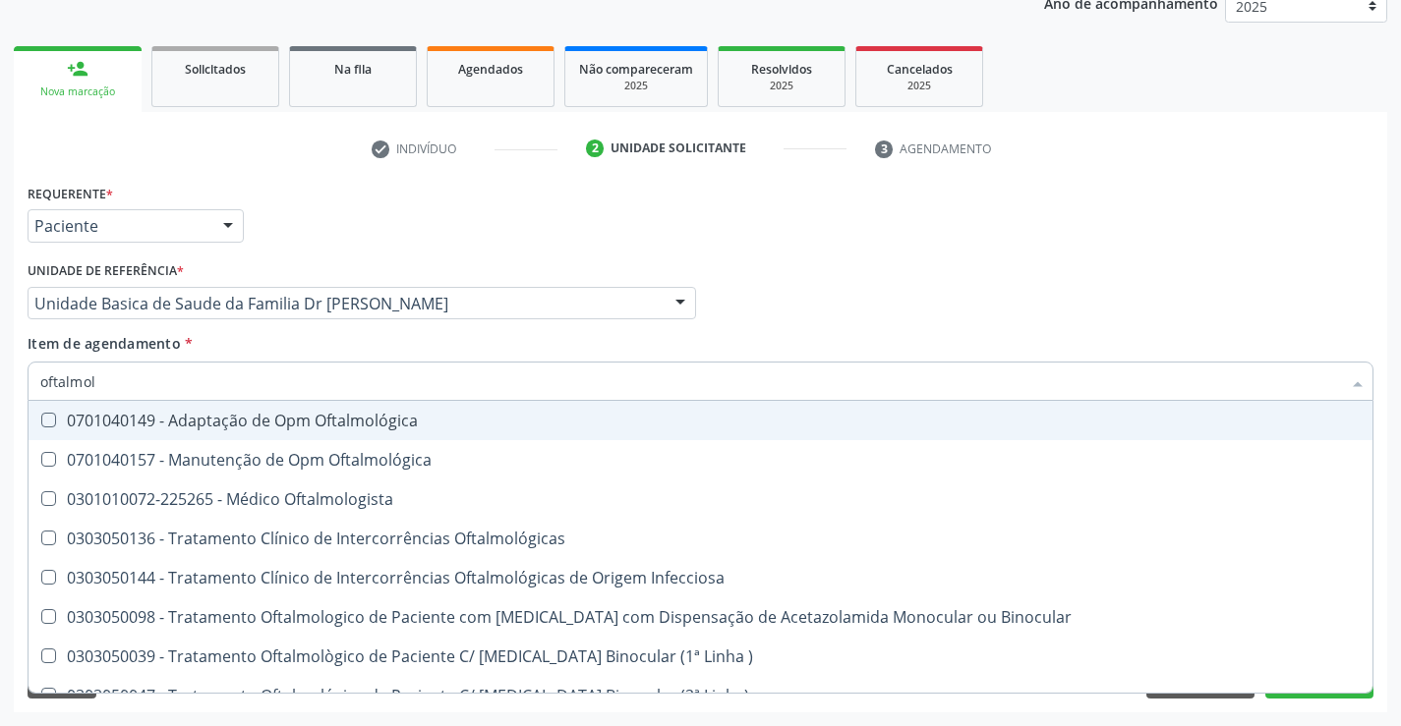
type input "oftalmolo"
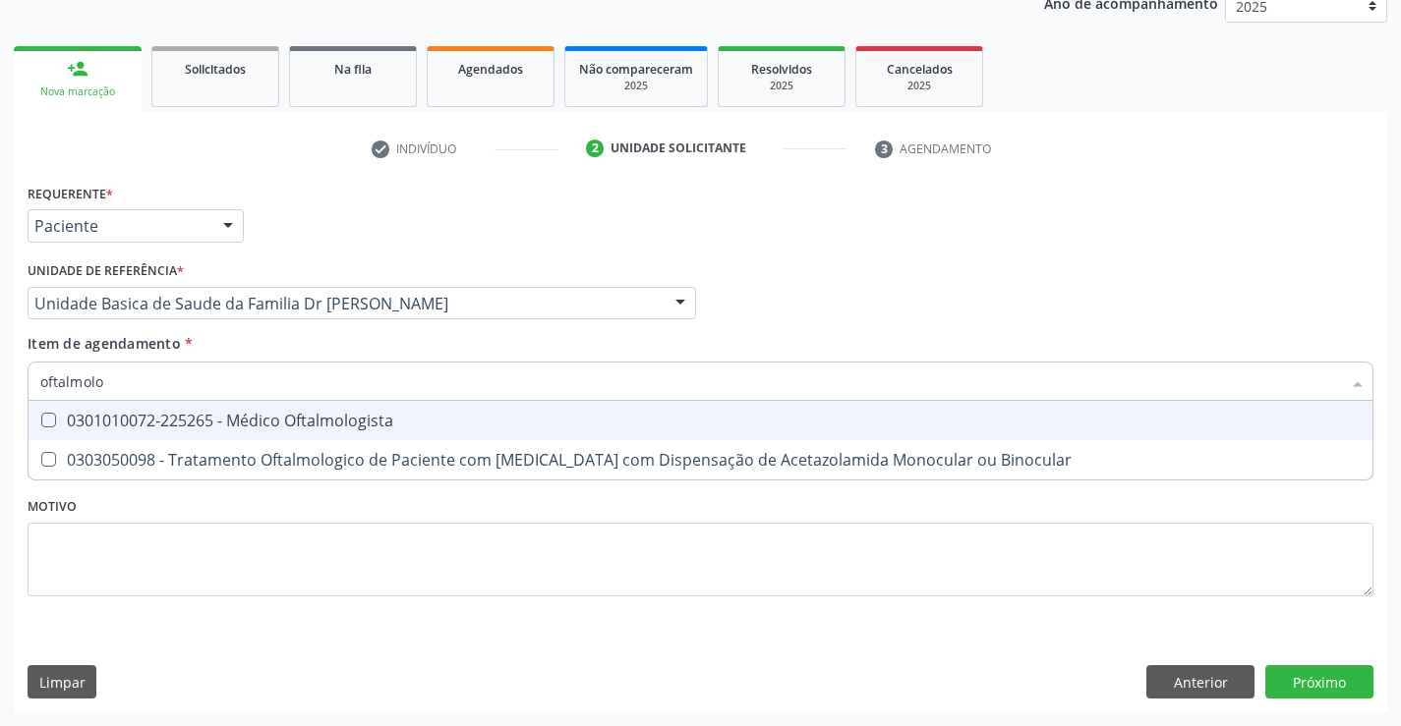
click at [355, 413] on div "0301010072-225265 - Médico Oftalmologista" at bounding box center [700, 421] width 1320 height 16
checkbox Oftalmologista "true"
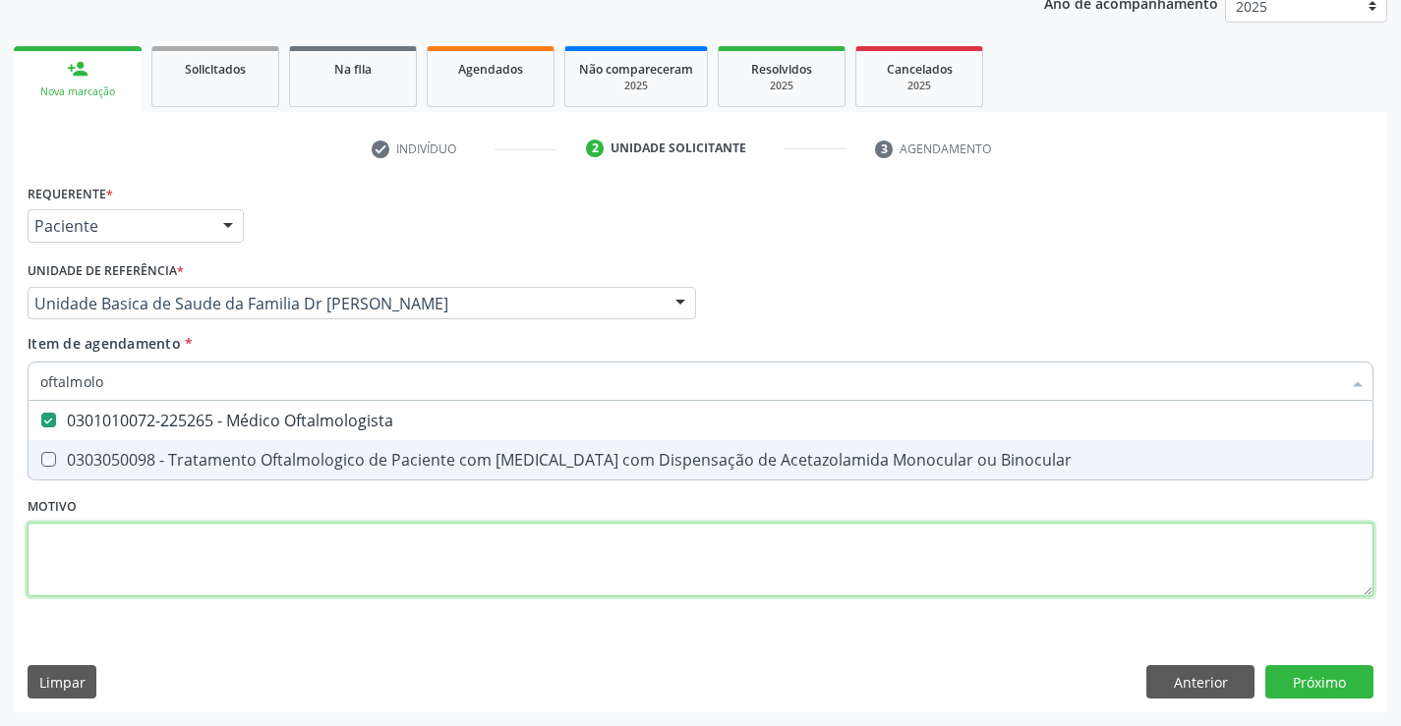
click at [539, 558] on div "Requerente * Paciente Médico(a) Enfermeiro(a) Paciente Nenhum resultado encontr…" at bounding box center [701, 401] width 1346 height 445
checkbox Binocular "true"
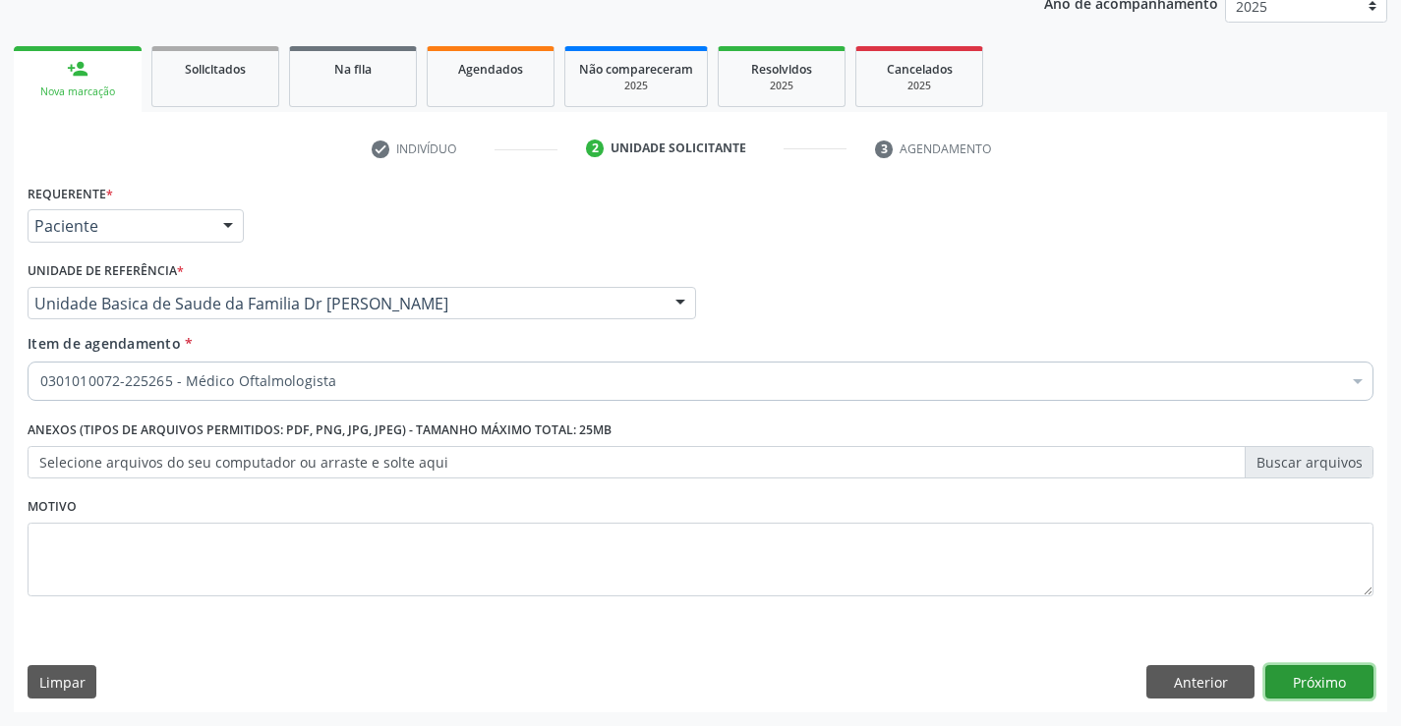
click at [1278, 670] on button "Próximo" at bounding box center [1319, 681] width 108 height 33
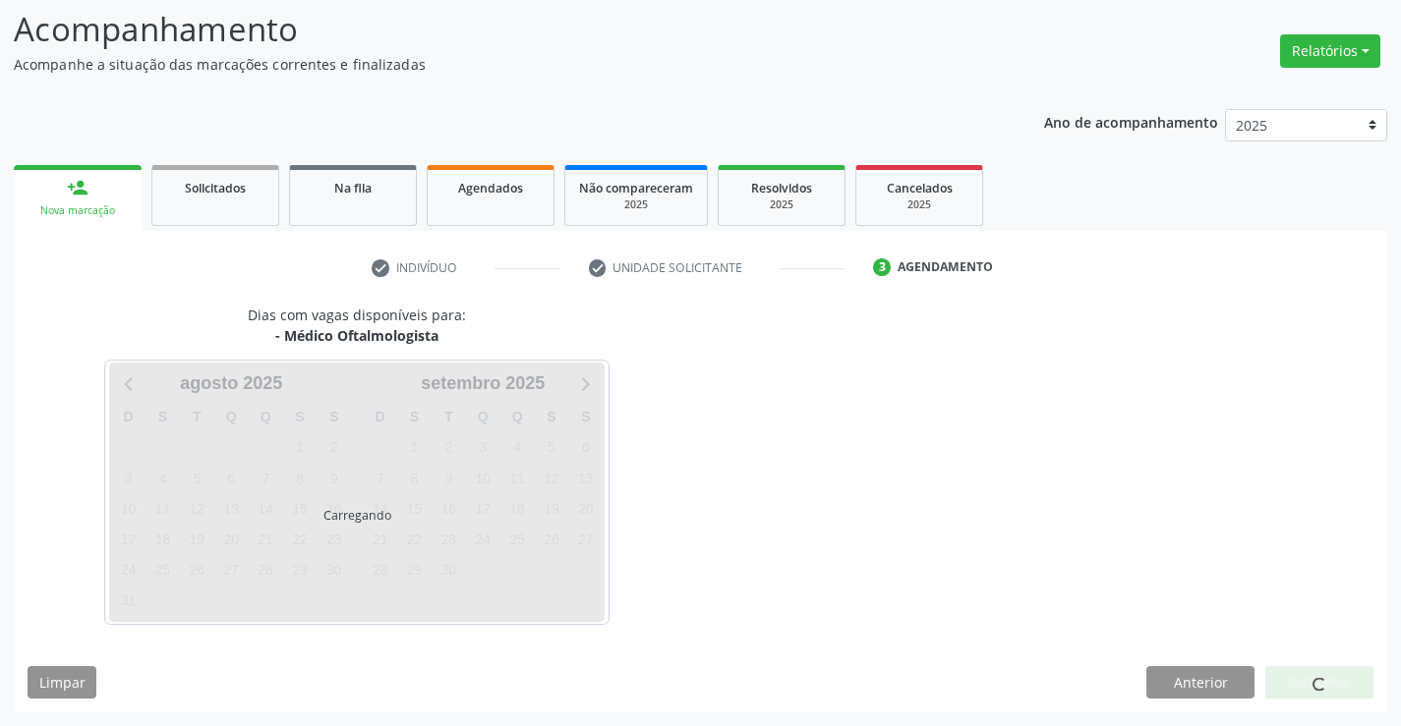
scroll to position [187, 0]
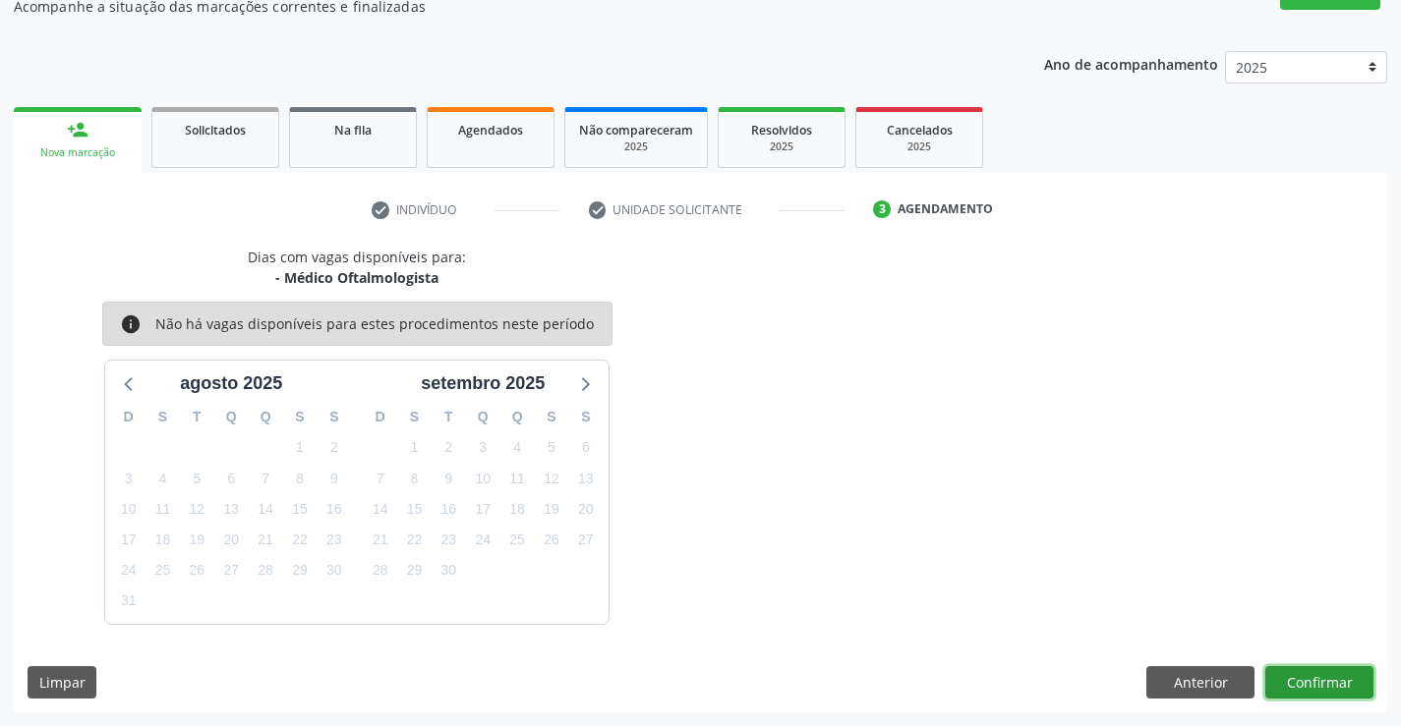
click at [1321, 678] on button "Confirmar" at bounding box center [1319, 682] width 108 height 33
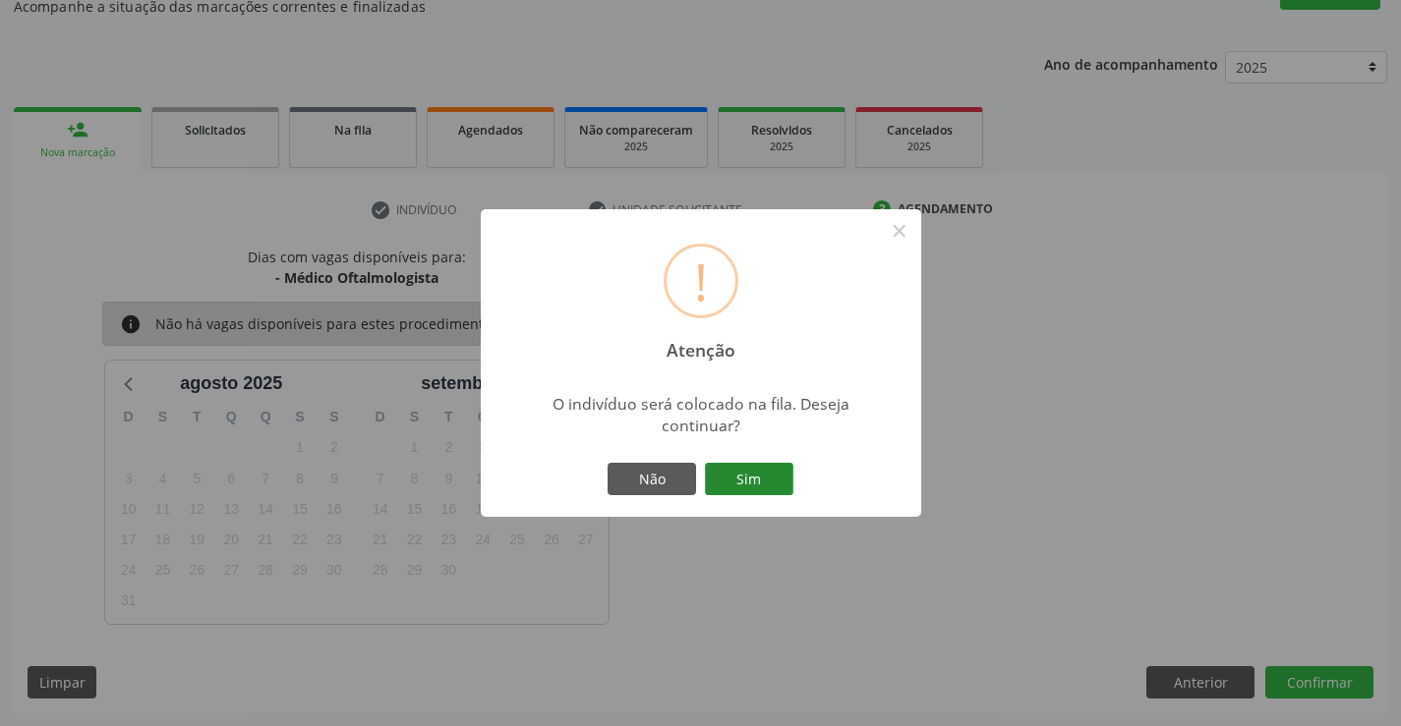
click at [777, 488] on button "Sim" at bounding box center [749, 479] width 88 height 33
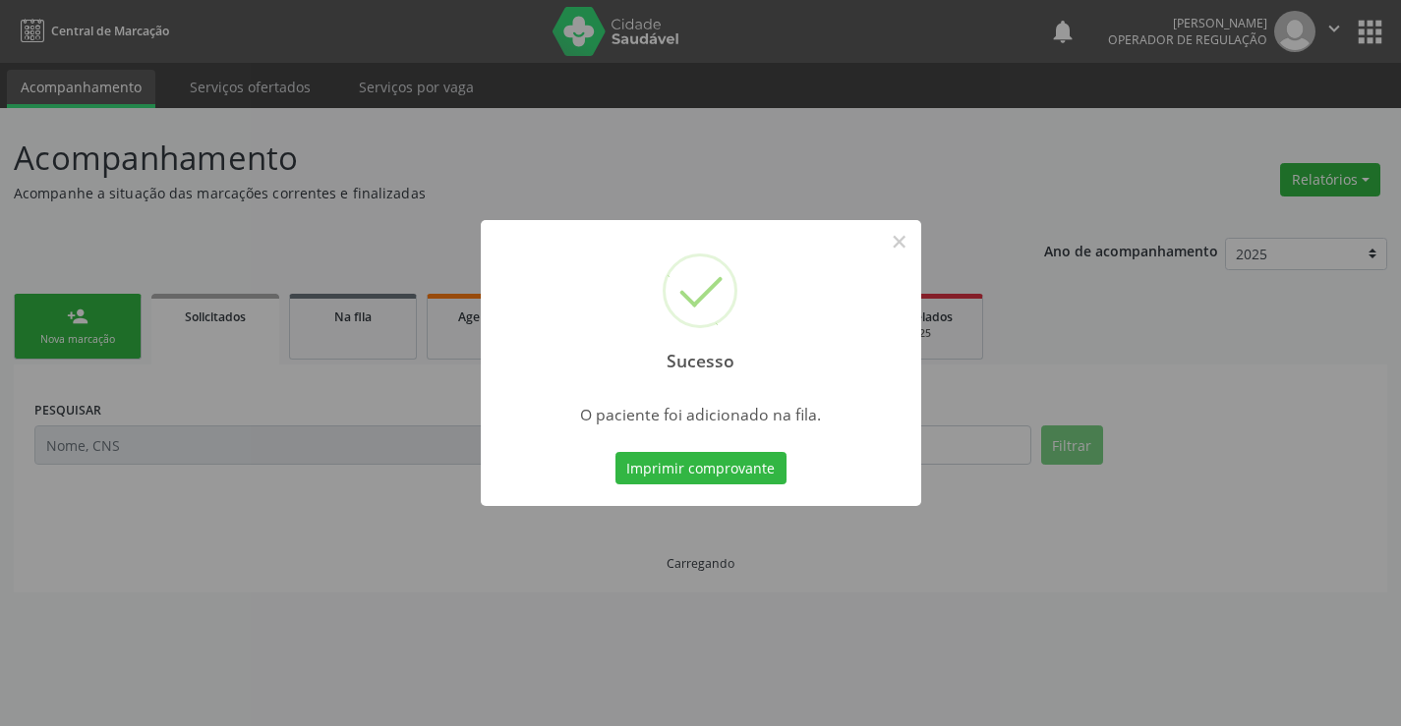
scroll to position [0, 0]
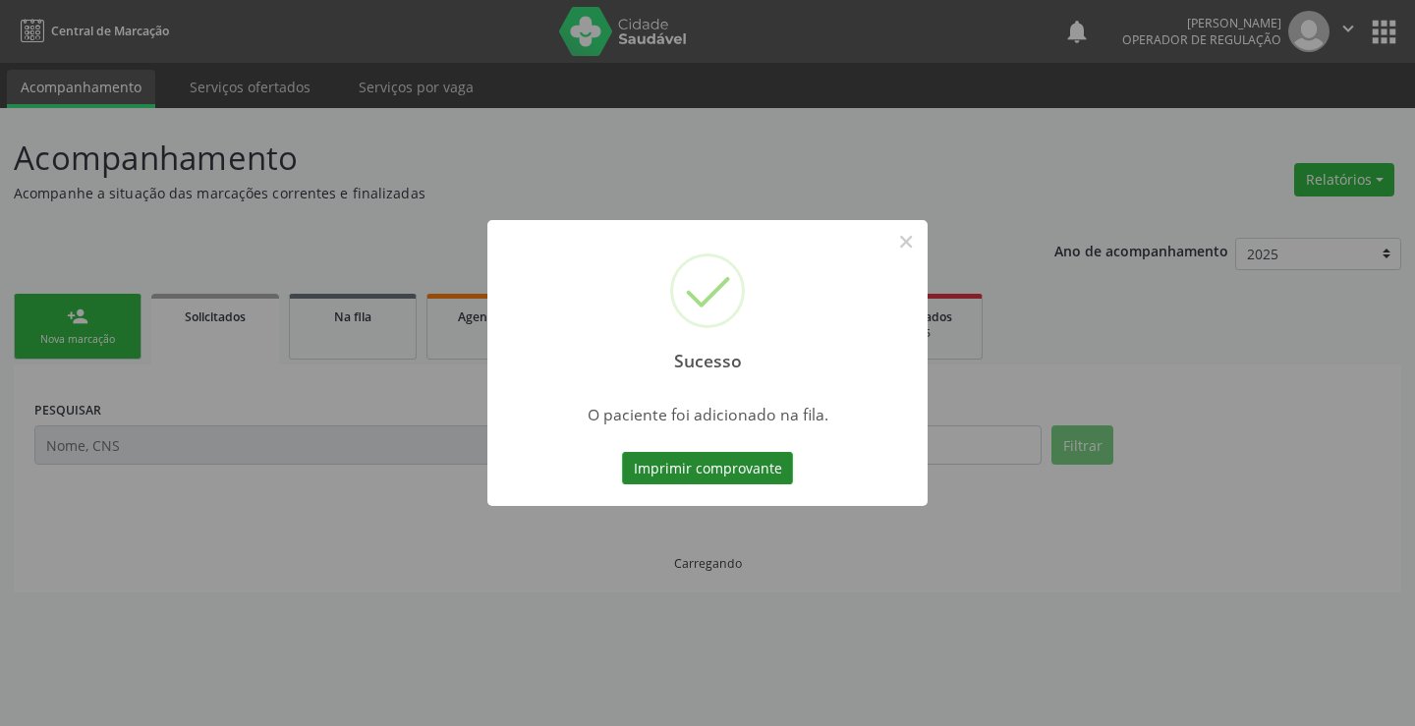
click at [741, 472] on button "Imprimir comprovante" at bounding box center [707, 468] width 171 height 33
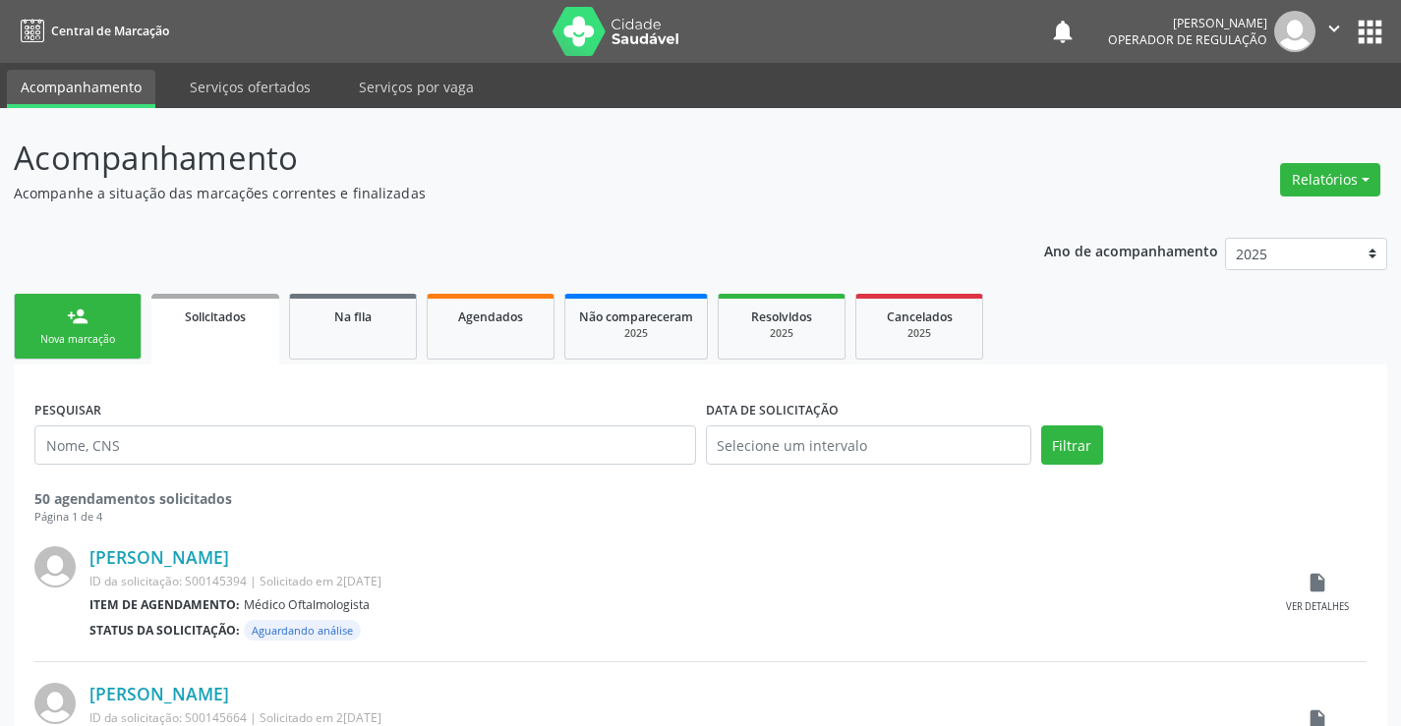
click at [52, 340] on div "Nova marcação" at bounding box center [78, 339] width 98 height 15
